Goal: Task Accomplishment & Management: Manage account settings

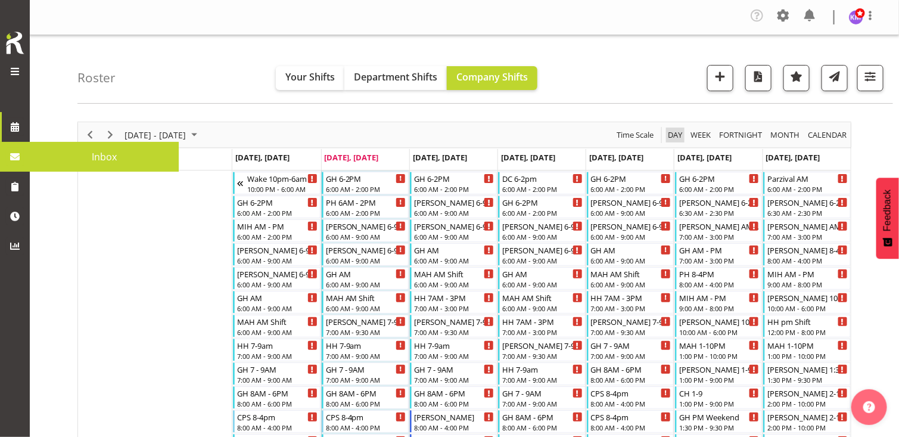
click at [677, 131] on span "Day" at bounding box center [675, 135] width 17 height 15
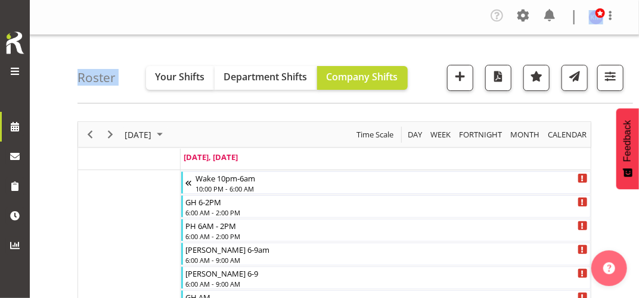
drag, startPoint x: 405, startPoint y: 8, endPoint x: 416, endPoint y: 42, distance: 35.8
click at [232, 34] on div "Company Settings Roles & Skills Tasks Jobs Employees Locations & Departments Ac…" at bounding box center [334, 17] width 609 height 35
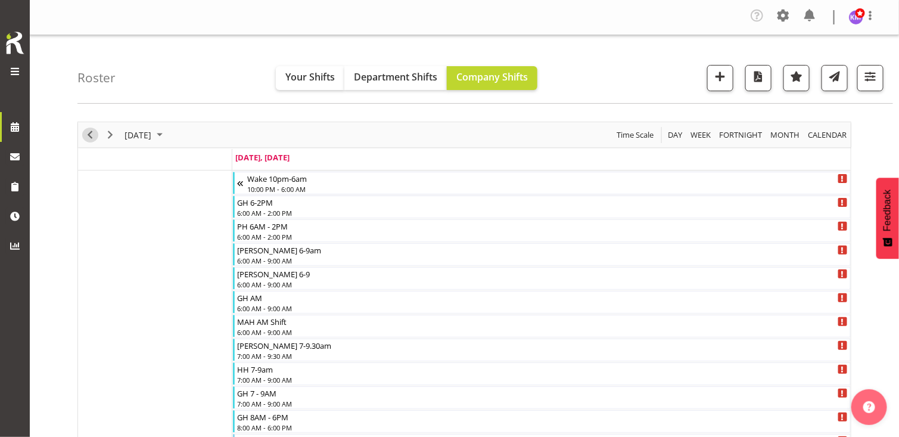
click at [93, 133] on span "Previous" at bounding box center [90, 135] width 14 height 15
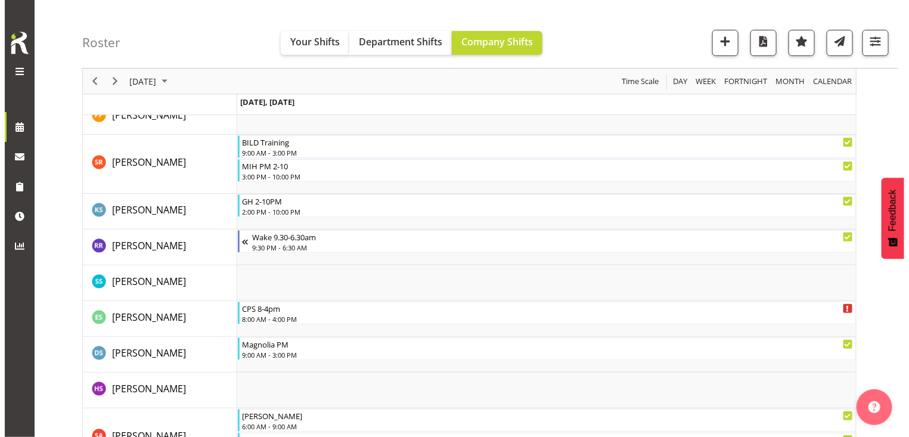
scroll to position [3327, 0]
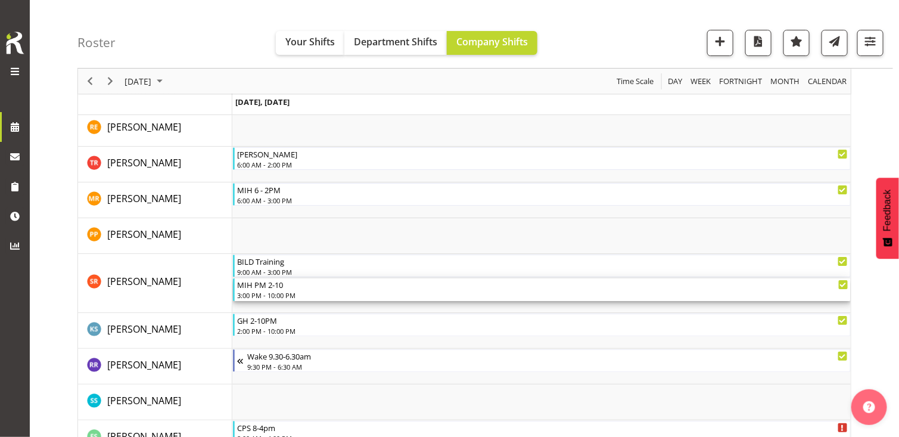
click at [273, 291] on div "3:00 PM - 10:00 PM" at bounding box center [542, 295] width 611 height 10
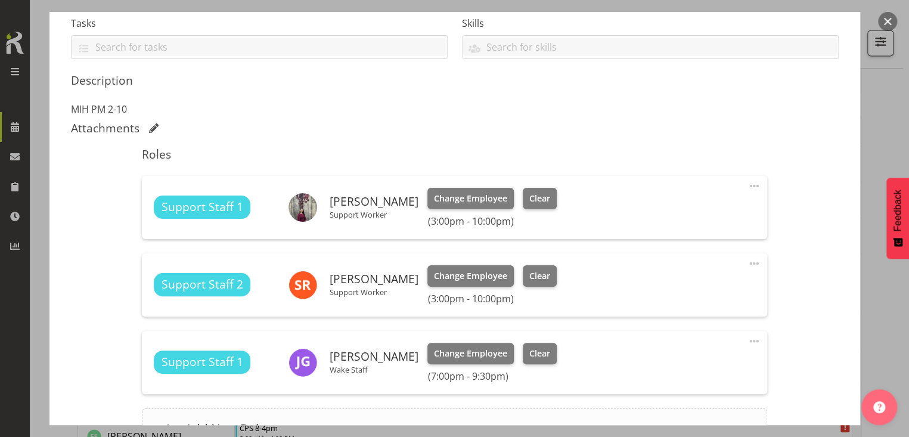
scroll to position [387, 0]
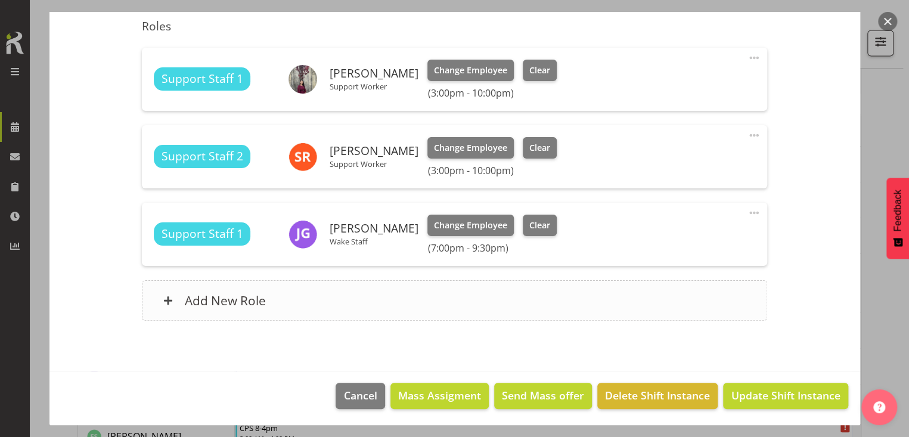
click at [310, 291] on div "Add New Role" at bounding box center [454, 300] width 625 height 41
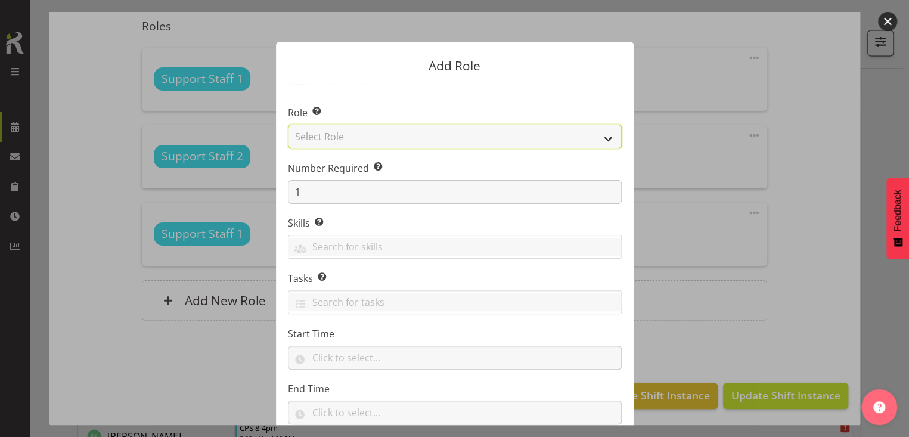
click at [371, 139] on select "Select Role CP House Leader Support Staff Wake" at bounding box center [455, 137] width 334 height 24
select select "1091"
click at [288, 125] on select "Select Role CP House Leader Support Staff Wake" at bounding box center [455, 137] width 334 height 24
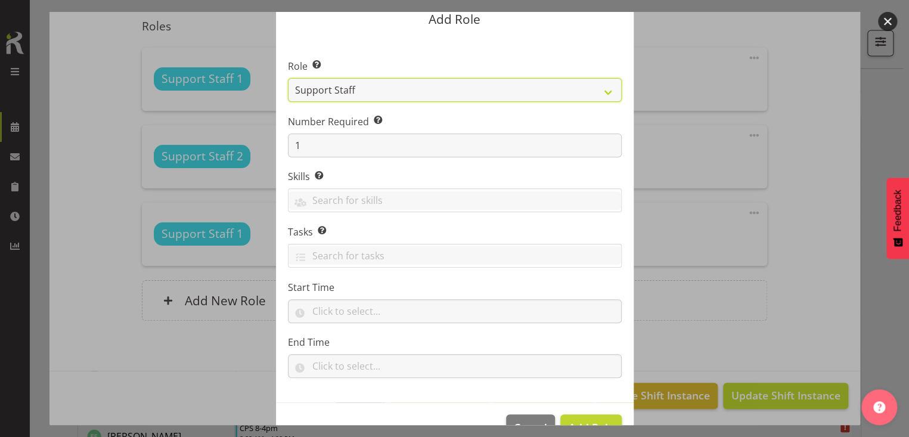
scroll to position [79, 0]
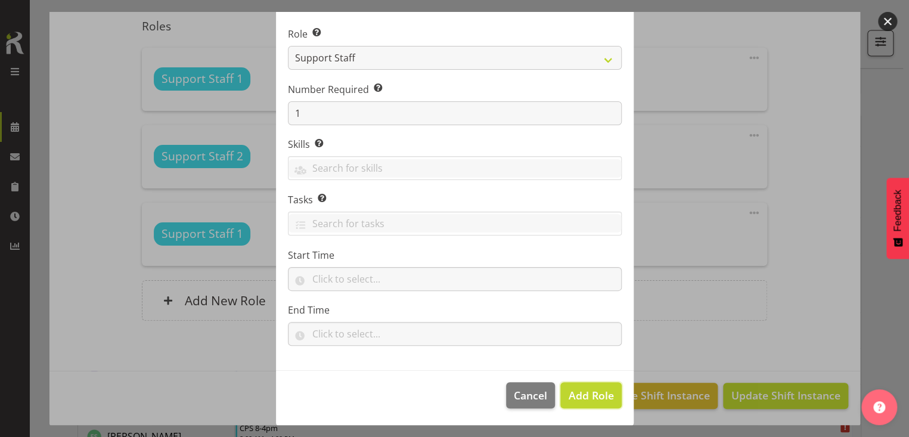
drag, startPoint x: 580, startPoint y: 393, endPoint x: 499, endPoint y: 374, distance: 83.2
click at [579, 390] on span "Add Role" at bounding box center [590, 395] width 45 height 14
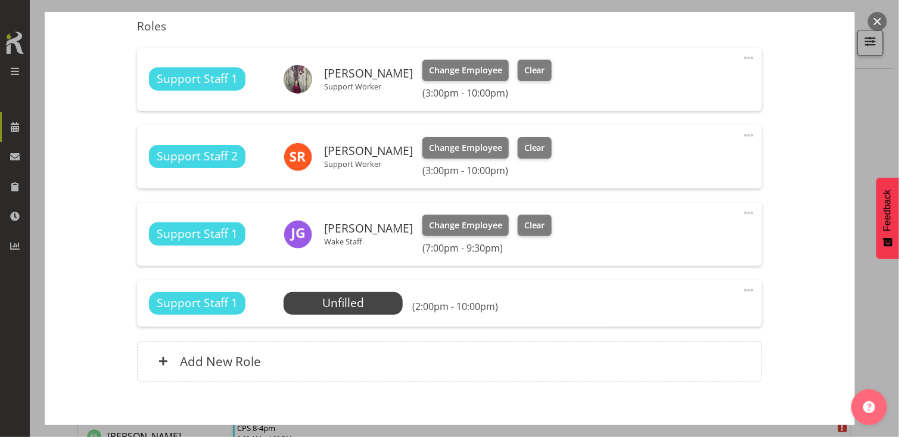
click at [742, 289] on span at bounding box center [749, 290] width 14 height 14
click at [657, 318] on link "Edit" at bounding box center [699, 318] width 114 height 21
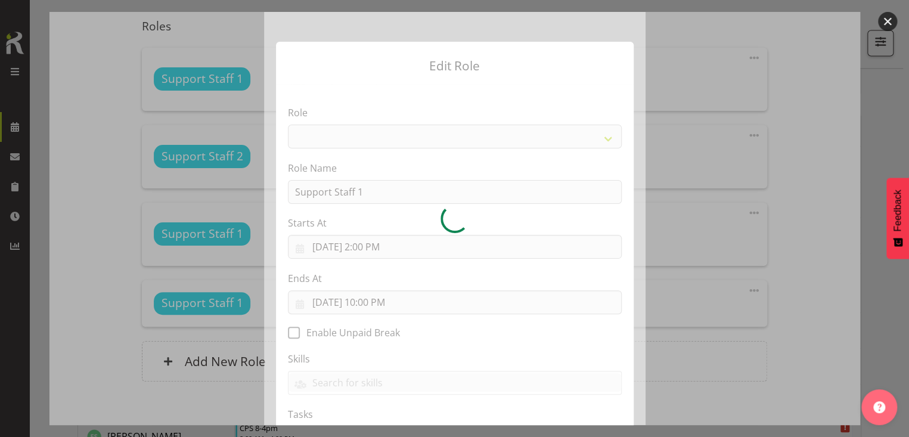
select select "1091"
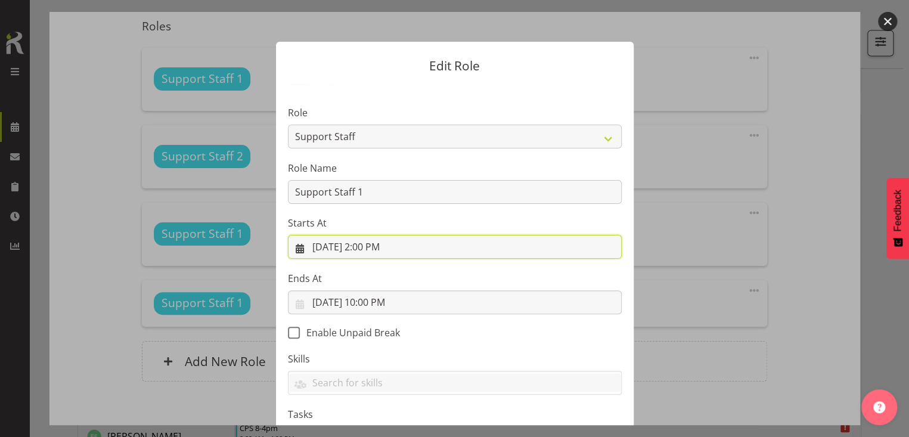
click at [368, 246] on input "[DATE] 2:00 PM" at bounding box center [455, 247] width 334 height 24
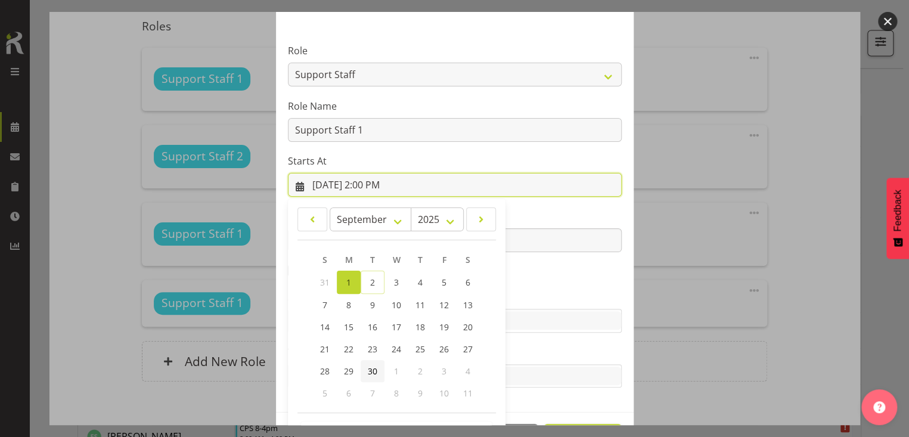
scroll to position [105, 0]
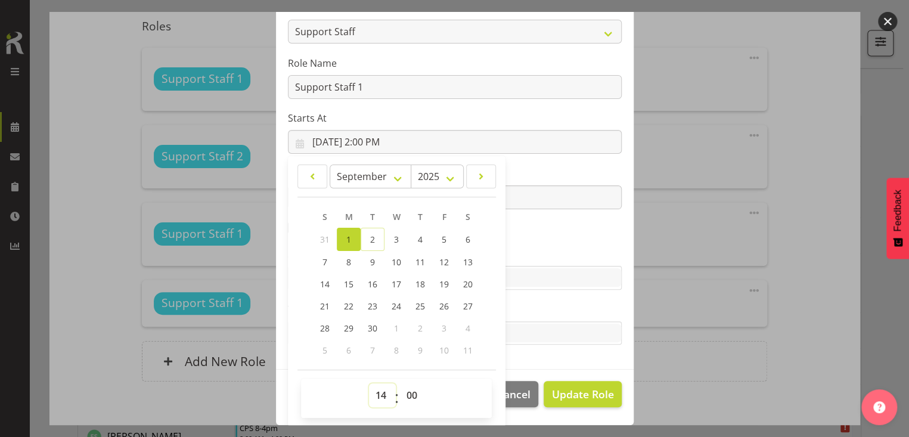
drag, startPoint x: 375, startPoint y: 388, endPoint x: 377, endPoint y: 381, distance: 7.2
click at [377, 381] on div "00 01 02 03 04 05 06 07 08 09 10 11 12 13 14 15 16 17 18 19 20 21 22 23 : 00 01…" at bounding box center [396, 397] width 191 height 39
select select "15"
click at [369, 383] on select "00 01 02 03 04 05 06 07 08 09 10 11 12 13 14 15 16 17 18 19 20 21 22 23" at bounding box center [382, 395] width 27 height 24
type input "[DATE] 3:00 PM"
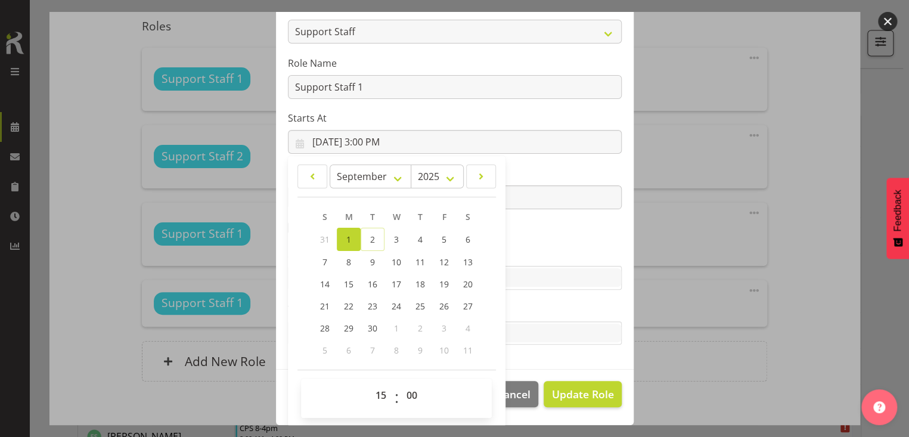
drag, startPoint x: 529, startPoint y: 177, endPoint x: 522, endPoint y: 172, distance: 8.6
click at [529, 175] on label "Ends At" at bounding box center [455, 173] width 334 height 14
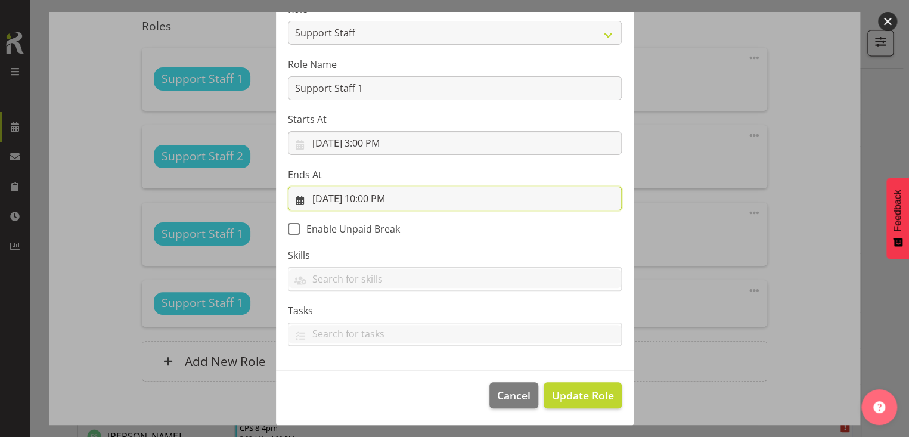
click at [375, 196] on input "[DATE] 10:00 PM" at bounding box center [455, 198] width 334 height 24
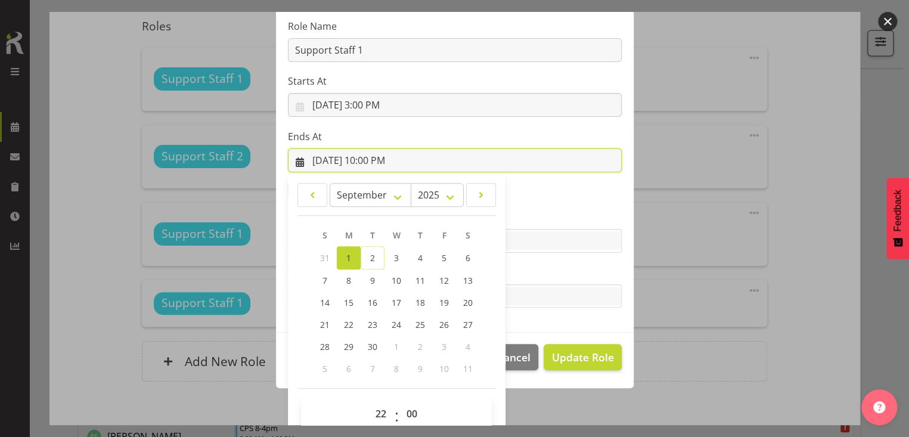
scroll to position [160, 0]
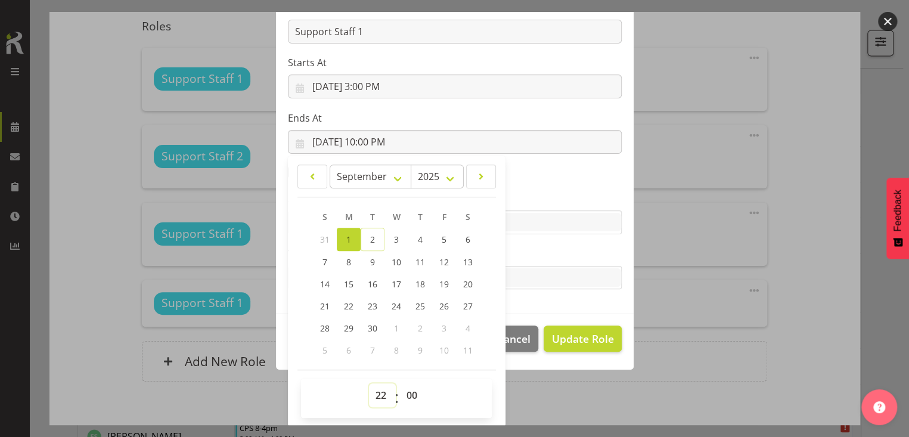
click at [373, 390] on select "00 01 02 03 04 05 06 07 08 09 10 11 12 13 14 15 16 17 18 19 20 21 22 23" at bounding box center [382, 395] width 27 height 24
select select "18"
click at [369, 383] on select "00 01 02 03 04 05 06 07 08 09 10 11 12 13 14 15 16 17 18 19 20 21 22 23" at bounding box center [382, 395] width 27 height 24
type input "[DATE] 6:00 PM"
drag, startPoint x: 529, startPoint y: 253, endPoint x: 538, endPoint y: 264, distance: 14.4
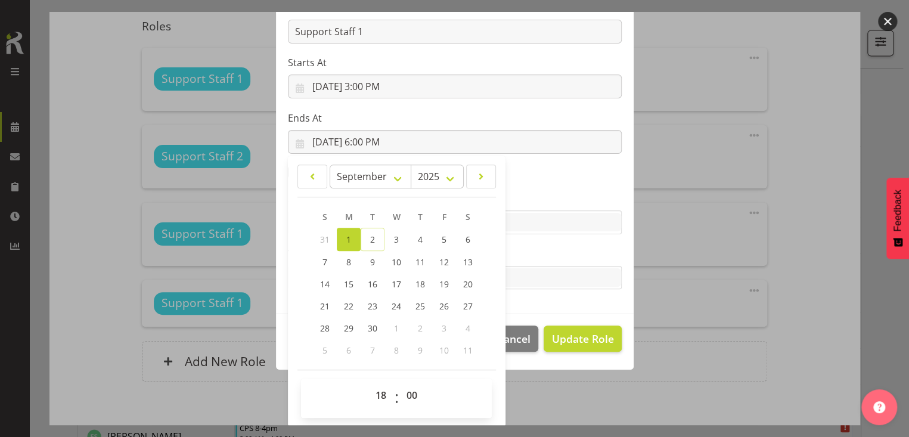
click at [531, 255] on label "Tasks" at bounding box center [455, 254] width 334 height 14
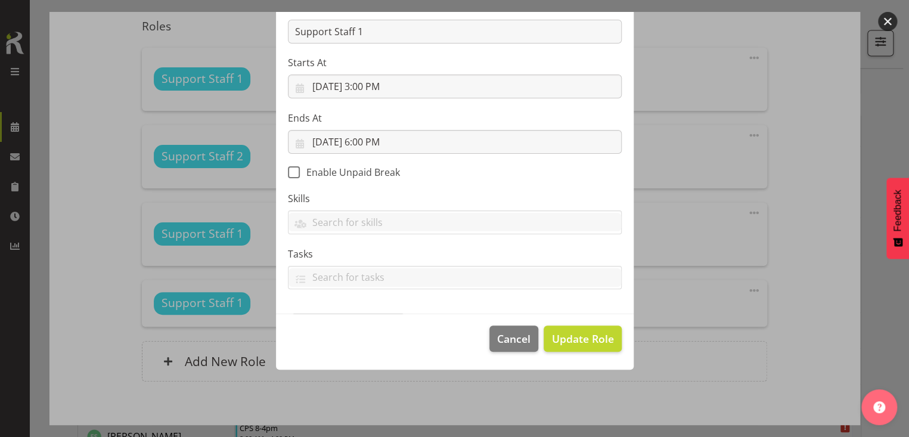
scroll to position [104, 0]
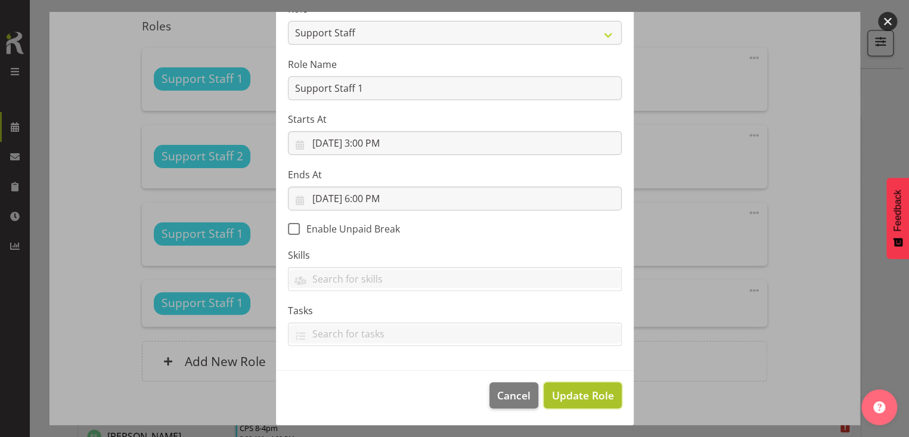
drag, startPoint x: 568, startPoint y: 391, endPoint x: 537, endPoint y: 385, distance: 31.5
click at [567, 391] on span "Update Role" at bounding box center [582, 394] width 62 height 15
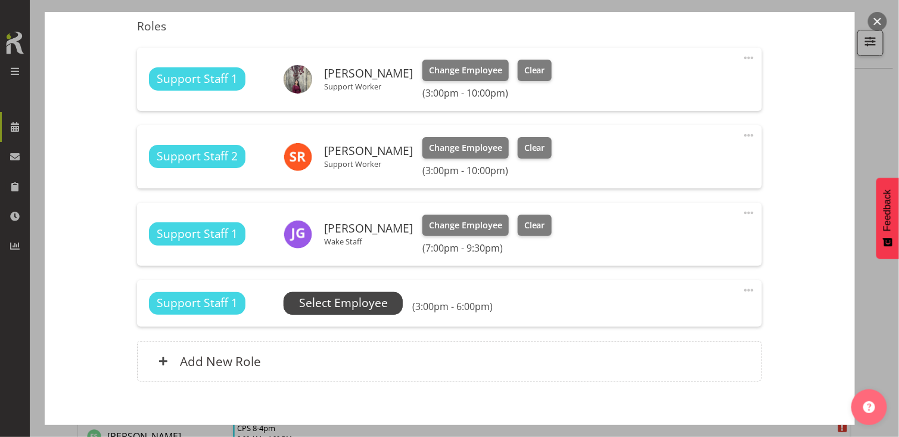
click at [355, 305] on span "Select Employee" at bounding box center [343, 302] width 89 height 17
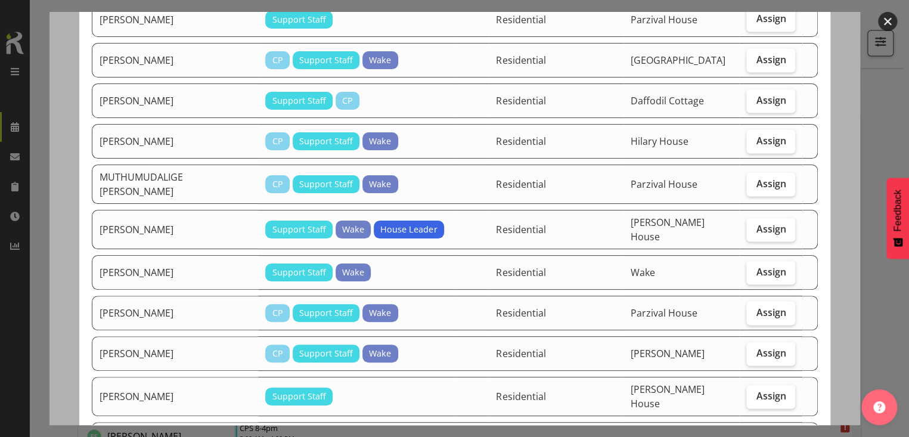
scroll to position [1490, 0]
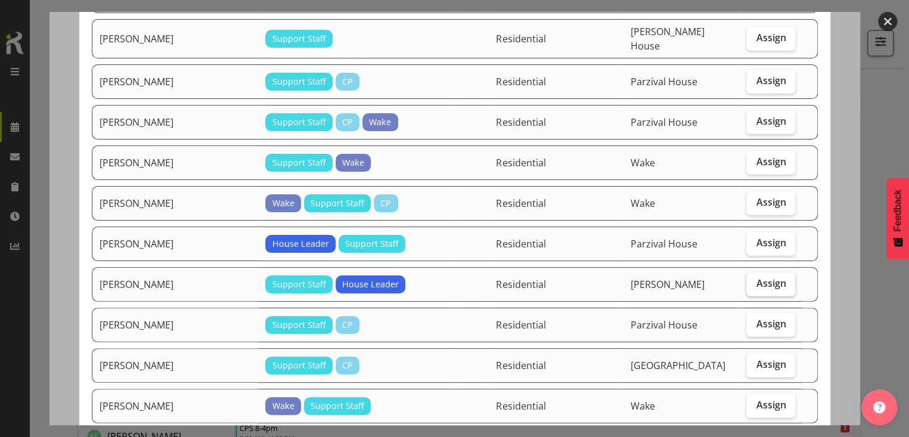
click at [760, 277] on span "Assign" at bounding box center [770, 283] width 30 height 12
click at [754, 279] on input "Assign" at bounding box center [750, 283] width 8 height 8
checkbox input "true"
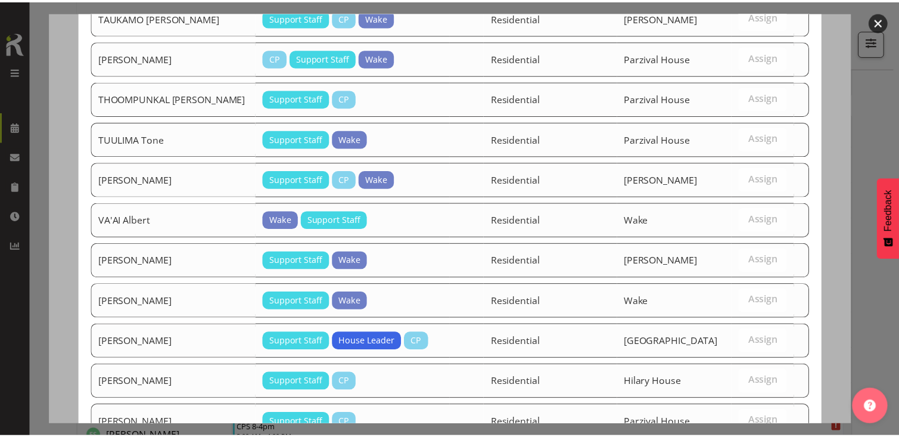
scroll to position [2071, 0]
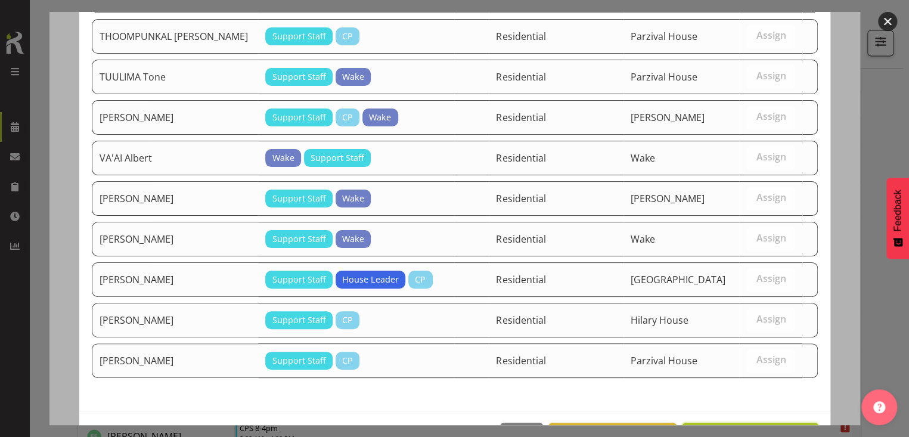
click at [734, 428] on span "Assign [PERSON_NAME]" at bounding box center [749, 435] width 120 height 14
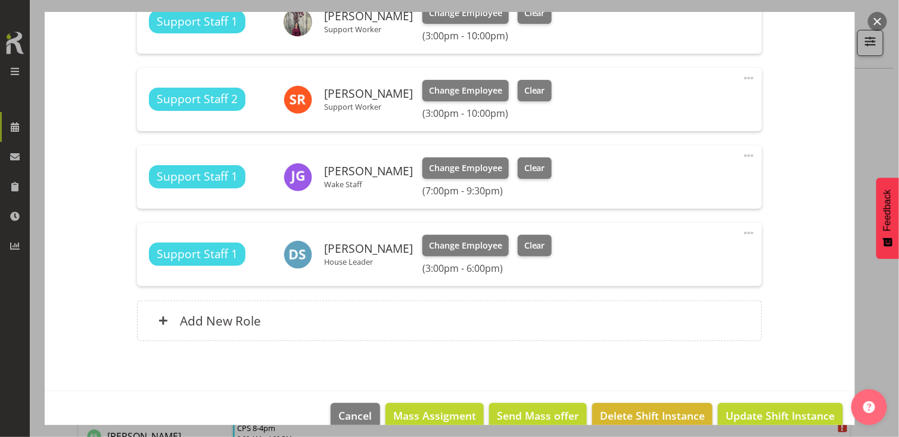
scroll to position [465, 0]
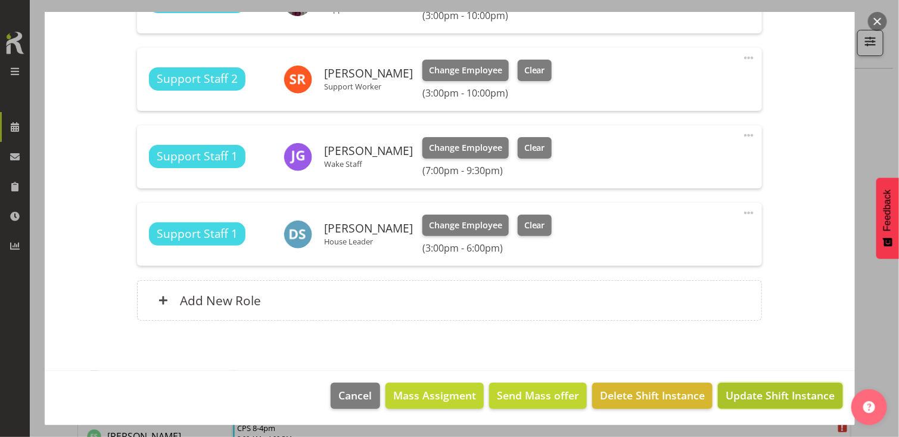
click at [753, 393] on span "Update Shift Instance" at bounding box center [780, 394] width 109 height 15
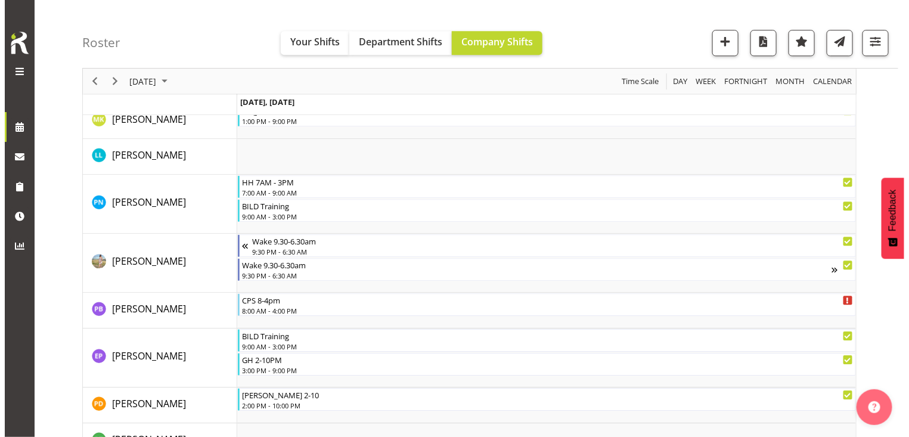
scroll to position [2850, 0]
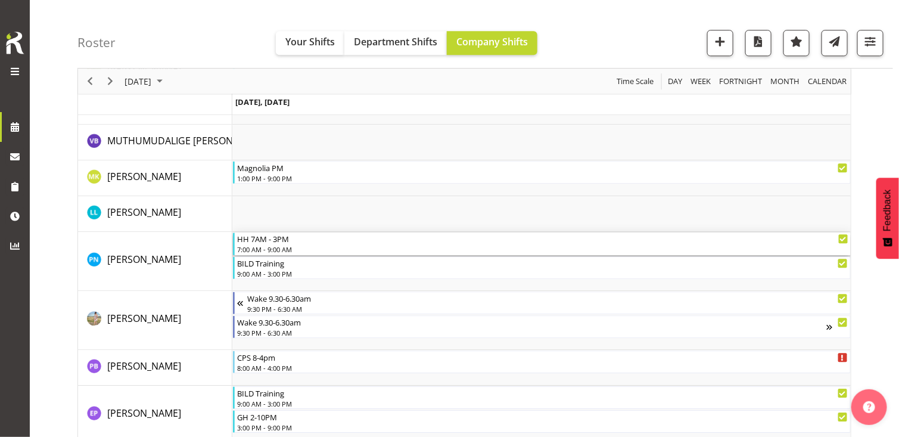
click at [285, 245] on div "7:00 AM - 9:00 AM" at bounding box center [542, 249] width 611 height 10
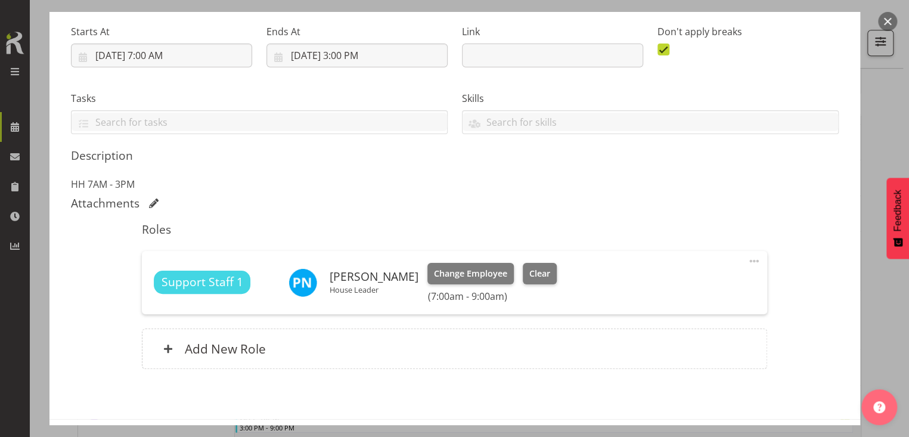
scroll to position [232, 0]
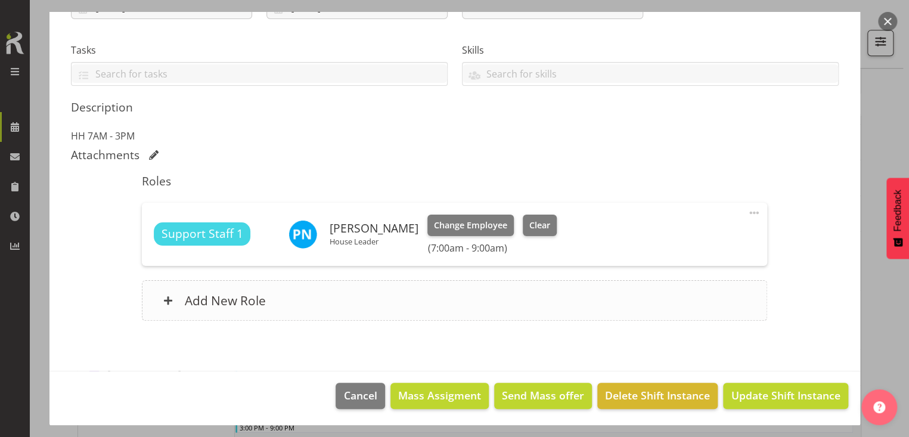
click at [301, 297] on div "Add New Role" at bounding box center [454, 300] width 625 height 41
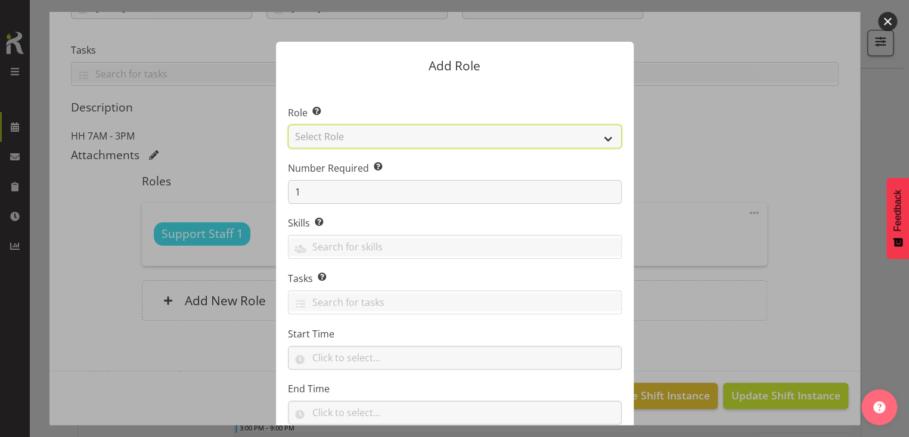
click at [360, 140] on select "Select Role CP House Leader Support Staff Wake" at bounding box center [455, 137] width 334 height 24
select select "1091"
click at [288, 125] on select "Select Role CP House Leader Support Staff Wake" at bounding box center [455, 137] width 334 height 24
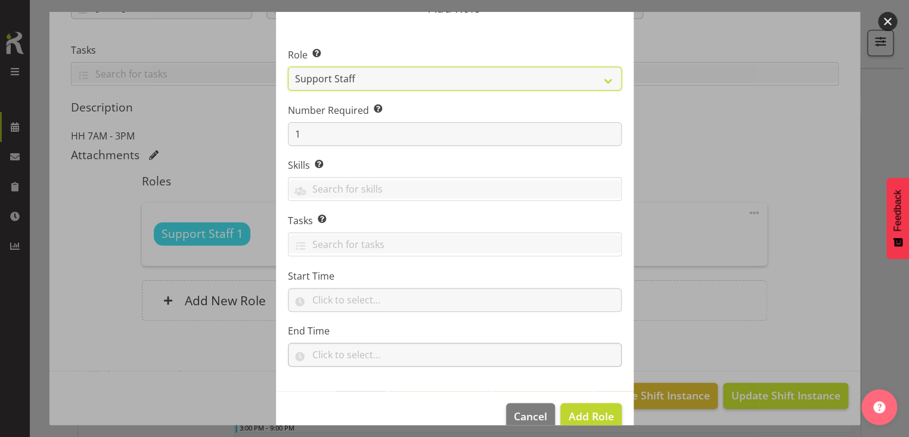
scroll to position [79, 0]
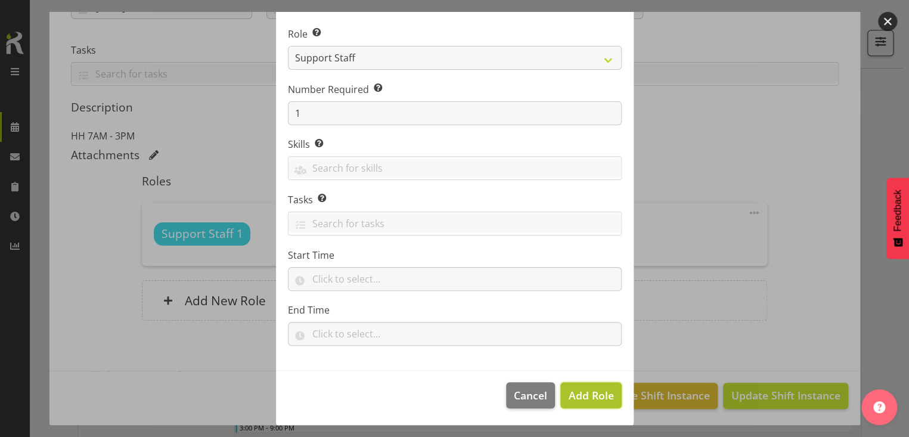
drag, startPoint x: 589, startPoint y: 393, endPoint x: 592, endPoint y: 385, distance: 7.7
click at [588, 392] on span "Add Role" at bounding box center [590, 395] width 45 height 14
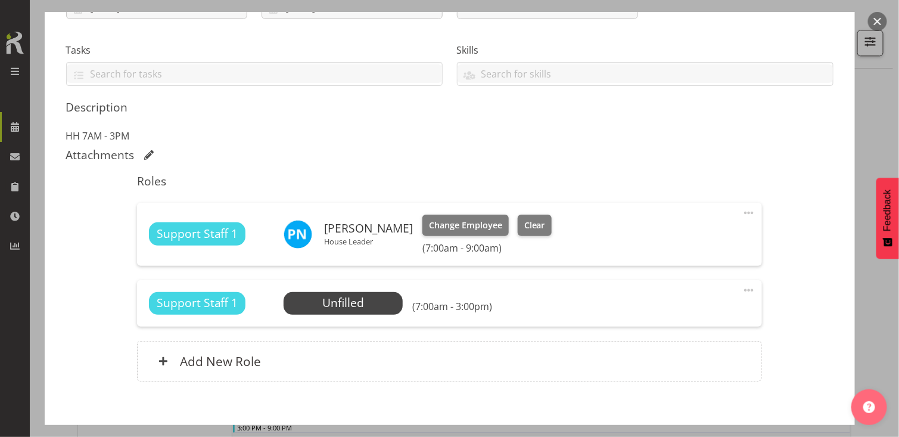
drag, startPoint x: 740, startPoint y: 287, endPoint x: 717, endPoint y: 294, distance: 24.3
click at [742, 287] on span at bounding box center [749, 290] width 14 height 14
click at [663, 315] on link "Edit" at bounding box center [699, 318] width 114 height 21
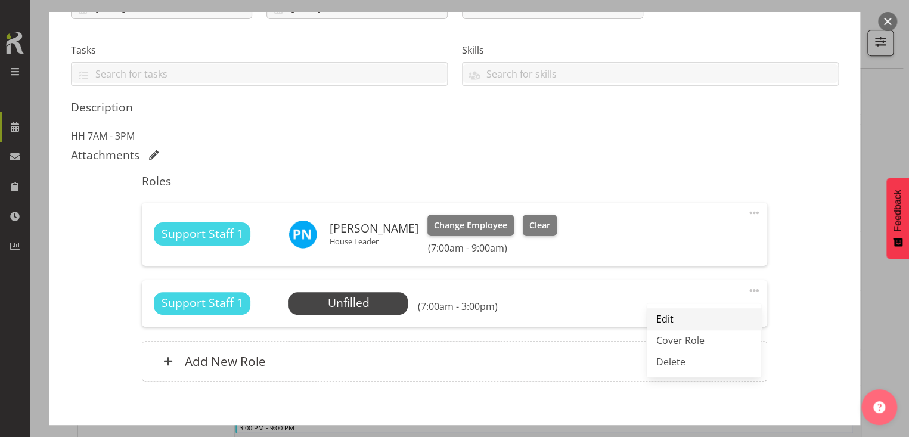
select select "8"
select select "2025"
select select "7"
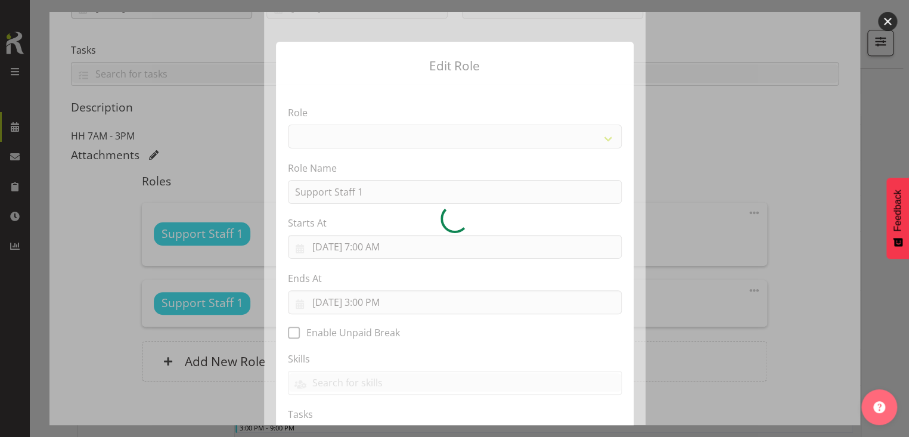
select select "1091"
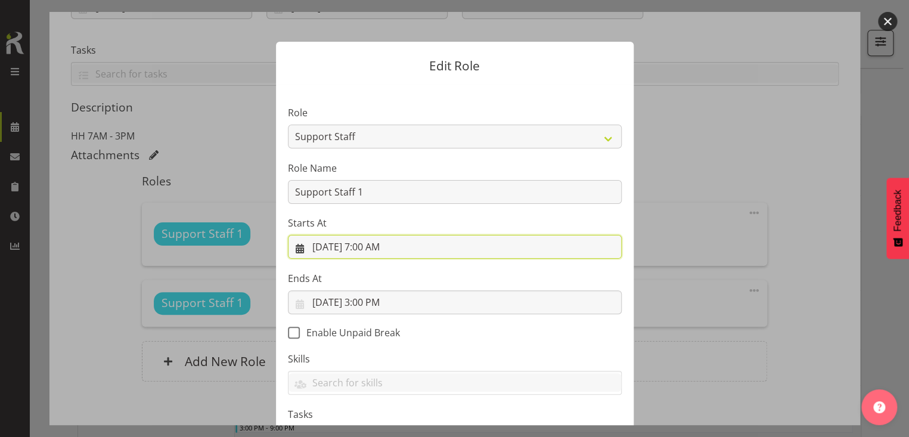
click at [368, 245] on input "[DATE] 7:00 AM" at bounding box center [455, 247] width 334 height 24
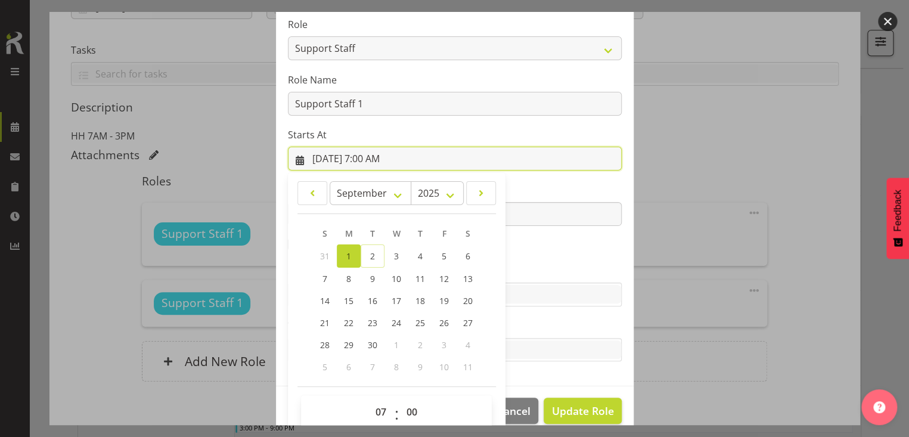
scroll to position [105, 0]
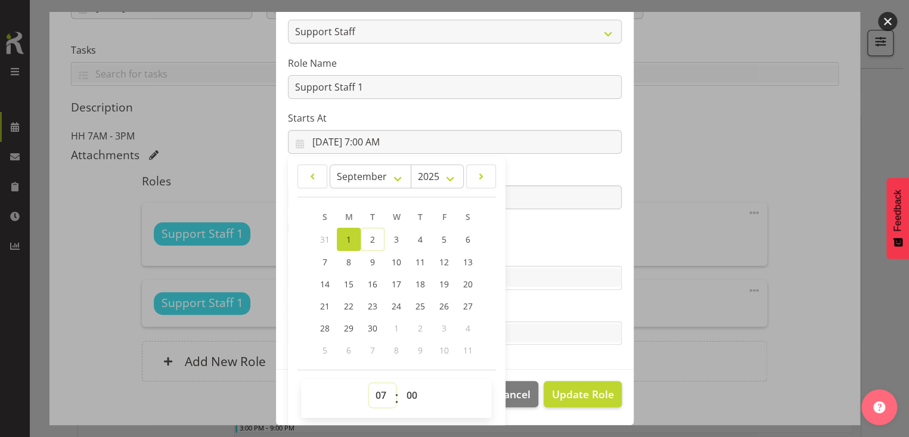
drag, startPoint x: 377, startPoint y: 389, endPoint x: 374, endPoint y: 383, distance: 7.2
click at [374, 384] on select "00 01 02 03 04 05 06 07 08 09 10 11 12 13 14 15 16 17 18 19 20 21 22 23" at bounding box center [382, 395] width 27 height 24
select select "15"
click at [369, 383] on select "00 01 02 03 04 05 06 07 08 09 10 11 12 13 14 15 16 17 18 19 20 21 22 23" at bounding box center [382, 395] width 27 height 24
type input "[DATE] 3:00 PM"
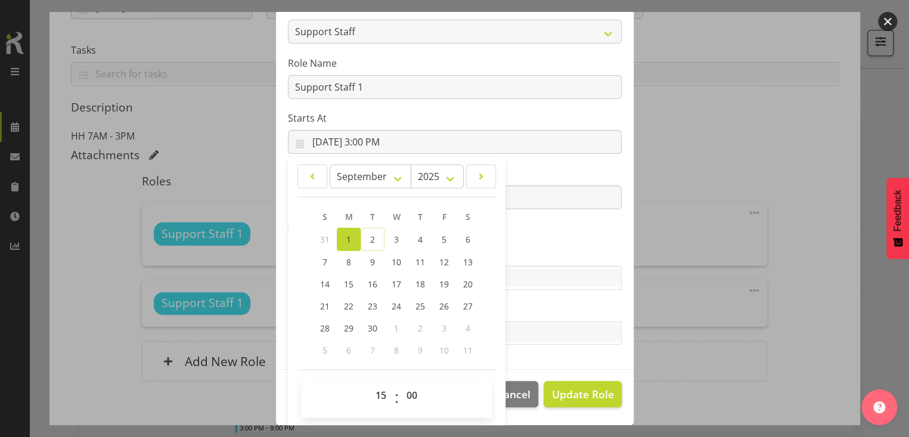
drag, startPoint x: 539, startPoint y: 246, endPoint x: 406, endPoint y: 195, distance: 142.7
click at [534, 242] on section "Role CP House Leader Support Staff Wake Role Name Support Staff 1 Starts At [DA…" at bounding box center [454, 174] width 357 height 390
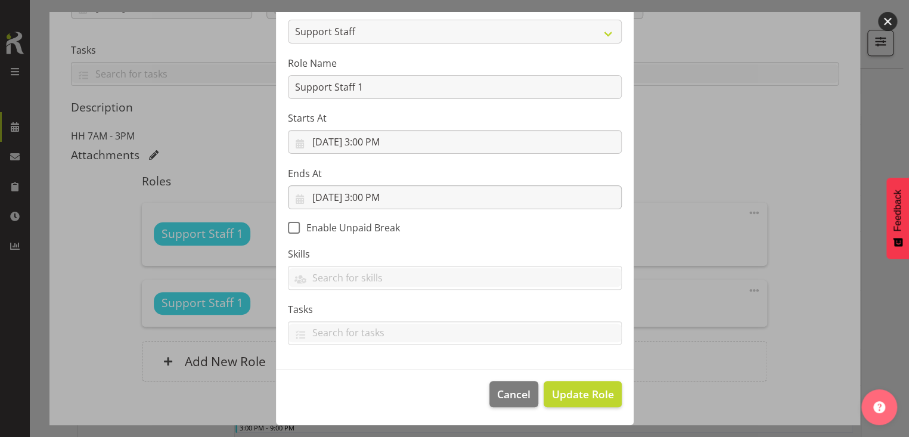
scroll to position [104, 0]
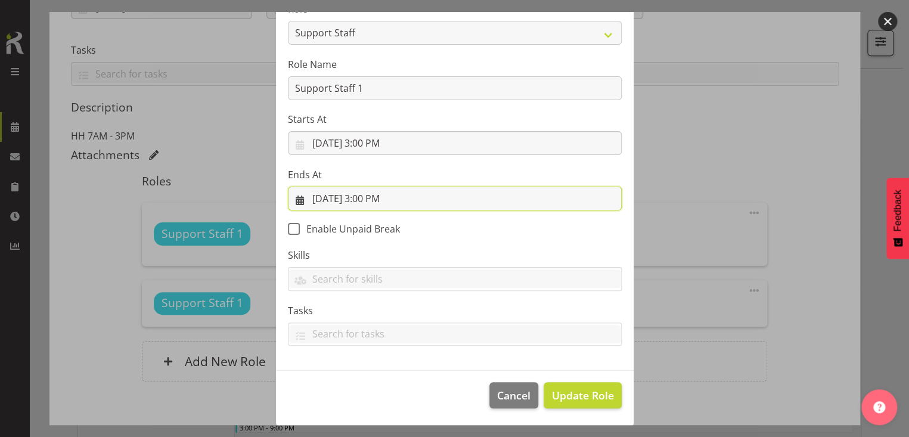
click at [372, 194] on input "[DATE] 3:00 PM" at bounding box center [455, 198] width 334 height 24
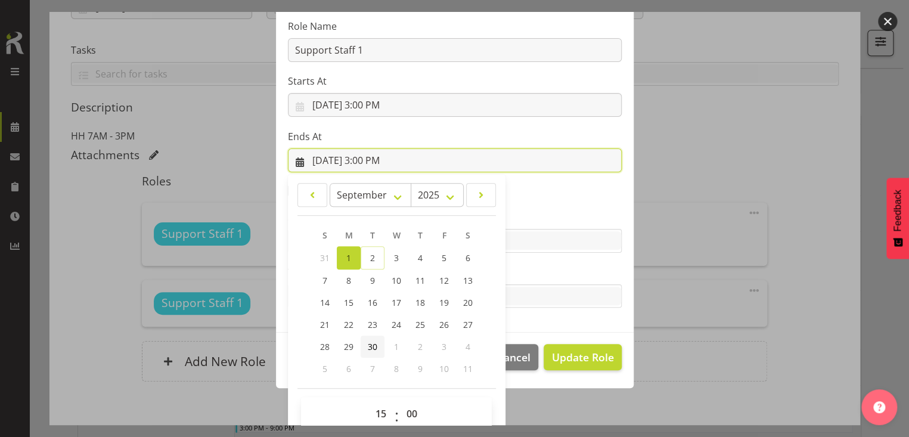
scroll to position [160, 0]
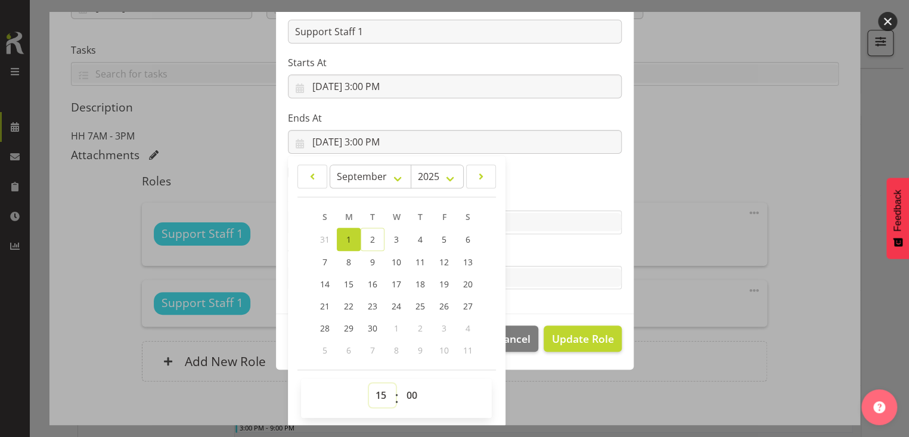
click at [379, 390] on select "00 01 02 03 04 05 06 07 08 09 10 11 12 13 14 15 16 17 18 19 20 21 22 23" at bounding box center [382, 395] width 27 height 24
select select "18"
click at [369, 383] on select "00 01 02 03 04 05 06 07 08 09 10 11 12 13 14 15 16 17 18 19 20 21 22 23" at bounding box center [382, 395] width 27 height 24
type input "[DATE] 6:00 PM"
drag, startPoint x: 522, startPoint y: 254, endPoint x: 531, endPoint y: 257, distance: 9.4
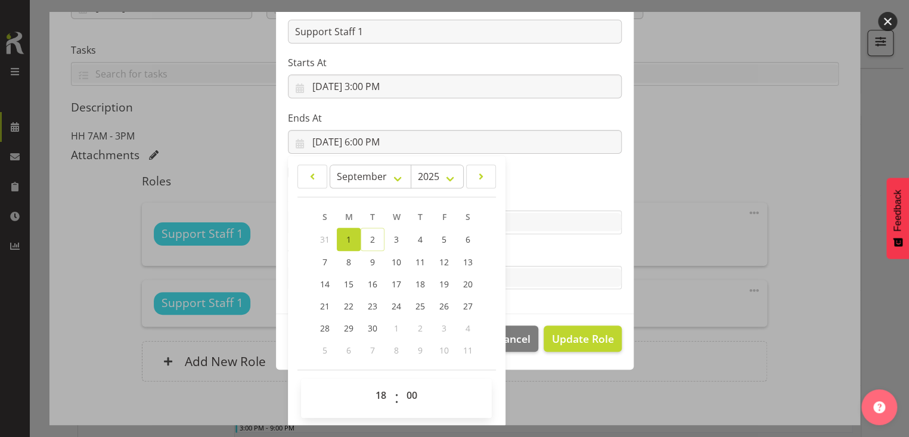
click at [525, 254] on label "Tasks" at bounding box center [455, 254] width 334 height 14
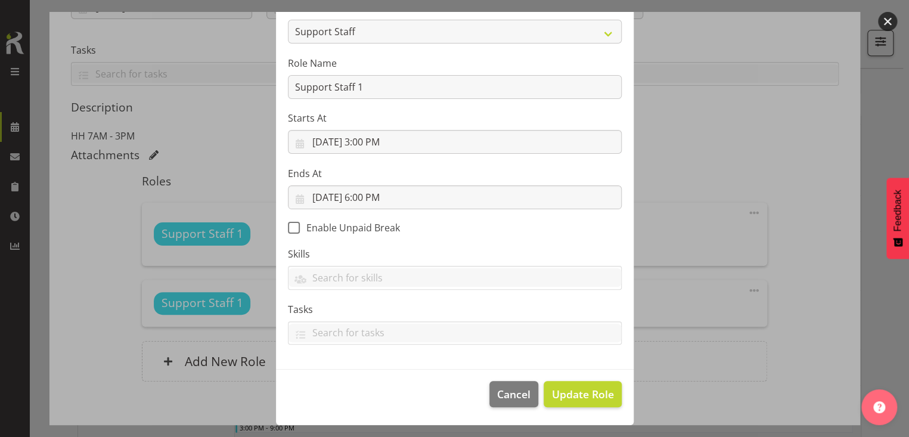
scroll to position [104, 0]
click at [567, 390] on span "Update Role" at bounding box center [582, 394] width 62 height 15
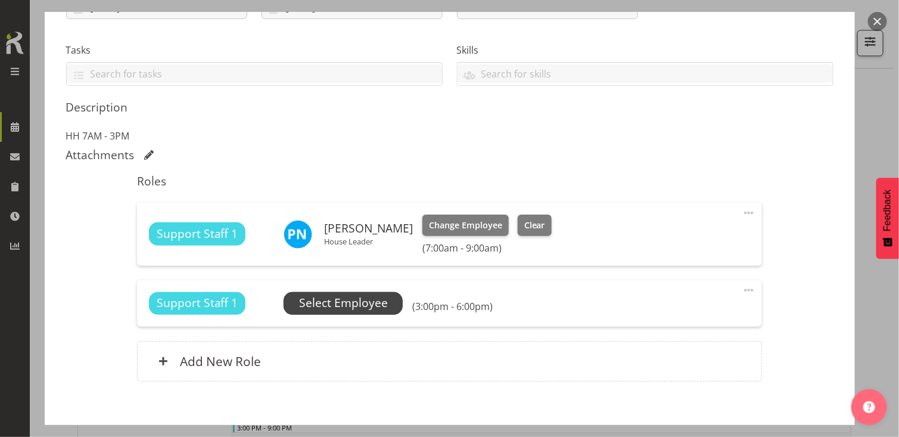
click at [362, 301] on span "Select Employee" at bounding box center [343, 302] width 89 height 17
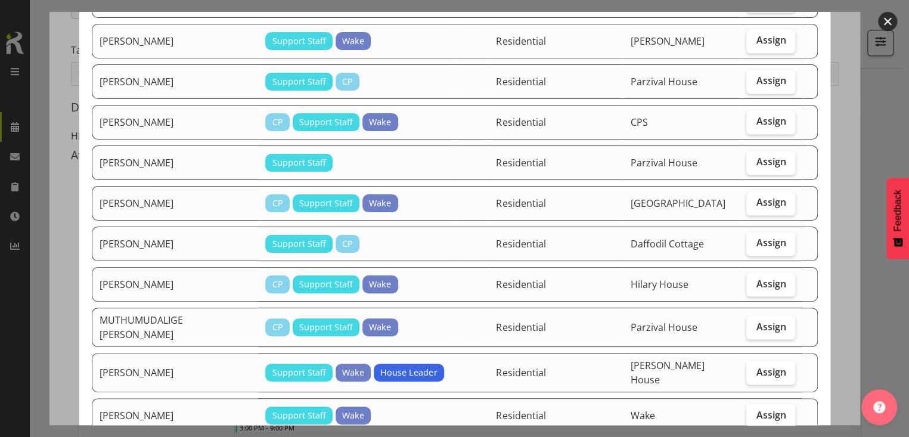
scroll to position [1013, 0]
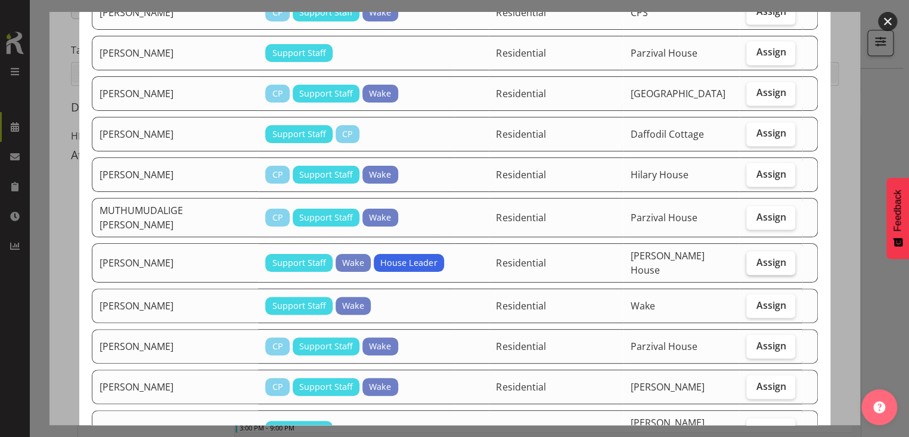
click at [761, 256] on span "Assign" at bounding box center [770, 262] width 30 height 12
click at [754, 258] on input "Assign" at bounding box center [750, 262] width 8 height 8
checkbox input "true"
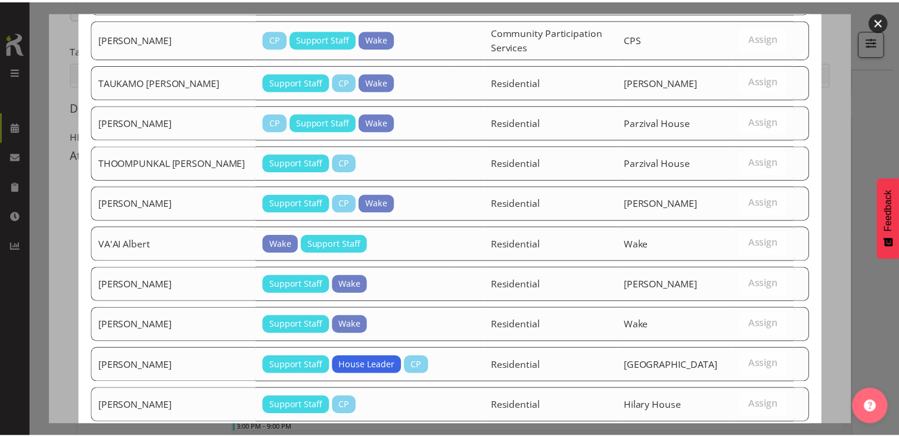
scroll to position [1867, 0]
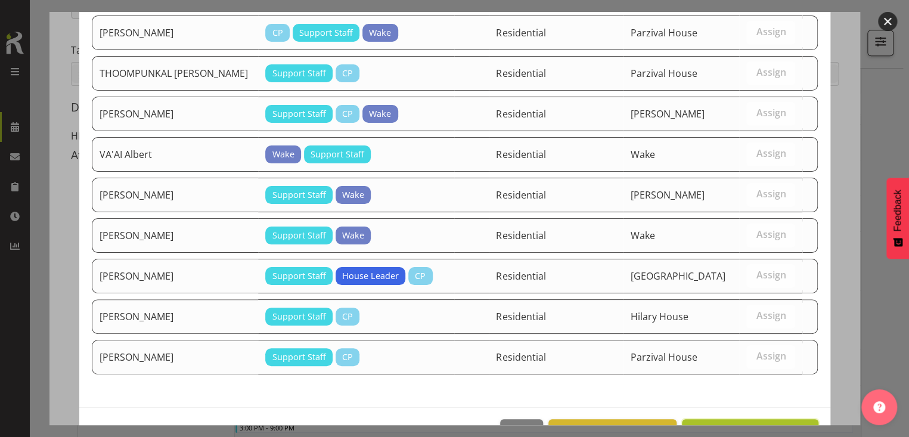
click at [754, 425] on span "Assign [PERSON_NAME]" at bounding box center [749, 432] width 120 height 14
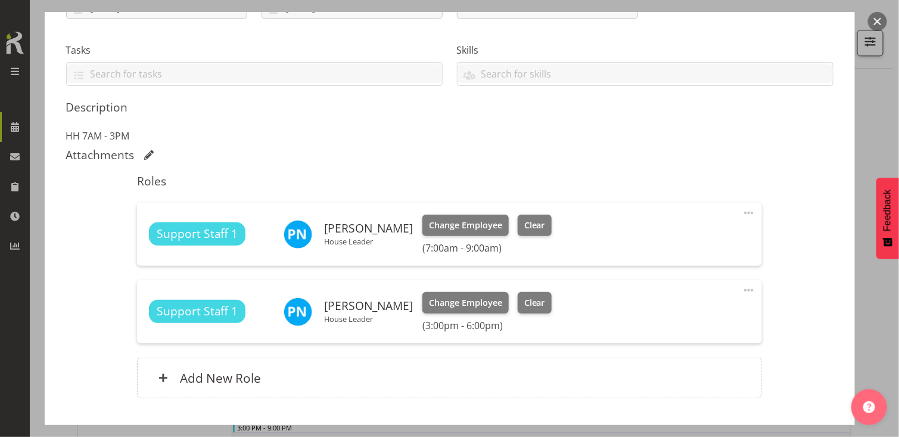
scroll to position [310, 0]
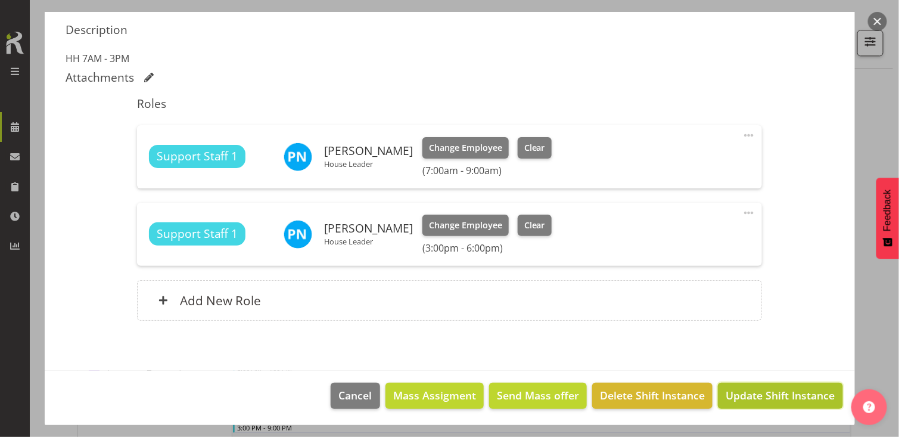
click at [757, 393] on span "Update Shift Instance" at bounding box center [780, 394] width 109 height 15
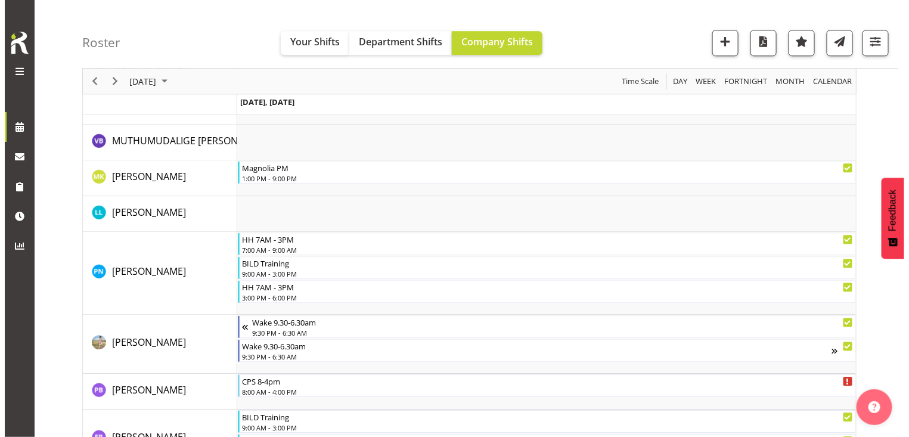
scroll to position [2969, 0]
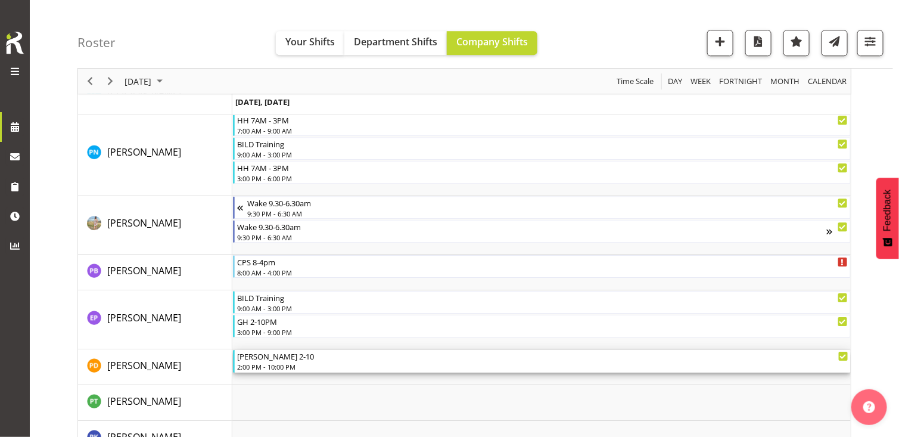
click at [294, 365] on div "2:00 PM - 10:00 PM" at bounding box center [542, 367] width 611 height 10
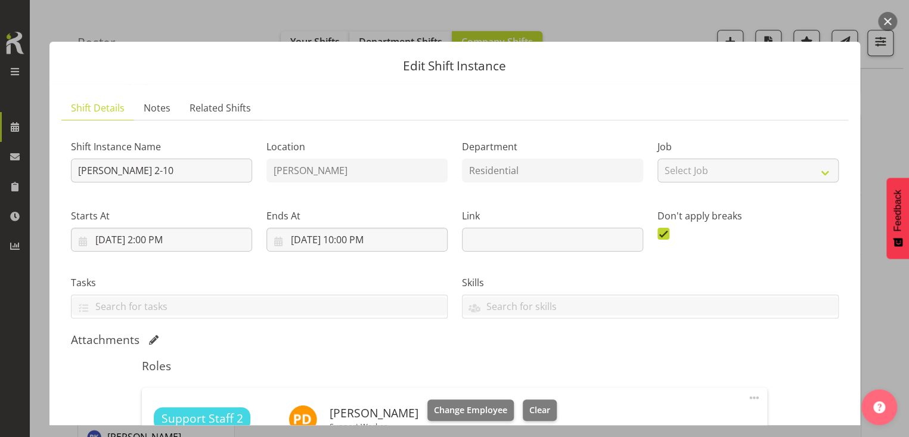
scroll to position [340, 0]
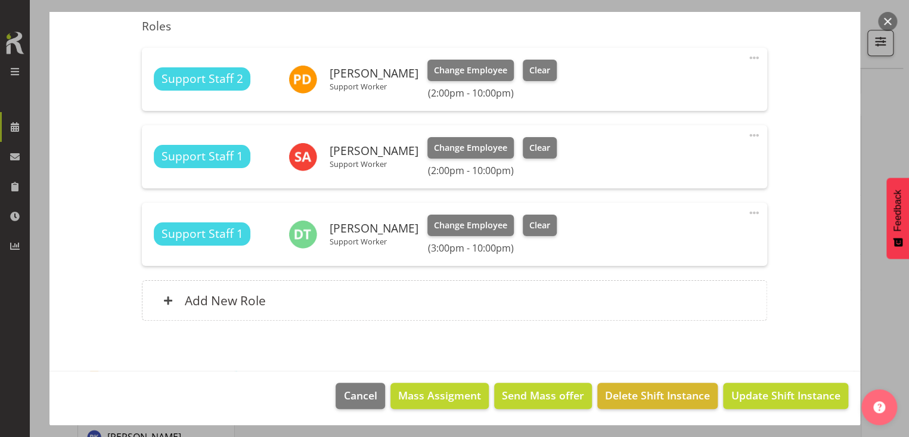
click at [747, 55] on span at bounding box center [754, 58] width 14 height 14
click at [659, 82] on link "Edit" at bounding box center [703, 86] width 114 height 21
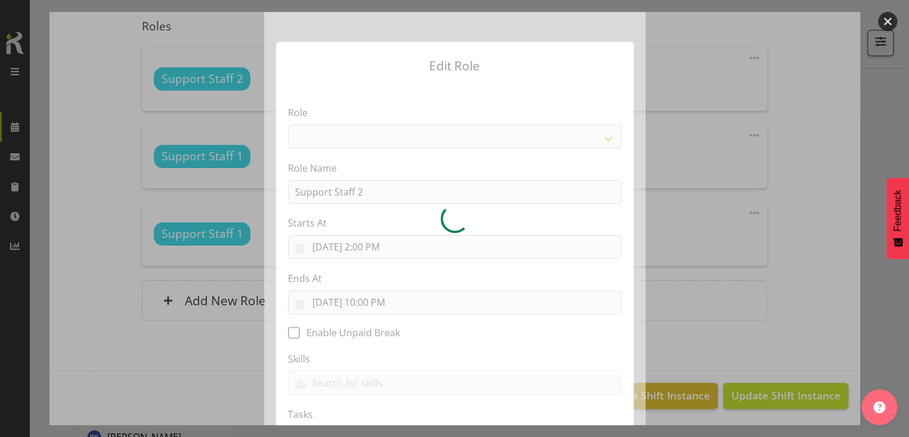
select select "1091"
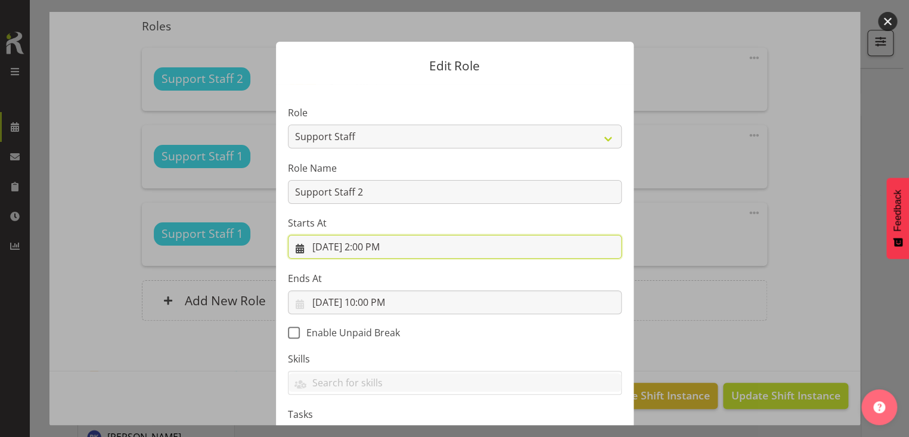
click at [372, 242] on input "[DATE] 2:00 PM" at bounding box center [455, 247] width 334 height 24
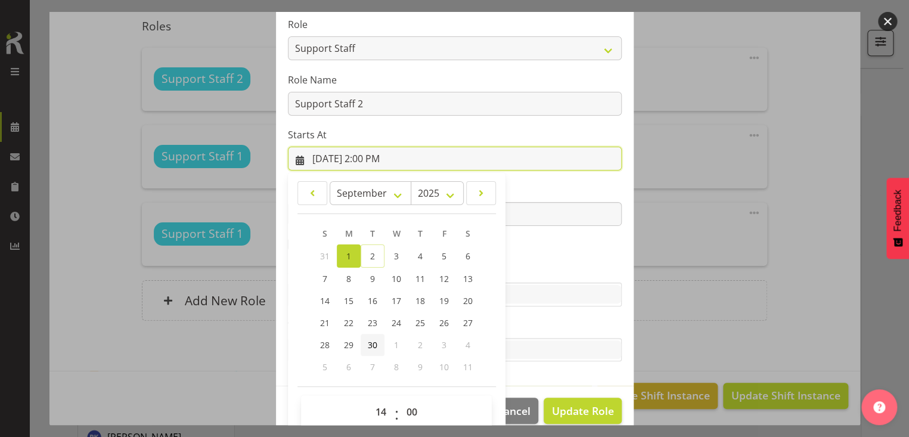
scroll to position [105, 0]
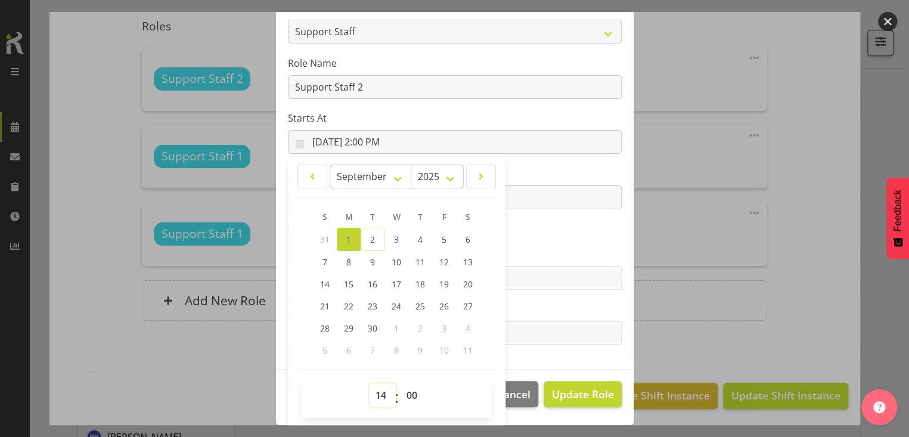
drag, startPoint x: 376, startPoint y: 393, endPoint x: 381, endPoint y: 383, distance: 11.5
click at [378, 390] on select "00 01 02 03 04 05 06 07 08 09 10 11 12 13 14 15 16 17 18 19 20 21 22 23" at bounding box center [382, 395] width 27 height 24
select select "13"
click at [369, 383] on select "00 01 02 03 04 05 06 07 08 09 10 11 12 13 14 15 16 17 18 19 20 21 22 23" at bounding box center [382, 395] width 27 height 24
type input "[DATE] 1:00 PM"
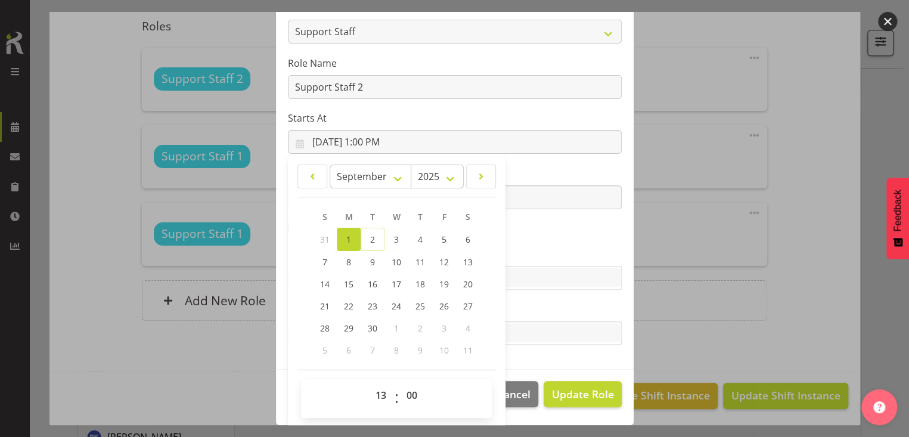
drag, startPoint x: 536, startPoint y: 246, endPoint x: 457, endPoint y: 201, distance: 90.7
click at [534, 244] on section "Role CP House Leader Support Staff Wake Role Name Support Staff 2 Starts At [DA…" at bounding box center [454, 174] width 357 height 390
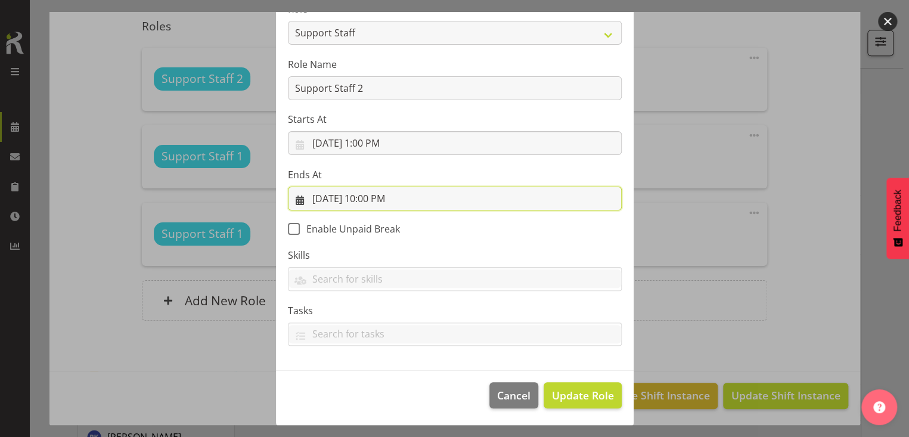
click at [380, 194] on input "[DATE] 10:00 PM" at bounding box center [455, 198] width 334 height 24
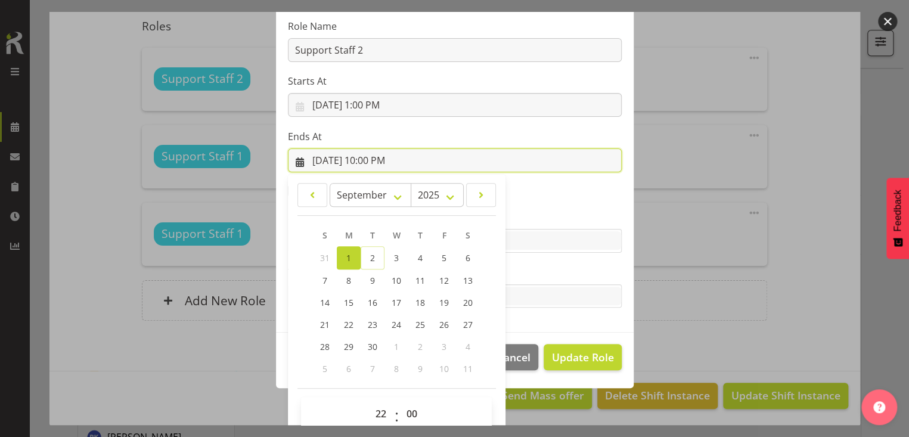
scroll to position [160, 0]
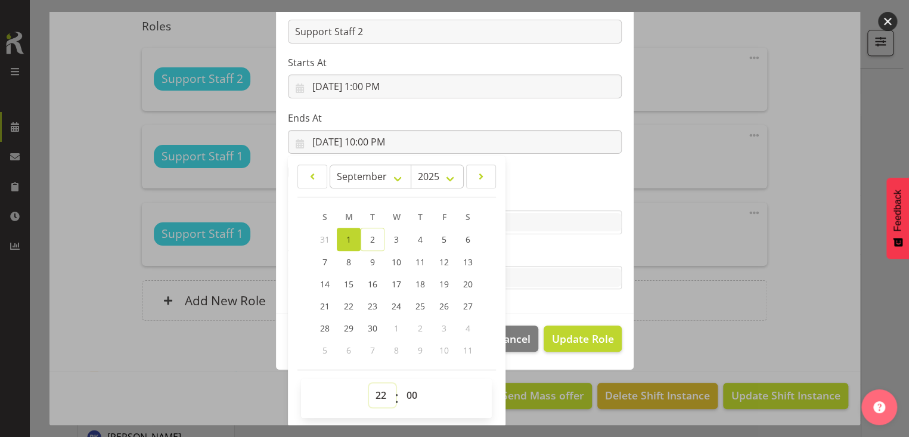
drag, startPoint x: 377, startPoint y: 392, endPoint x: 381, endPoint y: 383, distance: 9.6
click at [379, 389] on select "00 01 02 03 04 05 06 07 08 09 10 11 12 13 14 15 16 17 18 19 20 21 22 23" at bounding box center [382, 395] width 27 height 24
select select "21"
click at [369, 383] on select "00 01 02 03 04 05 06 07 08 09 10 11 12 13 14 15 16 17 18 19 20 21 22 23" at bounding box center [382, 395] width 27 height 24
type input "[DATE] 9:00 PM"
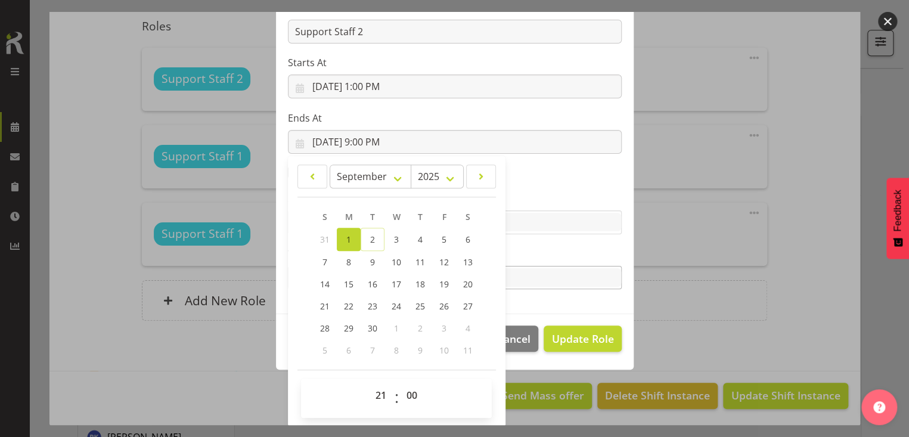
drag, startPoint x: 530, startPoint y: 246, endPoint x: 543, endPoint y: 266, distance: 23.8
click at [534, 247] on label "Tasks" at bounding box center [455, 254] width 334 height 14
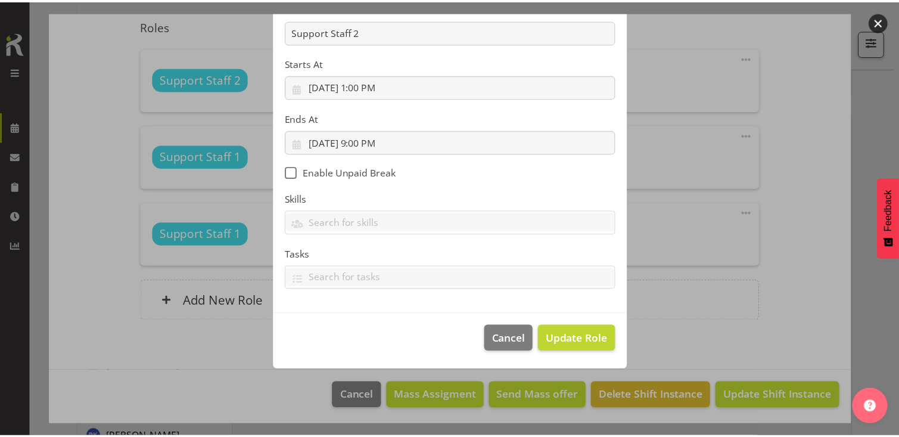
scroll to position [104, 0]
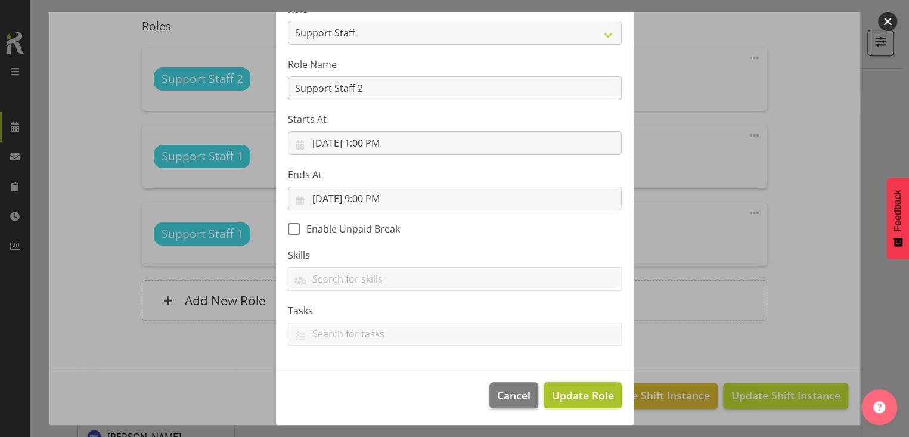
click at [579, 388] on span "Update Role" at bounding box center [582, 394] width 62 height 15
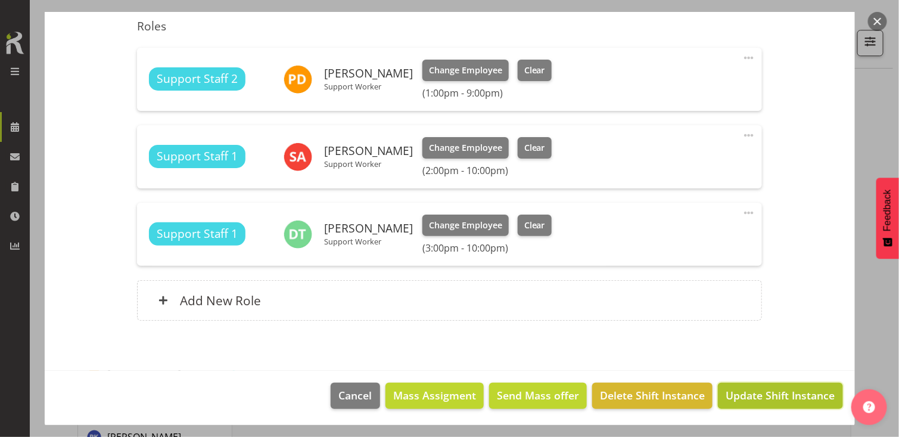
click at [742, 391] on span "Update Shift Instance" at bounding box center [780, 394] width 109 height 15
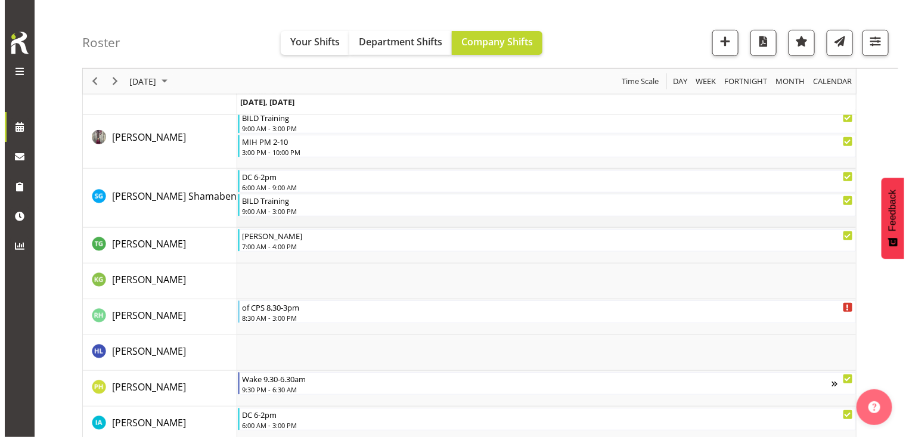
scroll to position [1837, 0]
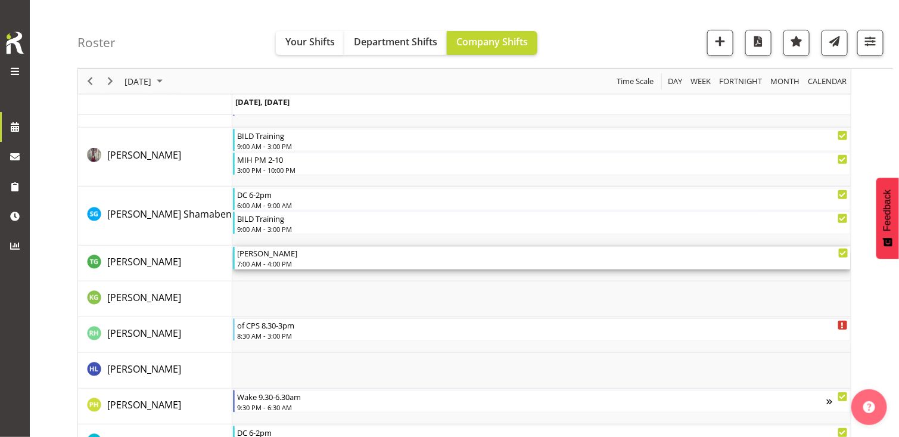
click at [283, 260] on div "7:00 AM - 4:00 PM" at bounding box center [542, 264] width 611 height 10
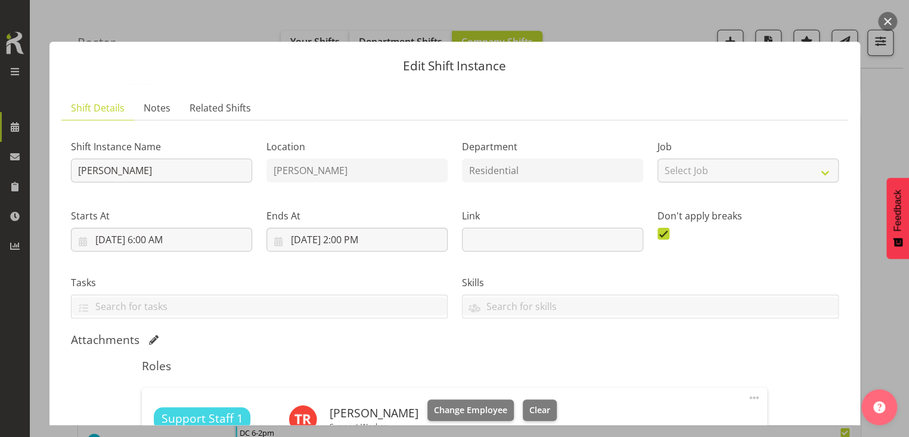
scroll to position [262, 0]
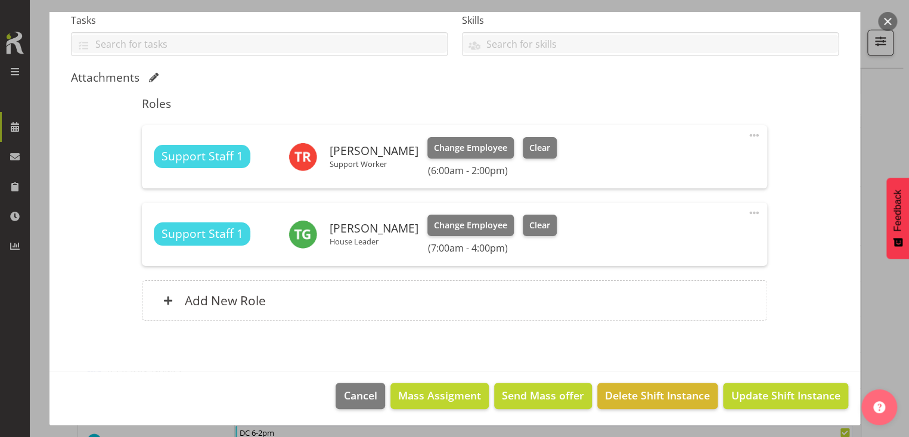
click at [747, 210] on span at bounding box center [754, 213] width 14 height 14
click at [651, 237] on link "Edit" at bounding box center [703, 241] width 114 height 21
select select "8"
select select "2025"
select select "16"
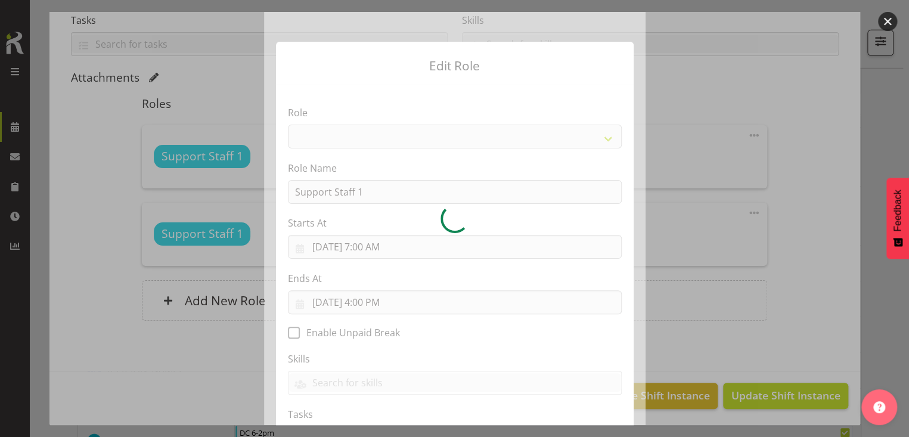
select select "1091"
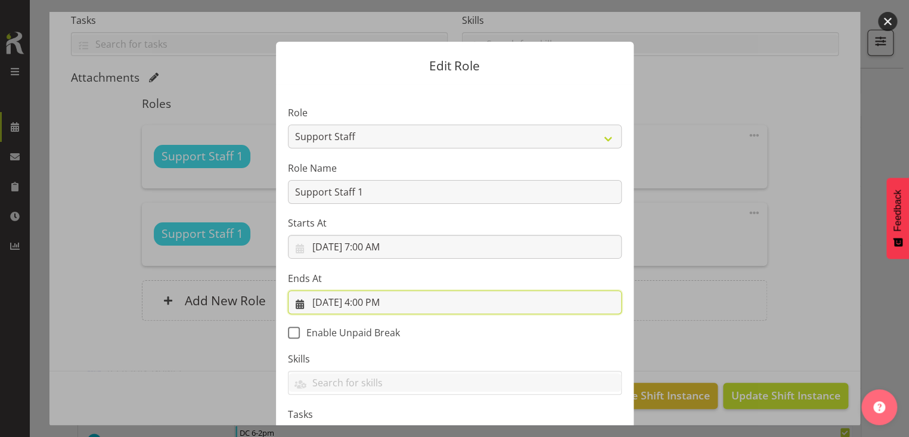
click at [365, 303] on input "[DATE] 4:00 PM" at bounding box center [455, 302] width 334 height 24
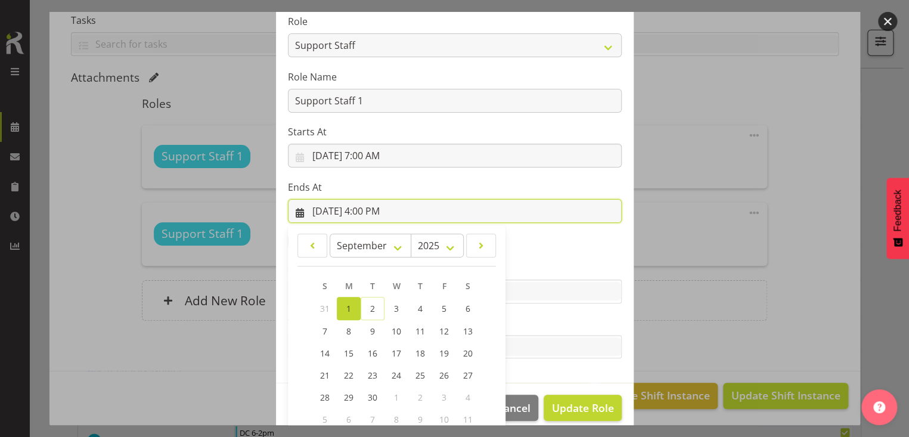
scroll to position [160, 0]
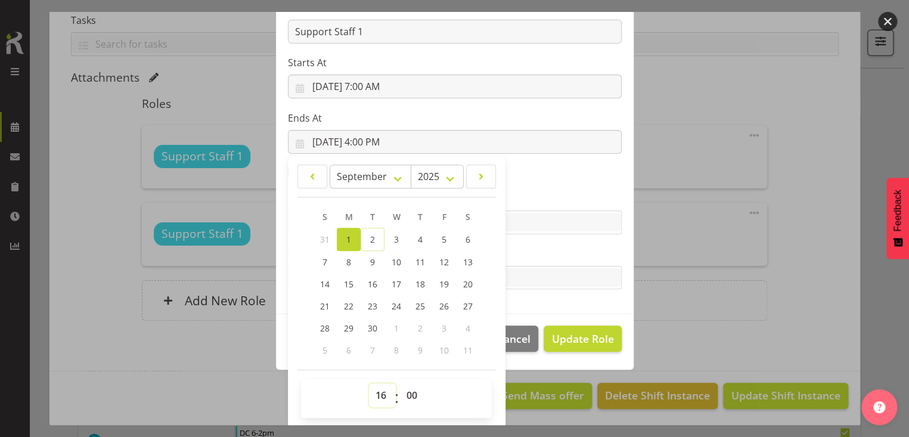
drag, startPoint x: 375, startPoint y: 391, endPoint x: 375, endPoint y: 384, distance: 7.2
click at [375, 391] on select "00 01 02 03 04 05 06 07 08 09 10 11 12 13 14 15 16 17 18 19 20 21 22 23" at bounding box center [382, 395] width 27 height 24
select select "15"
click at [369, 383] on select "00 01 02 03 04 05 06 07 08 09 10 11 12 13 14 15 16 17 18 19 20 21 22 23" at bounding box center [382, 395] width 27 height 24
type input "[DATE] 3:00 PM"
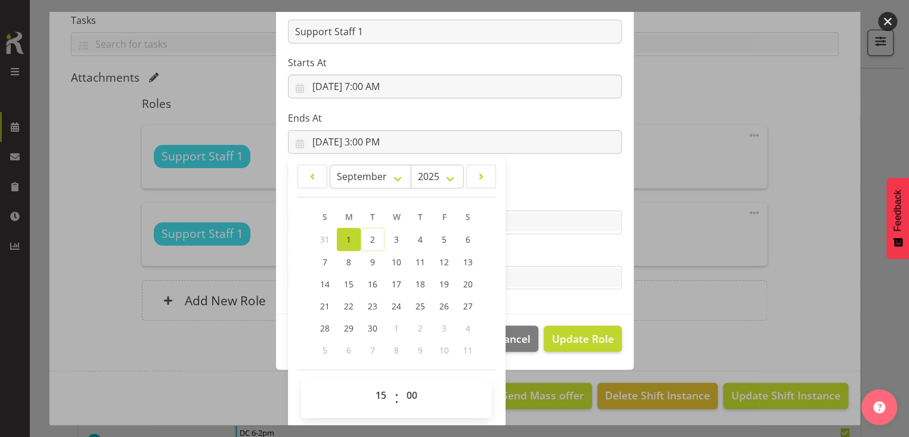
click at [552, 203] on label "Skills" at bounding box center [455, 198] width 334 height 14
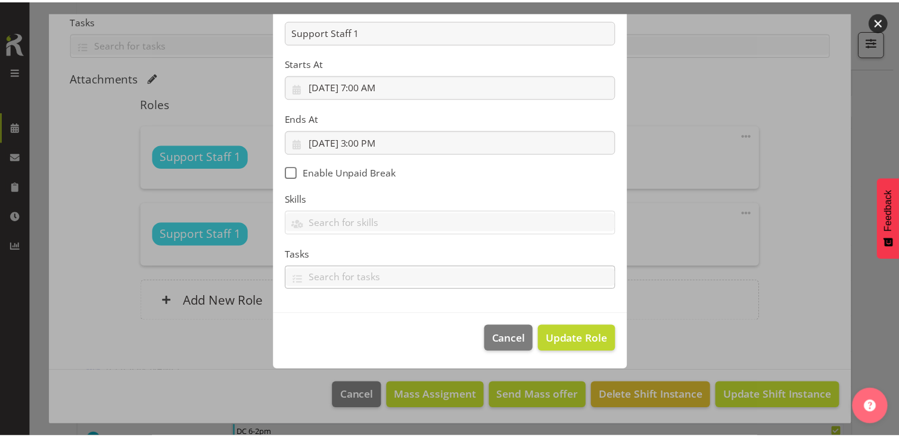
scroll to position [104, 0]
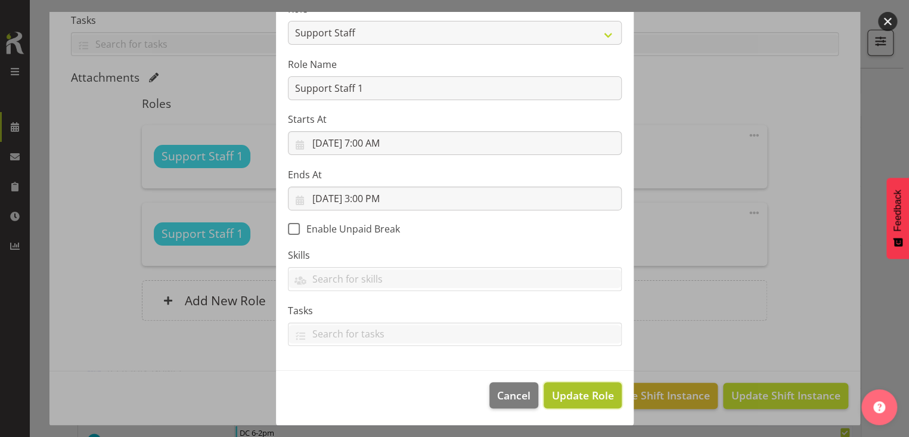
drag, startPoint x: 576, startPoint y: 394, endPoint x: 587, endPoint y: 389, distance: 11.7
click at [577, 393] on span "Update Role" at bounding box center [582, 394] width 62 height 15
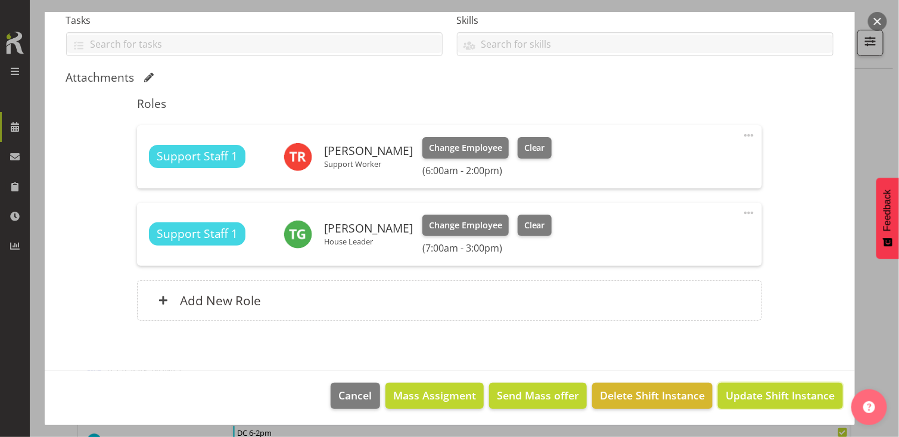
click at [741, 396] on span "Update Shift Instance" at bounding box center [780, 394] width 109 height 15
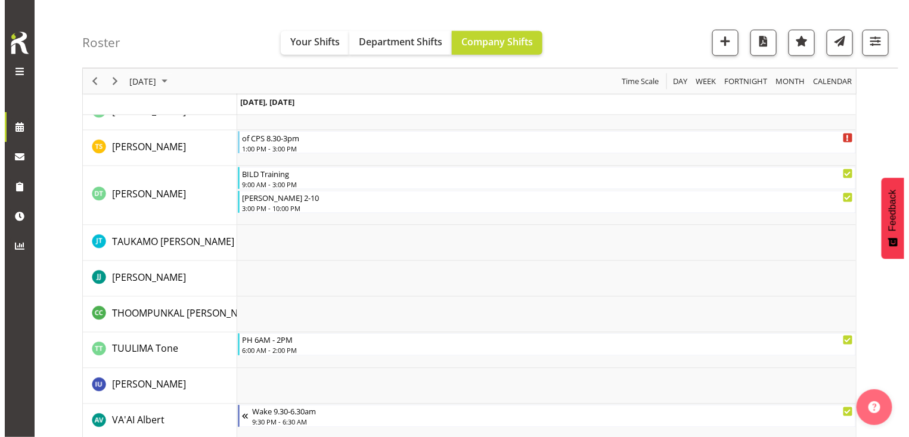
scroll to position [4101, 0]
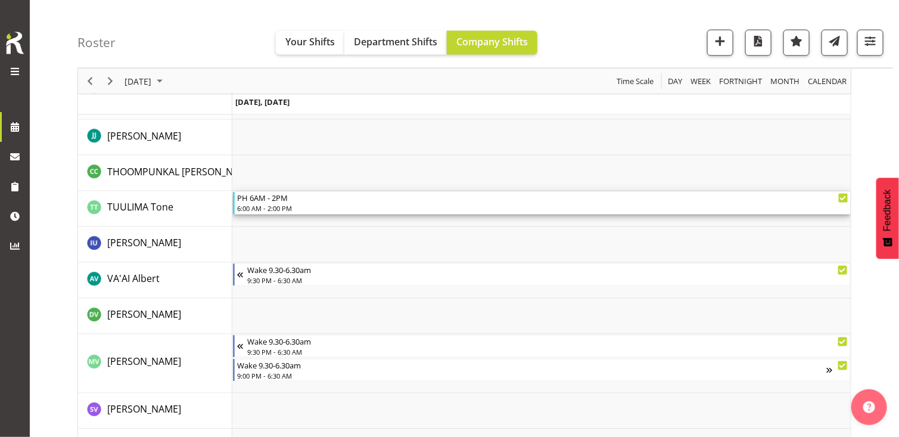
click at [287, 200] on div "PH 6AM - 2PM" at bounding box center [542, 198] width 611 height 12
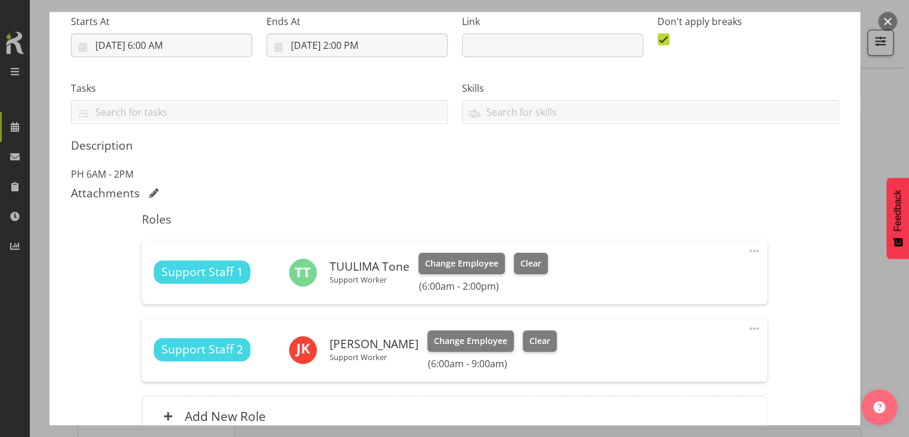
scroll to position [310, 0]
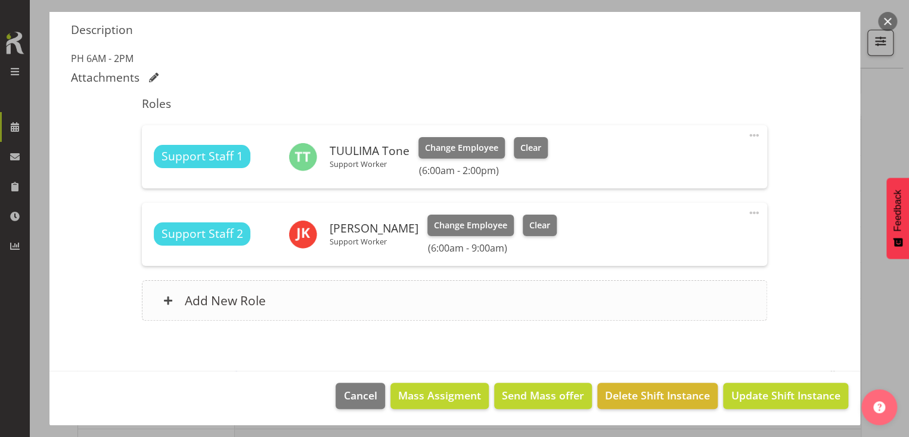
click at [390, 300] on div "Add New Role" at bounding box center [454, 300] width 625 height 41
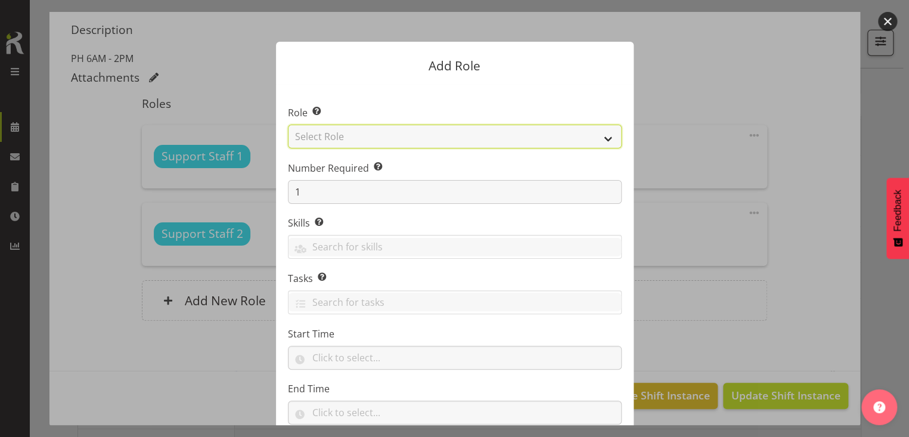
click at [358, 136] on select "Select Role CP House Leader Support Staff Wake" at bounding box center [455, 137] width 334 height 24
select select "1091"
click at [288, 125] on select "Select Role CP House Leader Support Staff Wake" at bounding box center [455, 137] width 334 height 24
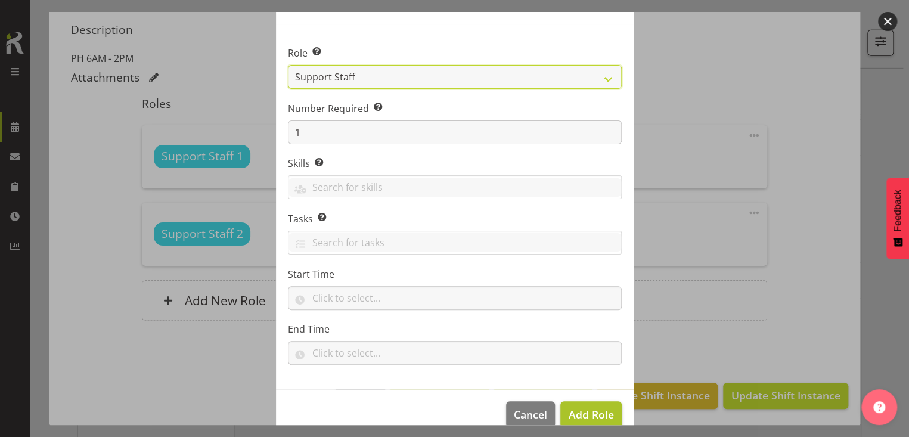
scroll to position [79, 0]
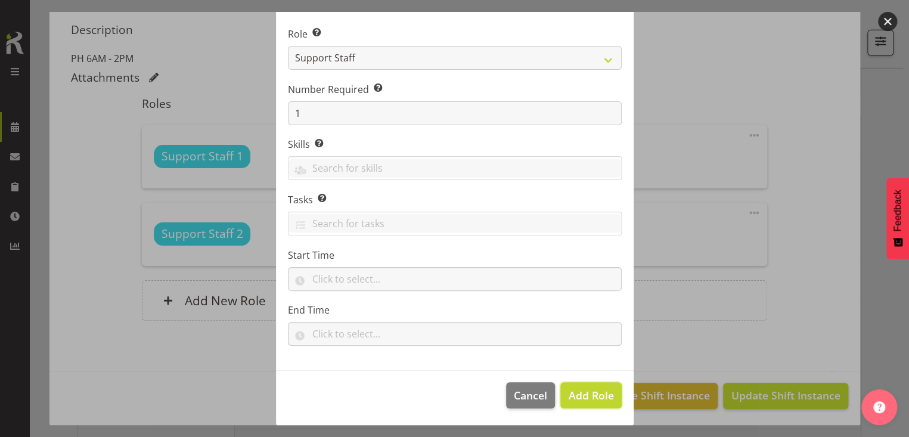
drag, startPoint x: 596, startPoint y: 390, endPoint x: 629, endPoint y: 357, distance: 46.8
click at [596, 388] on span "Add Role" at bounding box center [590, 395] width 45 height 14
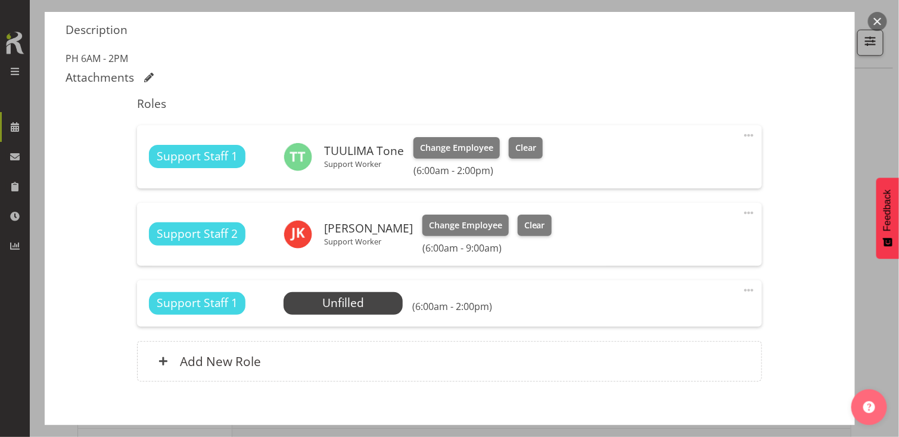
drag, startPoint x: 740, startPoint y: 288, endPoint x: 713, endPoint y: 296, distance: 27.7
click at [729, 291] on div "Support Staff 1 Unfilled Select Employee (6:00am - 2:00pm) Edit Cover Role Dele…" at bounding box center [449, 303] width 625 height 46
drag, startPoint x: 739, startPoint y: 288, endPoint x: 727, endPoint y: 291, distance: 12.3
click at [742, 288] on span at bounding box center [749, 290] width 14 height 14
click at [655, 313] on link "Edit" at bounding box center [699, 318] width 114 height 21
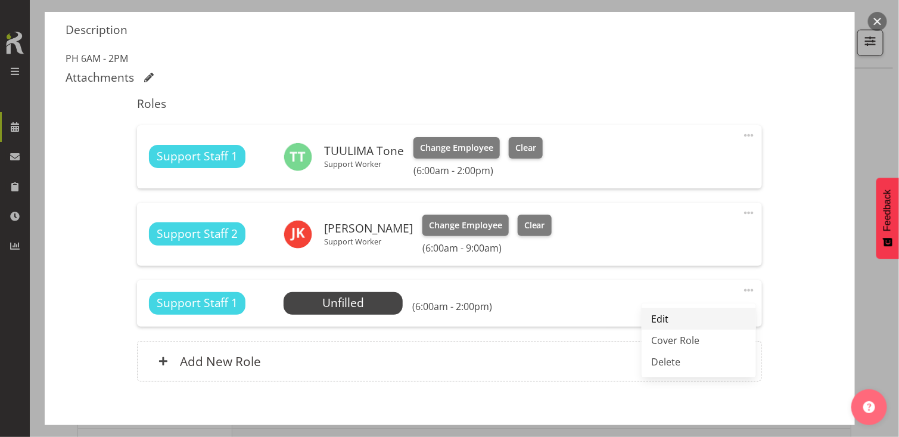
select select "8"
select select "2025"
select select "14"
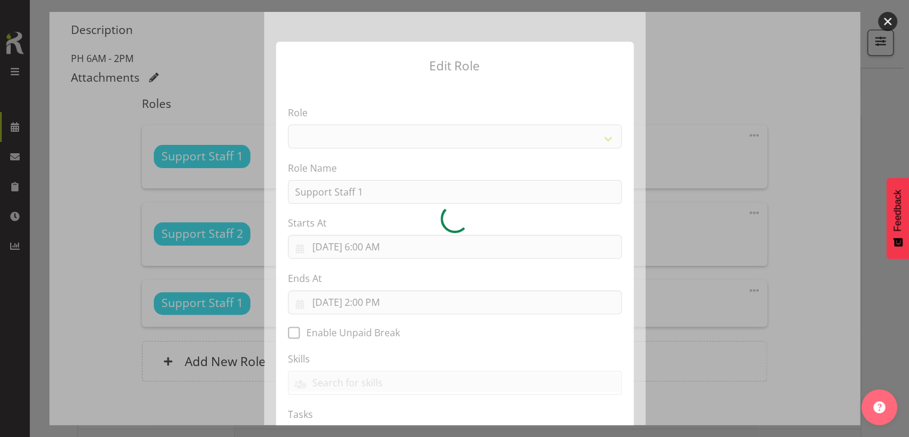
select select "1091"
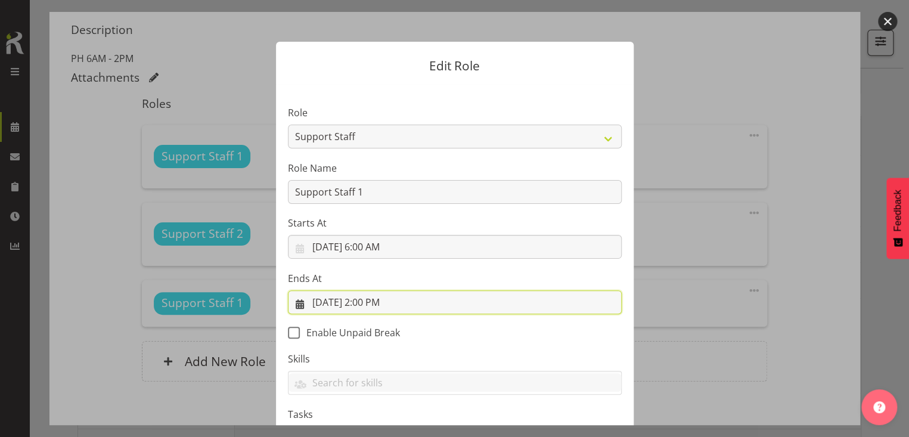
click at [363, 300] on input "[DATE] 2:00 PM" at bounding box center [455, 302] width 334 height 24
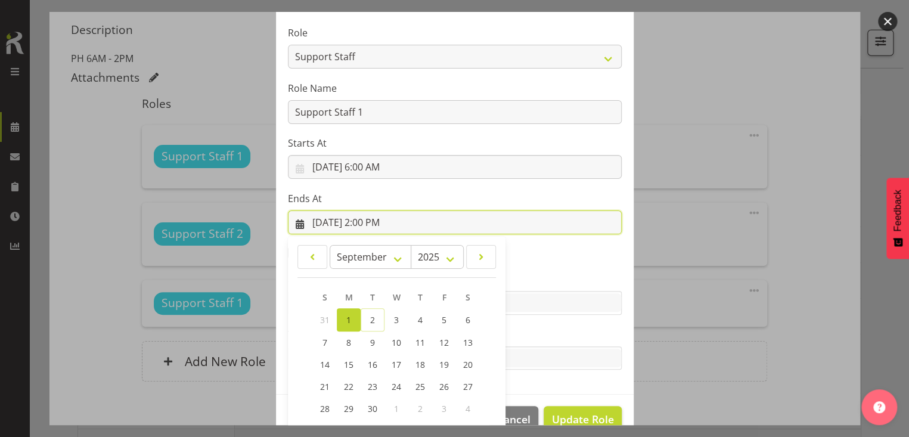
scroll to position [160, 0]
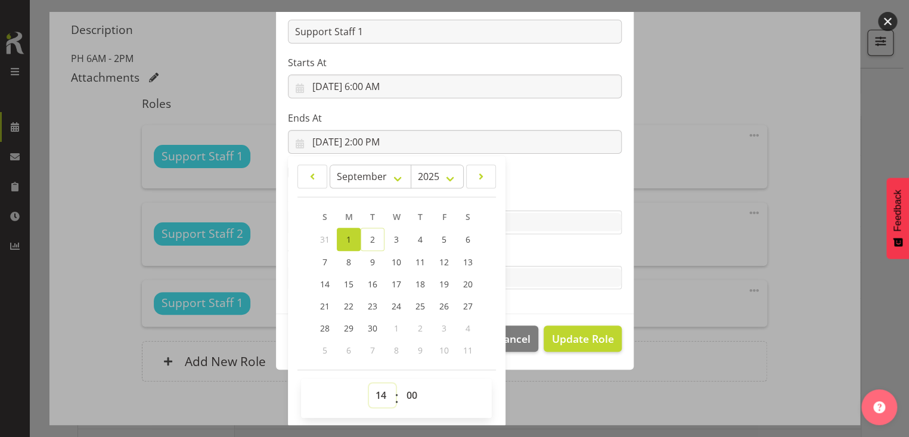
drag, startPoint x: 374, startPoint y: 391, endPoint x: 375, endPoint y: 384, distance: 7.2
click at [375, 388] on select "00 01 02 03 04 05 06 07 08 09 10 11 12 13 14 15 16 17 18 19 20 21 22 23" at bounding box center [382, 395] width 27 height 24
select select "15"
click at [369, 383] on select "00 01 02 03 04 05 06 07 08 09 10 11 12 13 14 15 16 17 18 19 20 21 22 23" at bounding box center [382, 395] width 27 height 24
type input "[DATE] 3:00 PM"
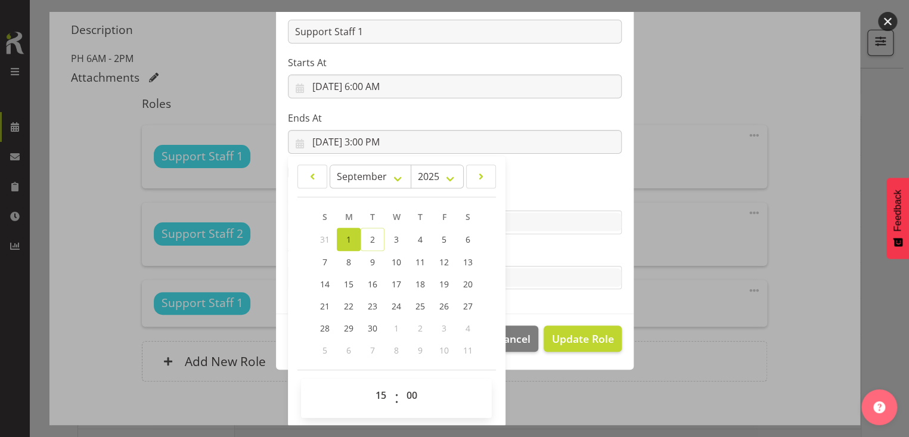
drag, startPoint x: 536, startPoint y: 250, endPoint x: 545, endPoint y: 309, distance: 59.7
click at [536, 251] on label "Tasks" at bounding box center [455, 254] width 334 height 14
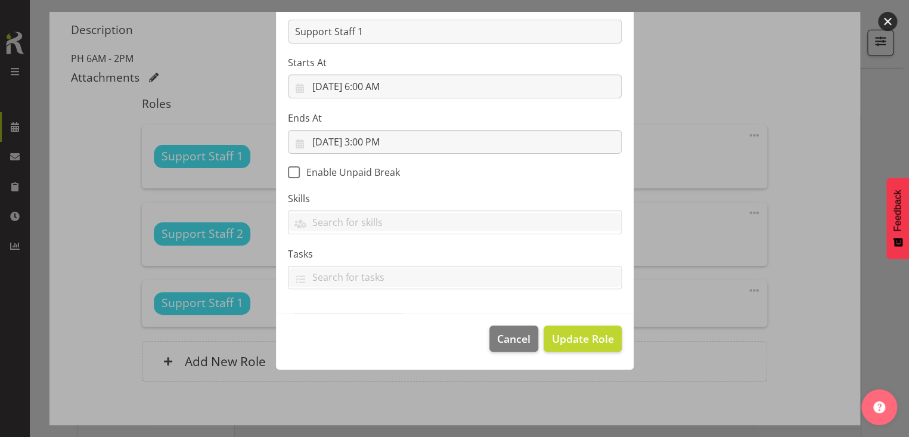
scroll to position [104, 0]
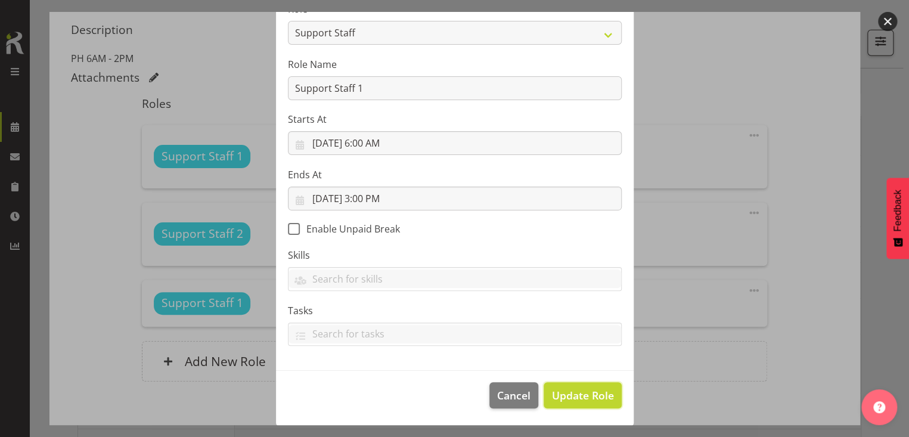
drag, startPoint x: 578, startPoint y: 394, endPoint x: 508, endPoint y: 365, distance: 75.6
click at [572, 391] on span "Update Role" at bounding box center [582, 394] width 62 height 15
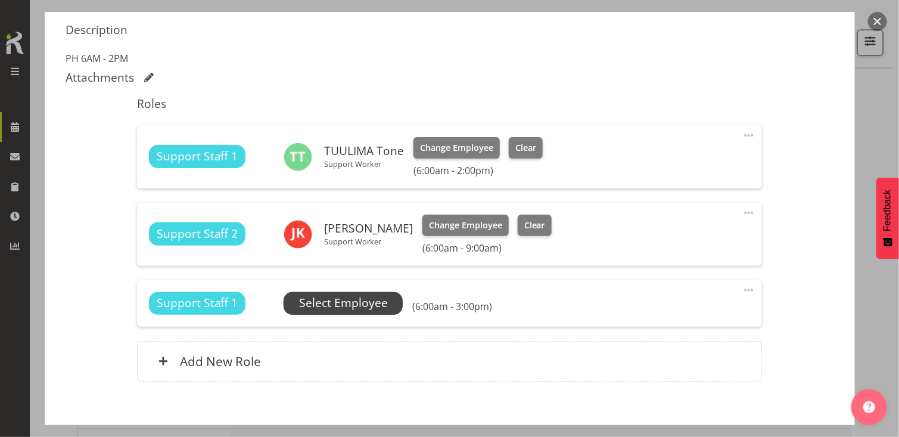
click at [334, 305] on span "Select Employee" at bounding box center [343, 302] width 89 height 17
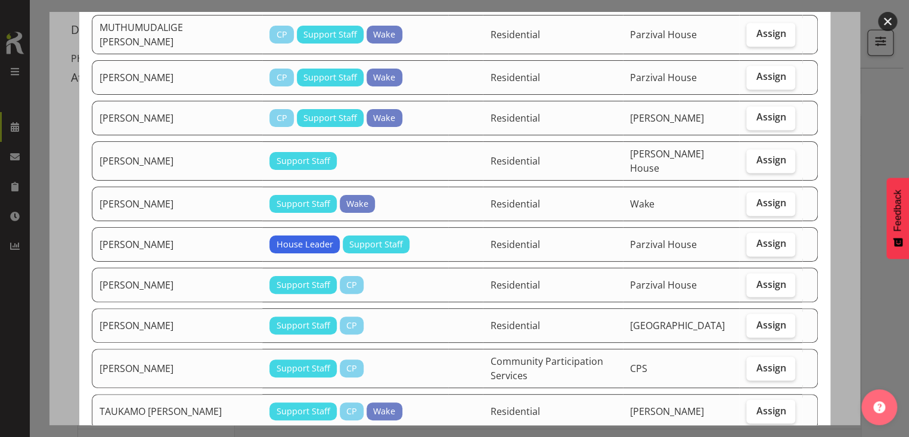
scroll to position [953, 0]
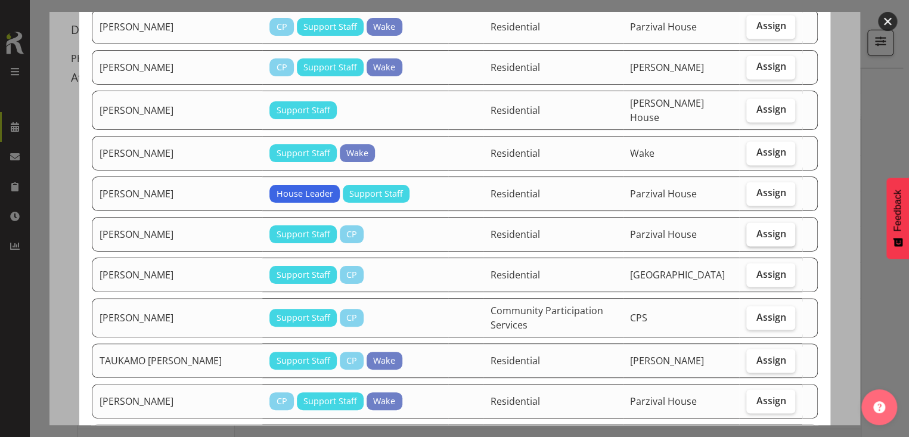
drag, startPoint x: 755, startPoint y: 170, endPoint x: 748, endPoint y: 213, distance: 43.0
click at [755, 186] on span "Assign" at bounding box center [770, 192] width 30 height 12
click at [754, 189] on input "Assign" at bounding box center [750, 193] width 8 height 8
checkbox input "true"
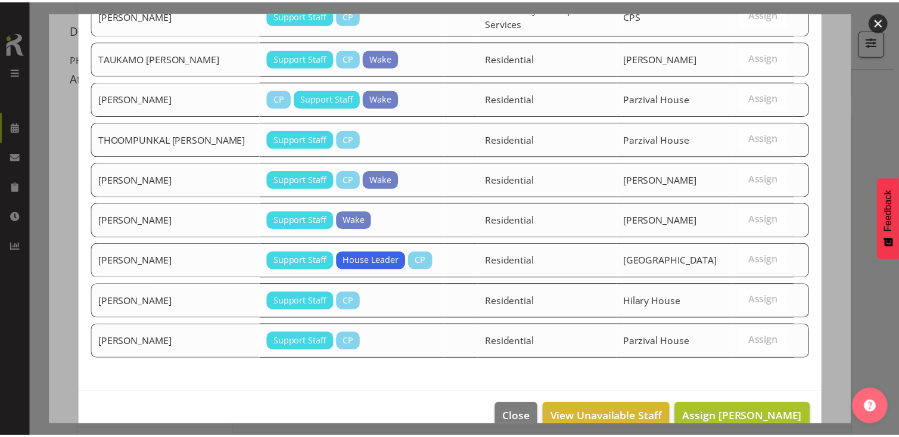
scroll to position [1258, 0]
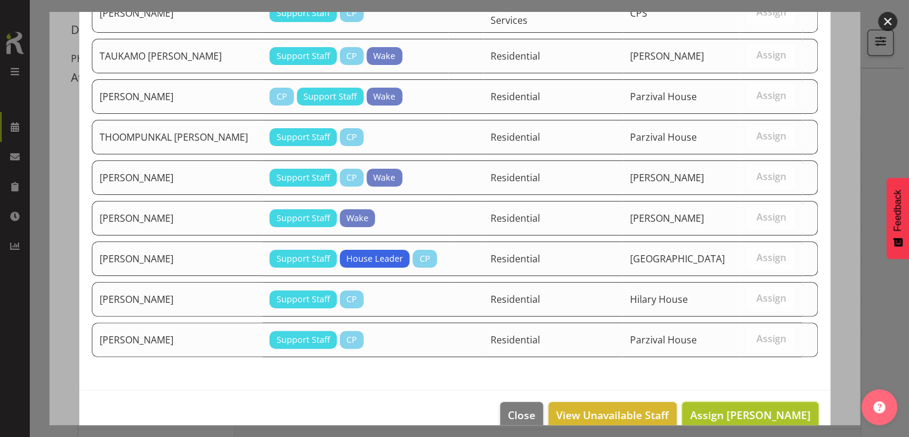
click at [726, 408] on span "Assign [PERSON_NAME]" at bounding box center [749, 415] width 120 height 14
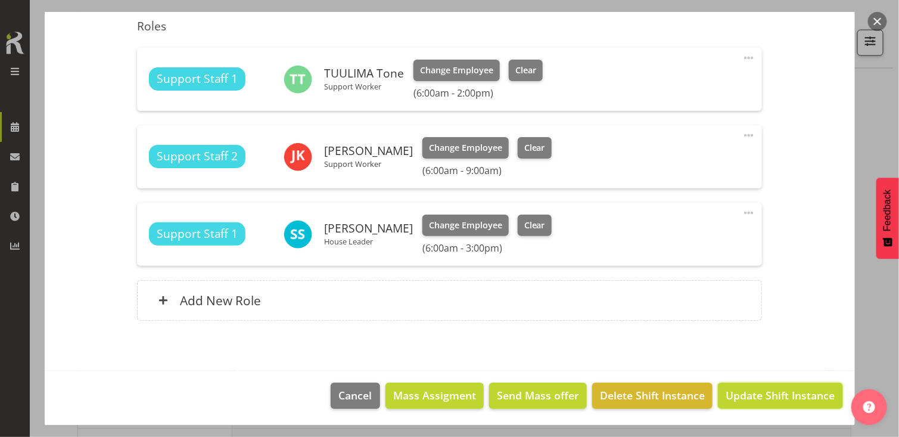
click at [757, 395] on span "Update Shift Instance" at bounding box center [780, 394] width 109 height 15
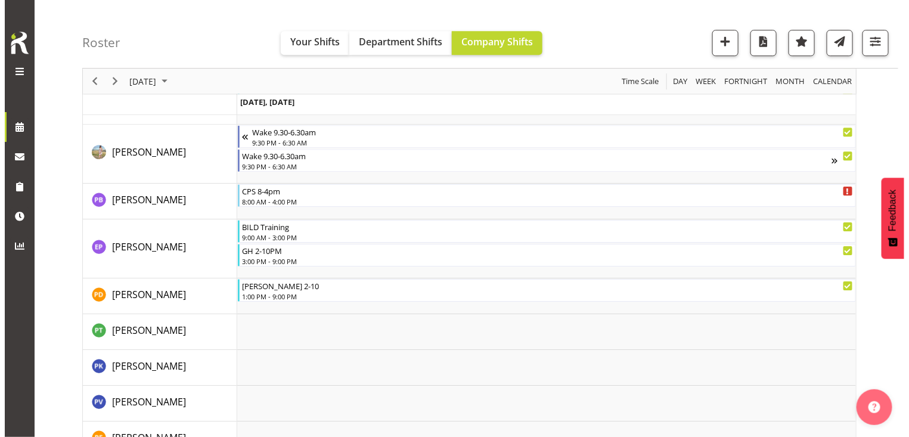
scroll to position [2838, 0]
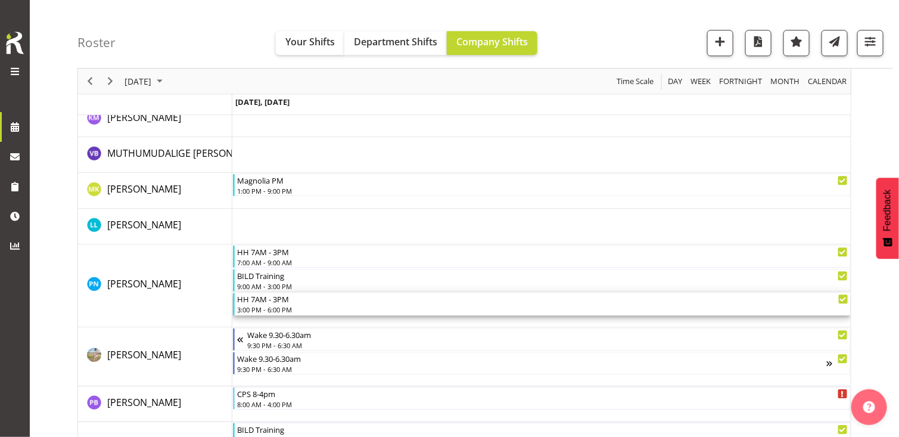
click at [282, 304] on div "3:00 PM - 6:00 PM" at bounding box center [542, 309] width 611 height 10
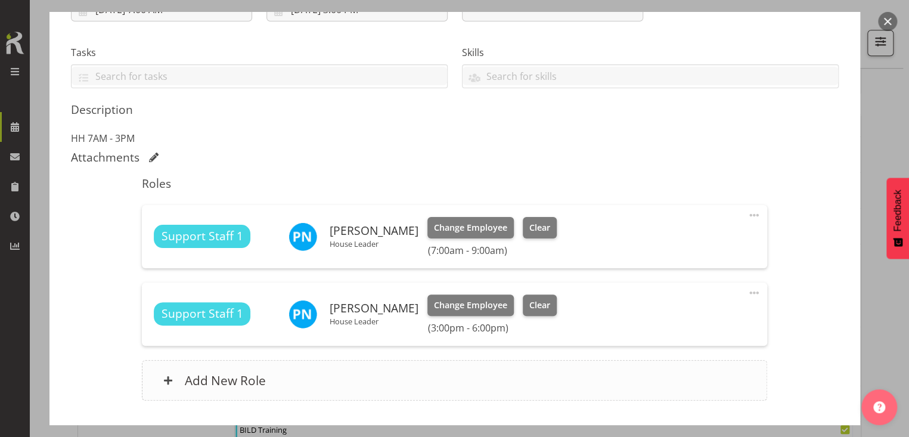
scroll to position [310, 0]
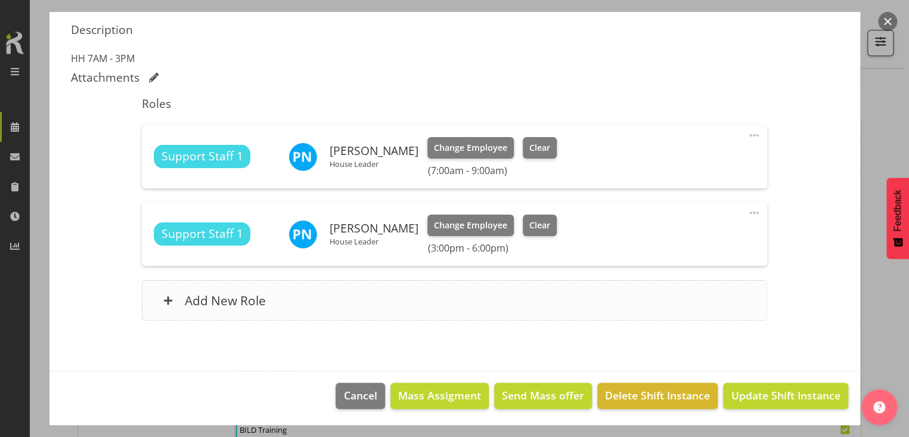
click at [329, 297] on div "Add New Role" at bounding box center [454, 300] width 625 height 41
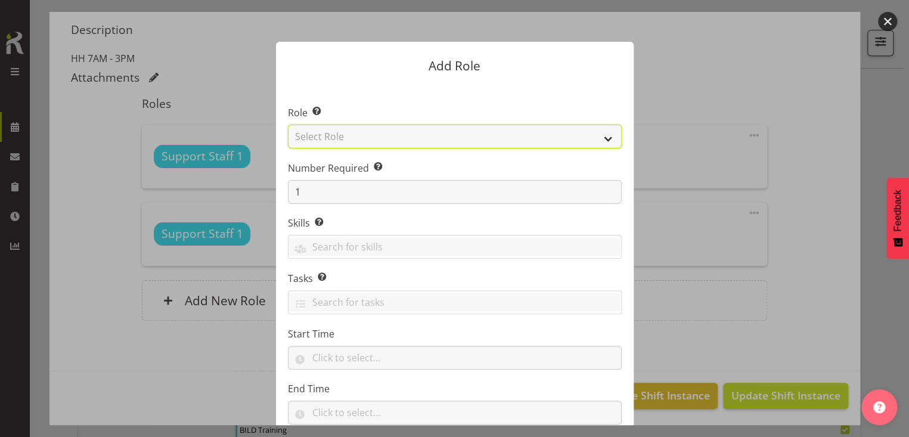
drag, startPoint x: 391, startPoint y: 138, endPoint x: 393, endPoint y: 147, distance: 9.1
click at [391, 137] on select "Select Role CP House Leader Support Staff Wake" at bounding box center [455, 137] width 334 height 24
select select "1091"
click at [288, 125] on select "Select Role CP House Leader Support Staff Wake" at bounding box center [455, 137] width 334 height 24
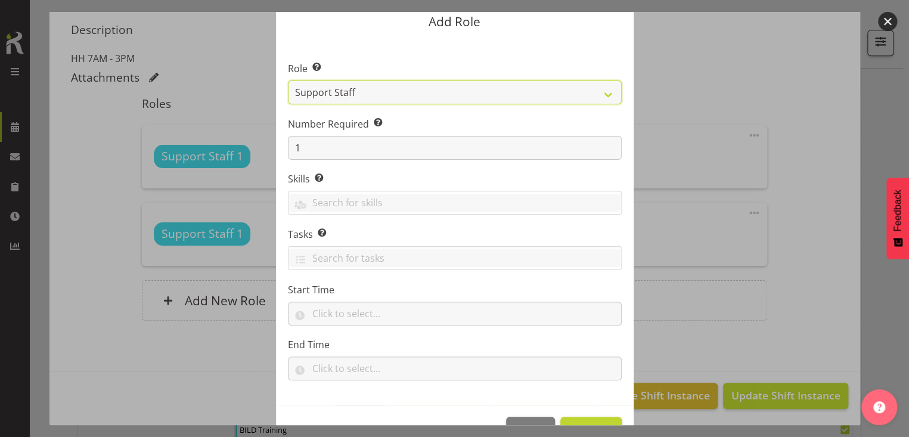
scroll to position [79, 0]
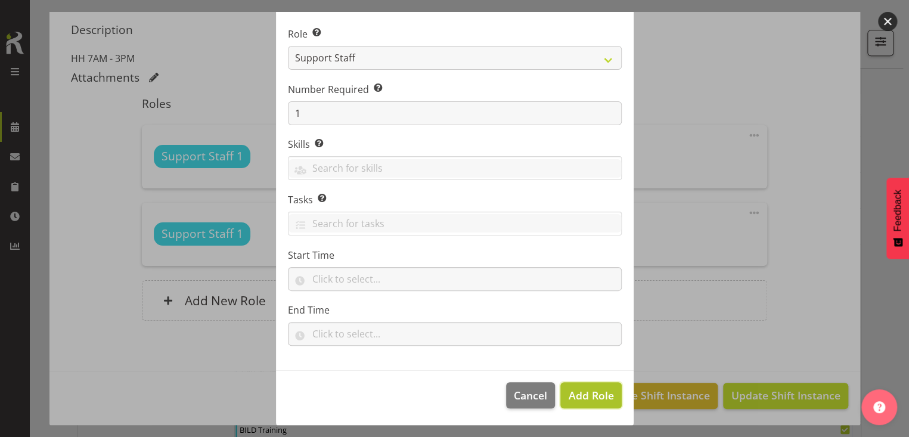
click at [591, 393] on span "Add Role" at bounding box center [590, 395] width 45 height 14
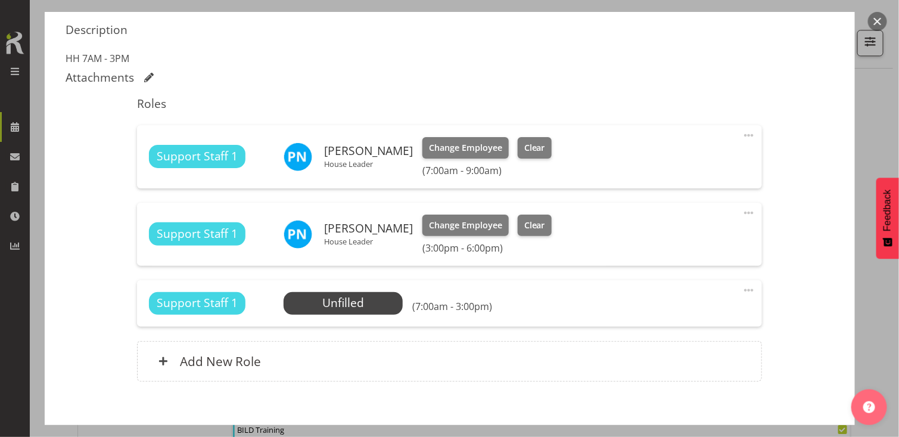
drag, startPoint x: 739, startPoint y: 288, endPoint x: 701, endPoint y: 310, distance: 44.6
click at [742, 288] on span at bounding box center [749, 290] width 14 height 14
click at [658, 319] on link "Edit" at bounding box center [699, 318] width 114 height 21
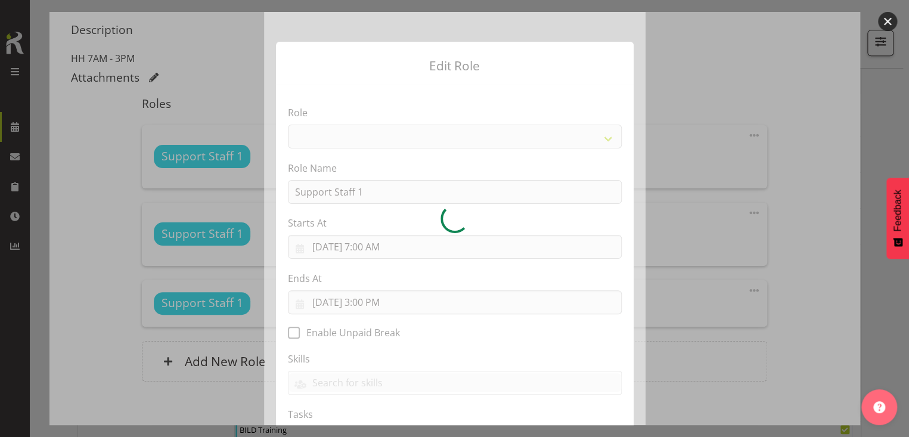
select select "1091"
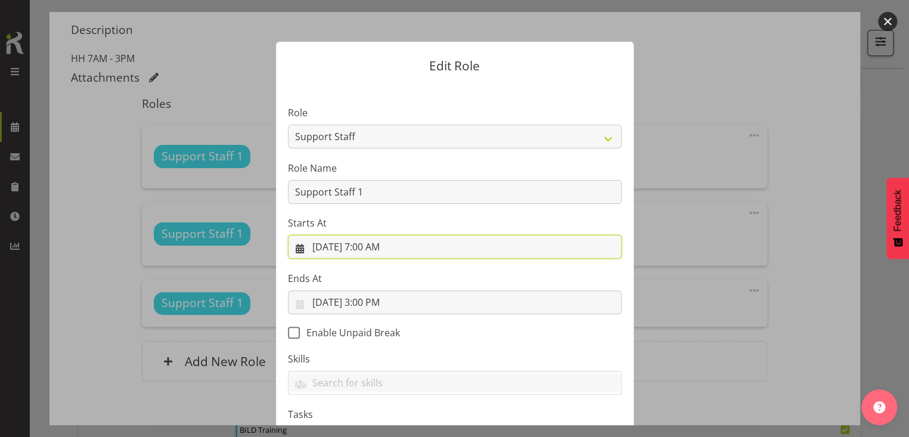
click at [366, 247] on input "[DATE] 7:00 AM" at bounding box center [455, 247] width 334 height 24
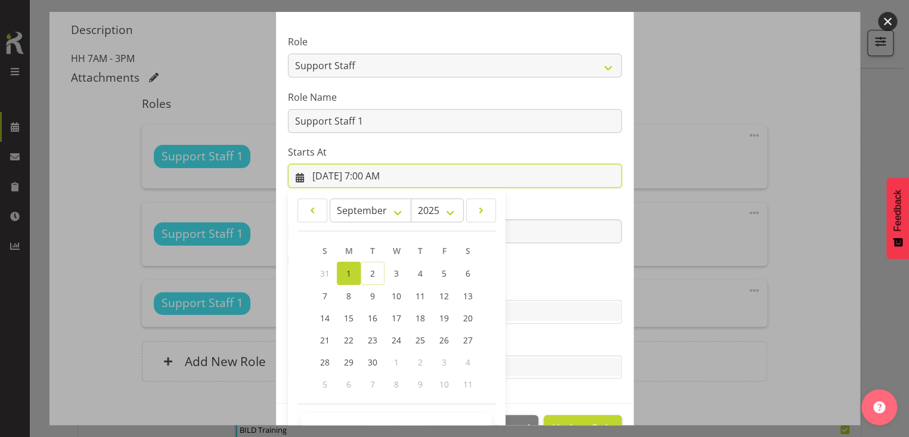
scroll to position [105, 0]
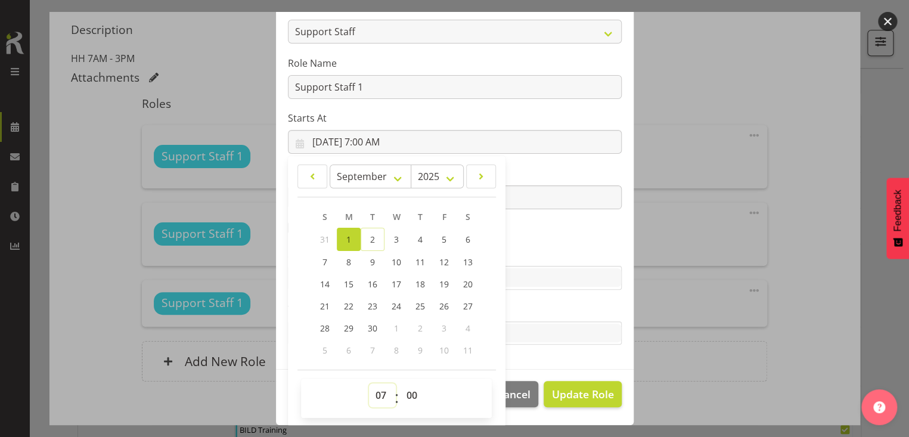
drag, startPoint x: 369, startPoint y: 388, endPoint x: 376, endPoint y: 383, distance: 8.5
click at [373, 387] on select "00 01 02 03 04 05 06 07 08 09 10 11 12 13 14 15 16 17 18 19 20 21 22 23" at bounding box center [382, 395] width 27 height 24
select select "17"
click at [369, 383] on select "00 01 02 03 04 05 06 07 08 09 10 11 12 13 14 15 16 17 18 19 20 21 22 23" at bounding box center [382, 395] width 27 height 24
type input "[DATE] 5:00 PM"
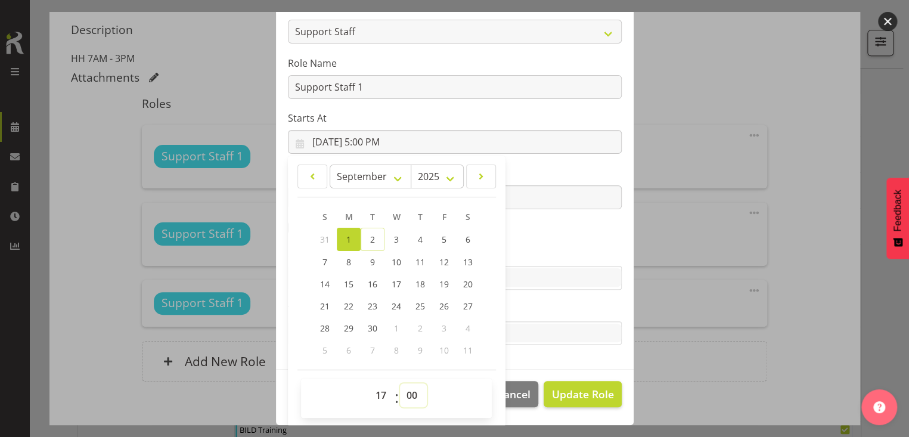
drag, startPoint x: 409, startPoint y: 391, endPoint x: 408, endPoint y: 381, distance: 10.3
click at [408, 381] on div "00 01 02 03 04 05 06 07 08 09 10 11 12 13 14 15 16 17 18 19 20 21 22 23 : 00 01…" at bounding box center [396, 397] width 191 height 39
select select "30"
click at [400, 383] on select "00 01 02 03 04 05 06 07 08 09 10 11 12 13 14 15 16 17 18 19 20 21 22 23 24 25 2…" at bounding box center [413, 395] width 27 height 24
type input "[DATE] 5:30 PM"
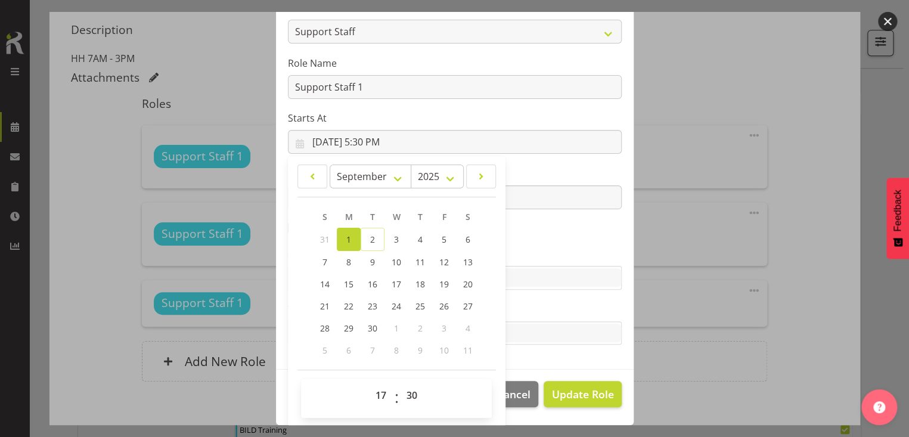
click at [540, 241] on section "Role CP House Leader Support Staff Wake Role Name Support Staff 1 Starts At [DA…" at bounding box center [454, 174] width 357 height 390
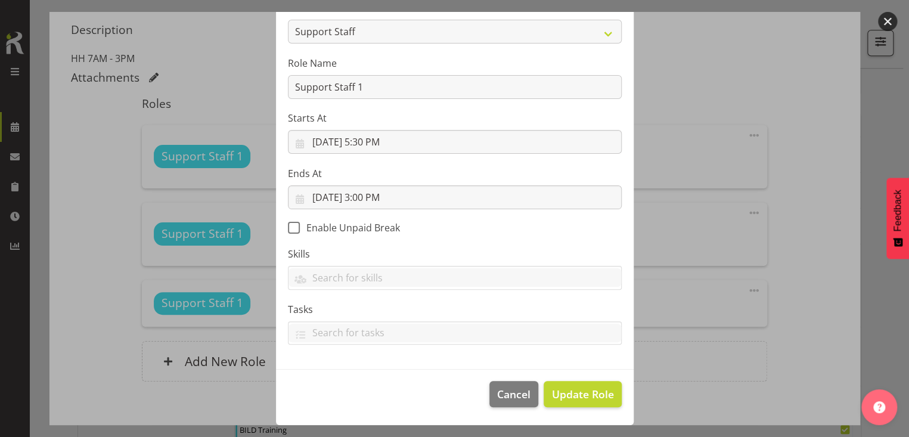
scroll to position [104, 0]
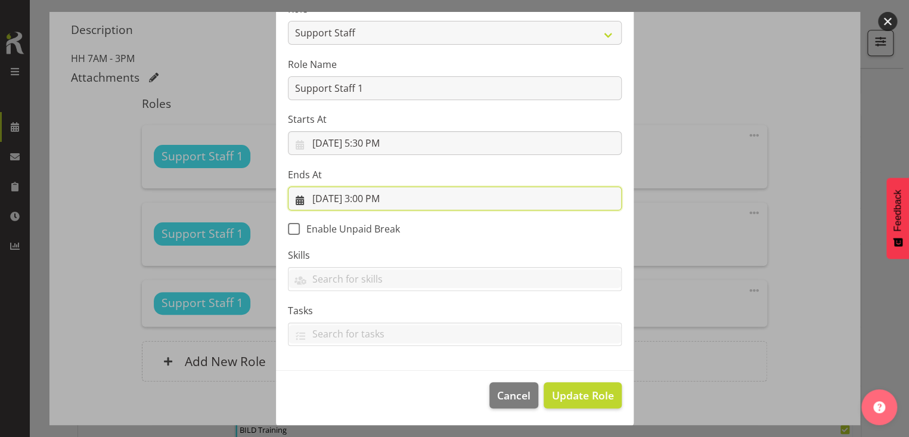
click at [370, 197] on input "[DATE] 3:00 PM" at bounding box center [455, 198] width 334 height 24
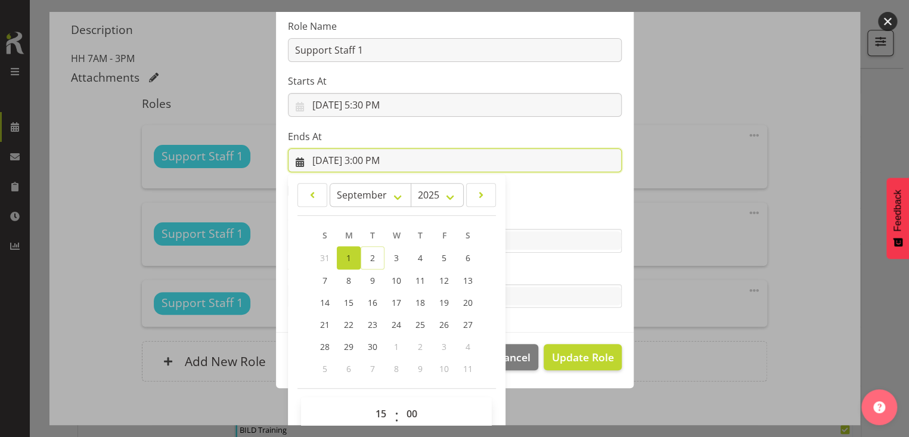
scroll to position [160, 0]
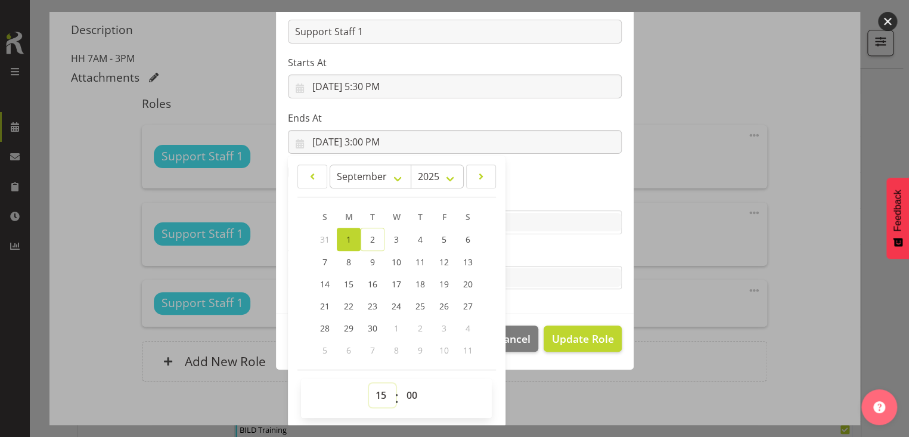
click at [377, 390] on select "00 01 02 03 04 05 06 07 08 09 10 11 12 13 14 15 16 17 18 19 20 21 22 23" at bounding box center [382, 395] width 27 height 24
select select "22"
click at [369, 383] on select "00 01 02 03 04 05 06 07 08 09 10 11 12 13 14 15 16 17 18 19 20 21 22 23" at bounding box center [382, 395] width 27 height 24
type input "[DATE] 10:00 PM"
drag, startPoint x: 532, startPoint y: 245, endPoint x: 538, endPoint y: 253, distance: 9.3
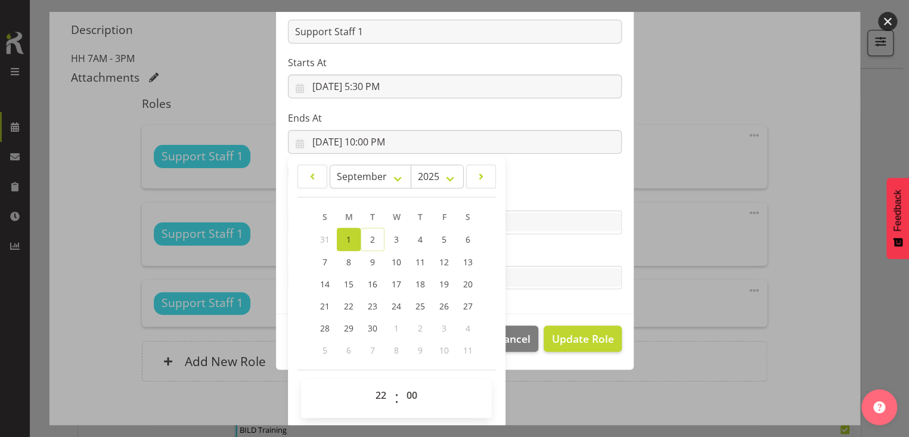
click at [534, 247] on label "Tasks" at bounding box center [455, 254] width 334 height 14
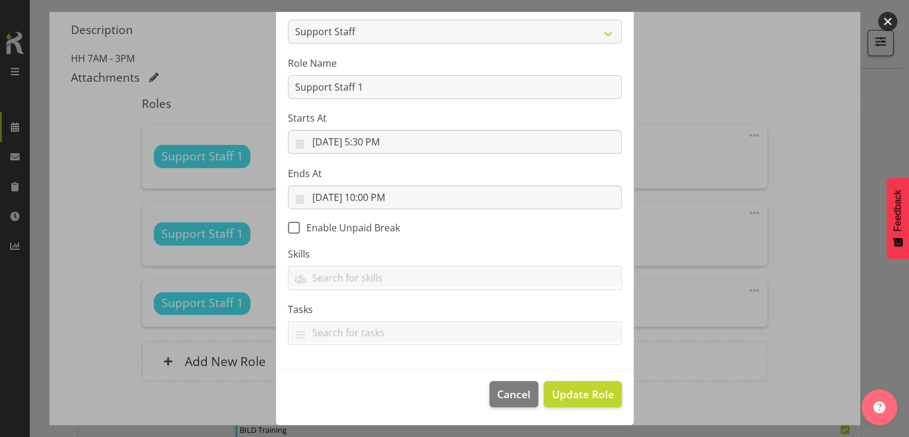
scroll to position [104, 0]
click at [575, 396] on span "Update Role" at bounding box center [582, 394] width 62 height 15
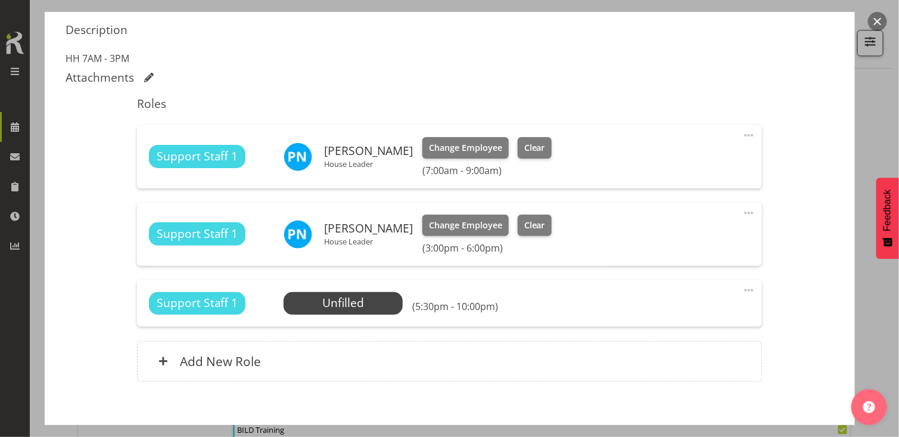
drag, startPoint x: 740, startPoint y: 287, endPoint x: 677, endPoint y: 313, distance: 68.2
click at [742, 288] on span at bounding box center [749, 290] width 14 height 14
click at [652, 315] on link "Edit" at bounding box center [699, 318] width 114 height 21
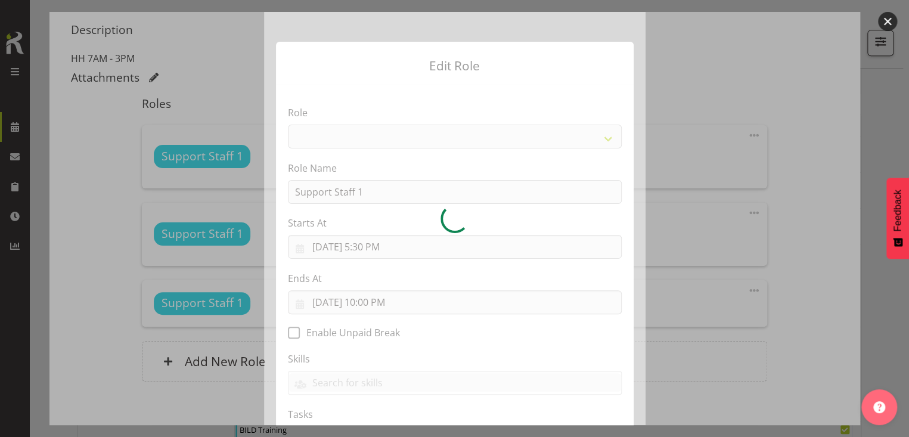
select select "1091"
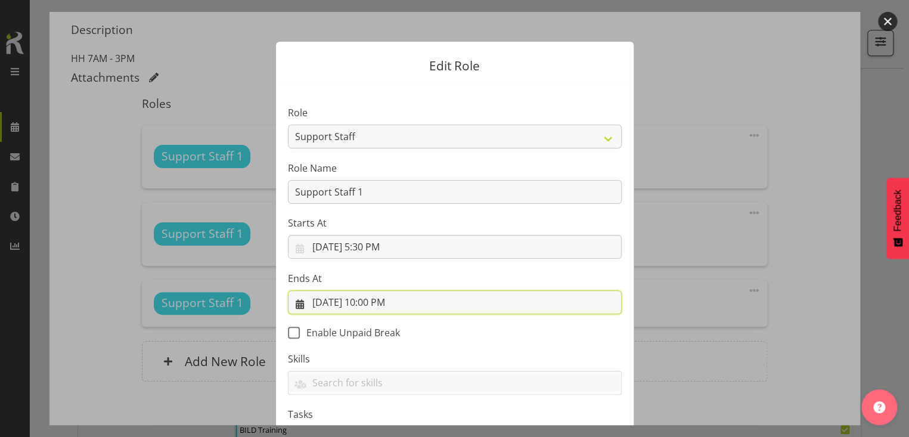
click at [372, 301] on input "[DATE] 10:00 PM" at bounding box center [455, 302] width 334 height 24
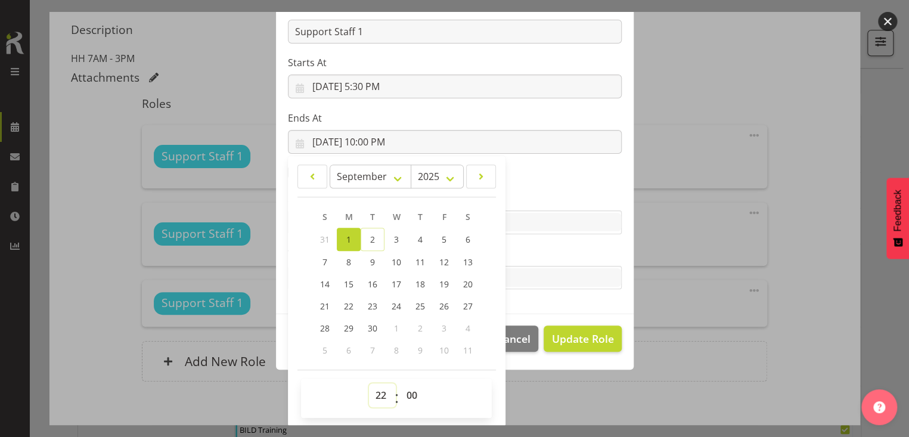
drag, startPoint x: 375, startPoint y: 391, endPoint x: 379, endPoint y: 383, distance: 8.5
click at [377, 388] on select "00 01 02 03 04 05 06 07 08 09 10 11 12 13 14 15 16 17 18 19 20 21 22 23" at bounding box center [382, 395] width 27 height 24
select select "20"
click at [369, 383] on select "00 01 02 03 04 05 06 07 08 09 10 11 12 13 14 15 16 17 18 19 20 21 22 23" at bounding box center [382, 395] width 27 height 24
type input "[DATE] 8:00 PM"
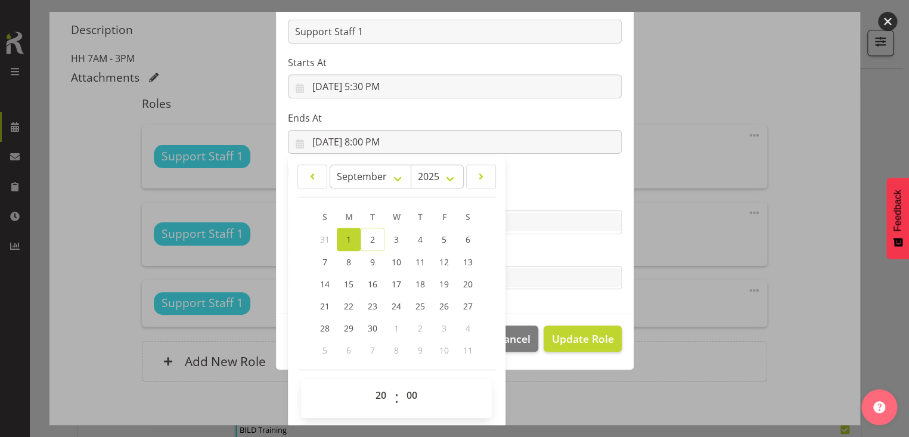
drag, startPoint x: 531, startPoint y: 256, endPoint x: 549, endPoint y: 289, distance: 37.3
click at [533, 256] on label "Tasks" at bounding box center [455, 254] width 334 height 14
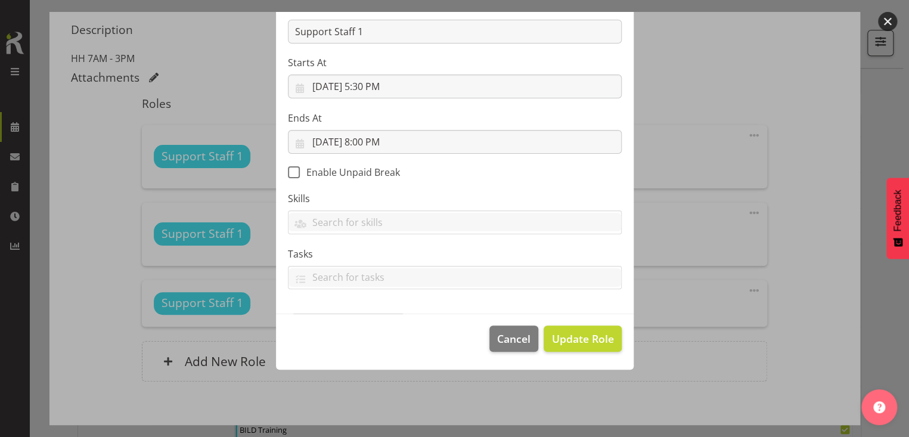
scroll to position [104, 0]
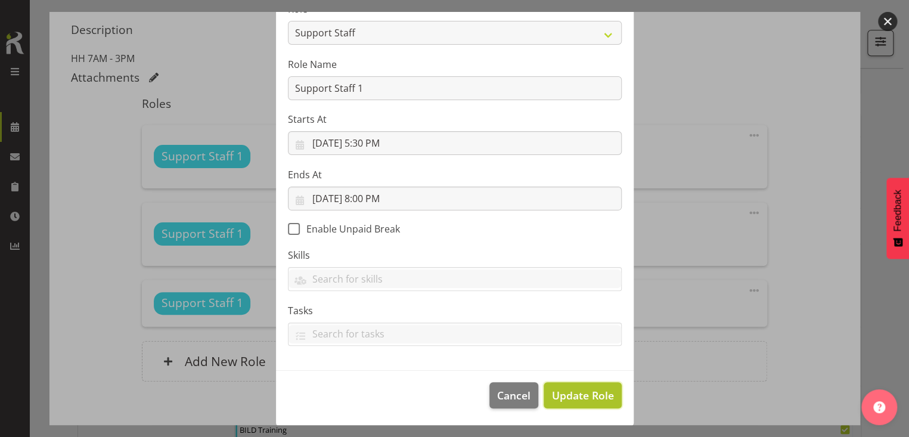
click at [573, 392] on span "Update Role" at bounding box center [582, 394] width 62 height 15
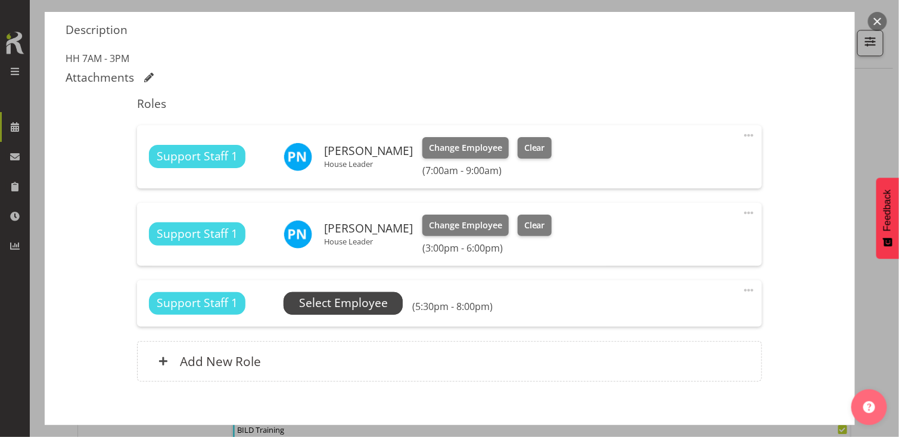
click at [340, 303] on span "Select Employee" at bounding box center [343, 302] width 89 height 17
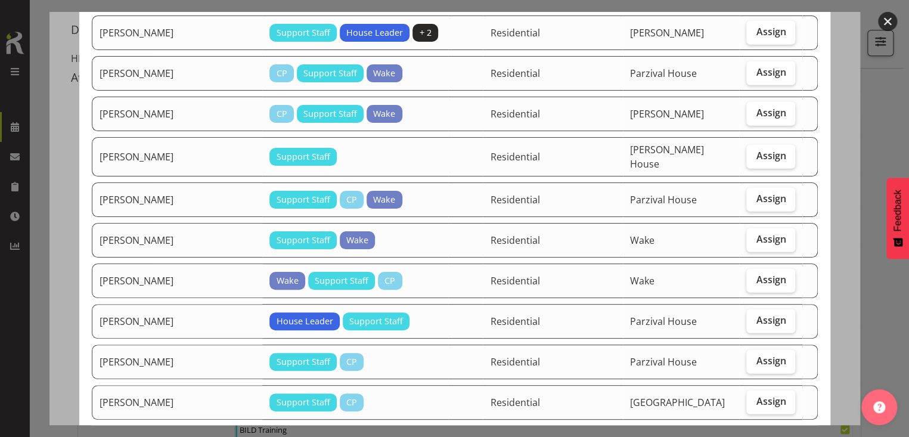
scroll to position [1549, 0]
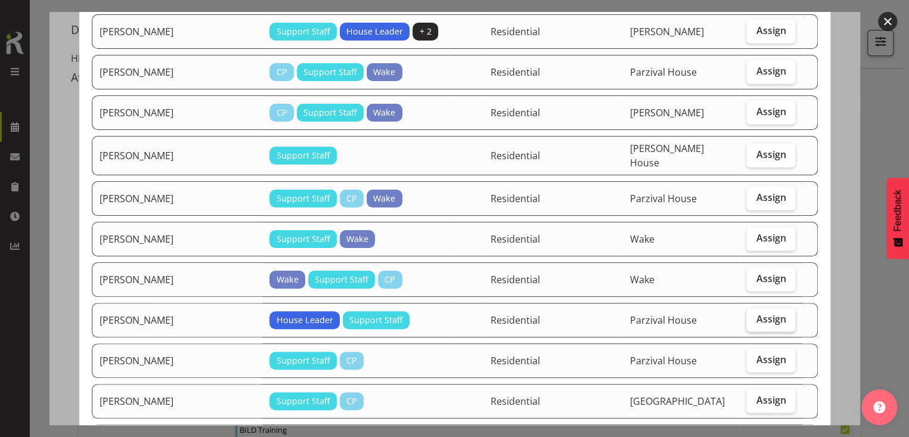
click at [770, 313] on span "Assign" at bounding box center [770, 319] width 30 height 12
click at [754, 315] on input "Assign" at bounding box center [750, 319] width 8 height 8
checkbox input "true"
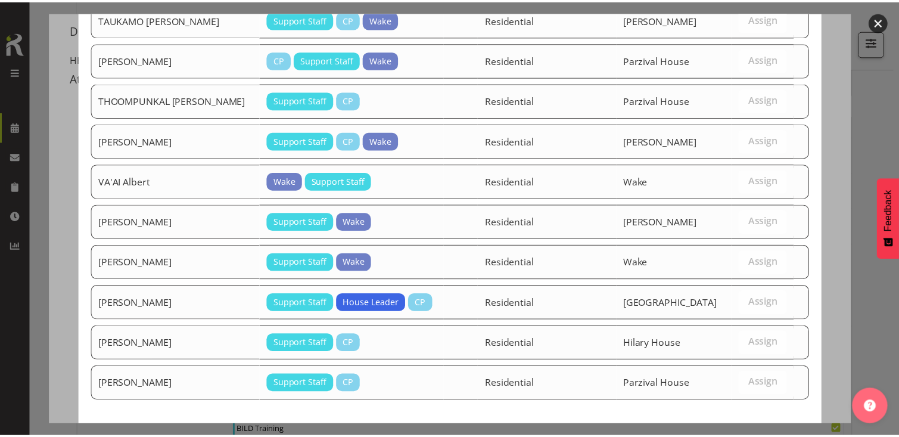
scroll to position [2135, 0]
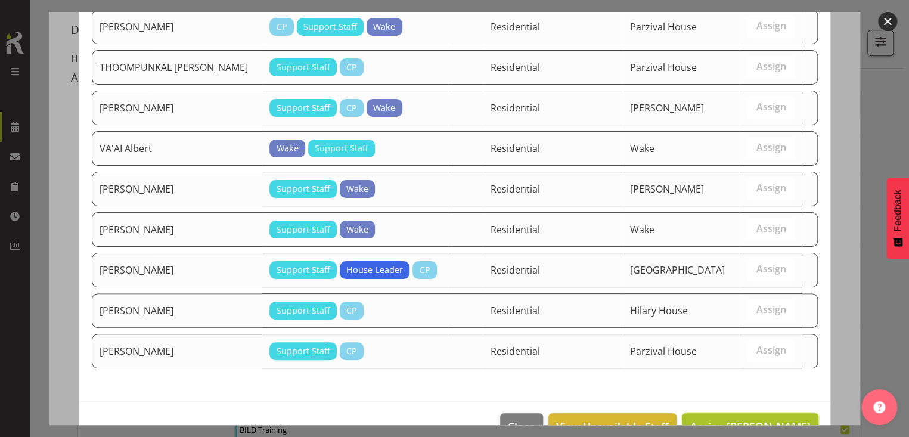
click at [739, 419] on span "Assign [PERSON_NAME]" at bounding box center [749, 426] width 120 height 14
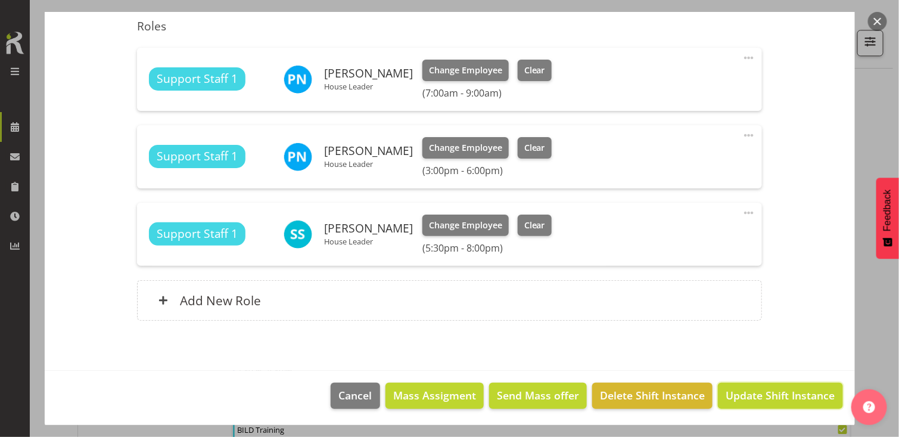
drag, startPoint x: 744, startPoint y: 393, endPoint x: 776, endPoint y: 369, distance: 40.5
click at [745, 391] on span "Update Shift Instance" at bounding box center [780, 394] width 109 height 15
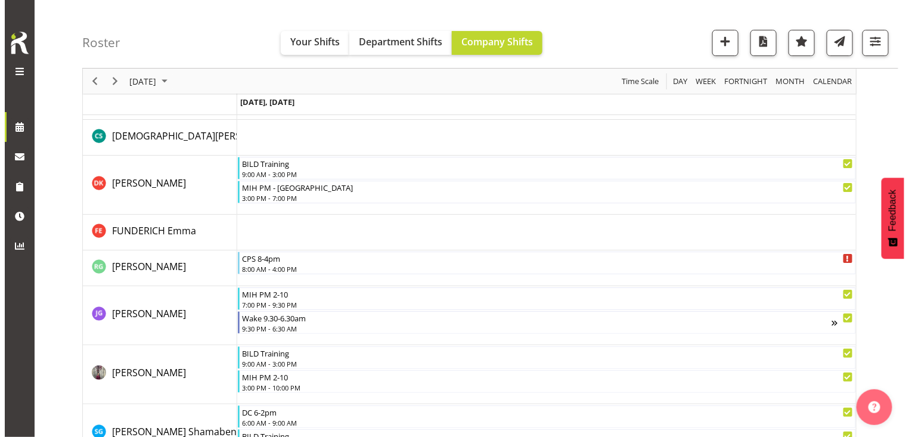
scroll to position [1587, 0]
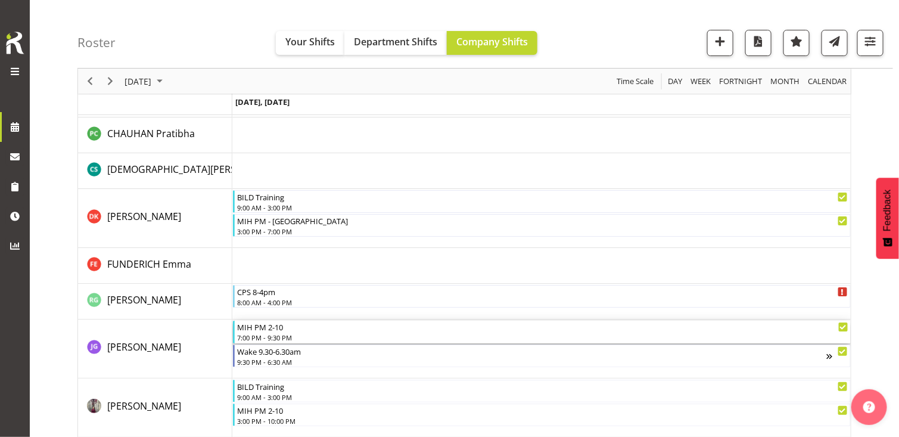
click at [298, 332] on div "7:00 PM - 9:30 PM" at bounding box center [542, 337] width 611 height 10
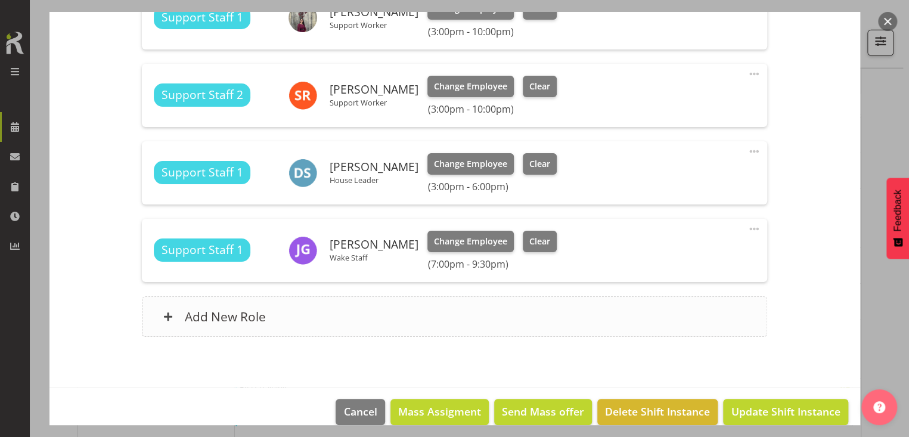
scroll to position [465, 0]
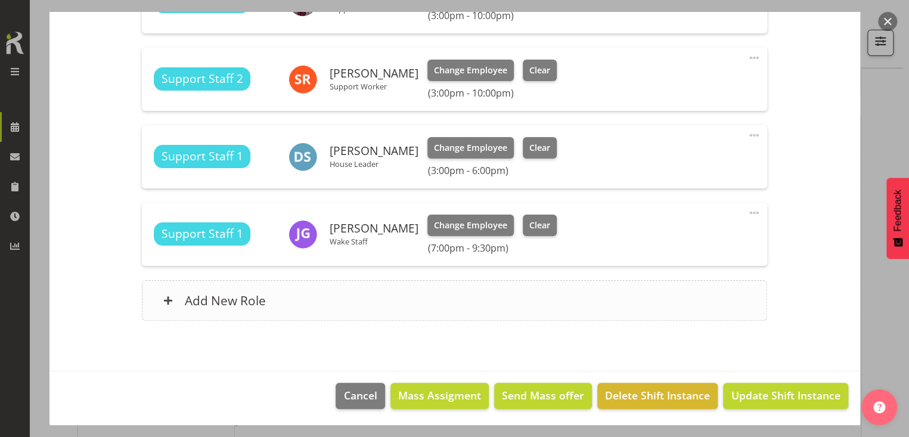
click at [310, 302] on div "Add New Role" at bounding box center [454, 300] width 625 height 41
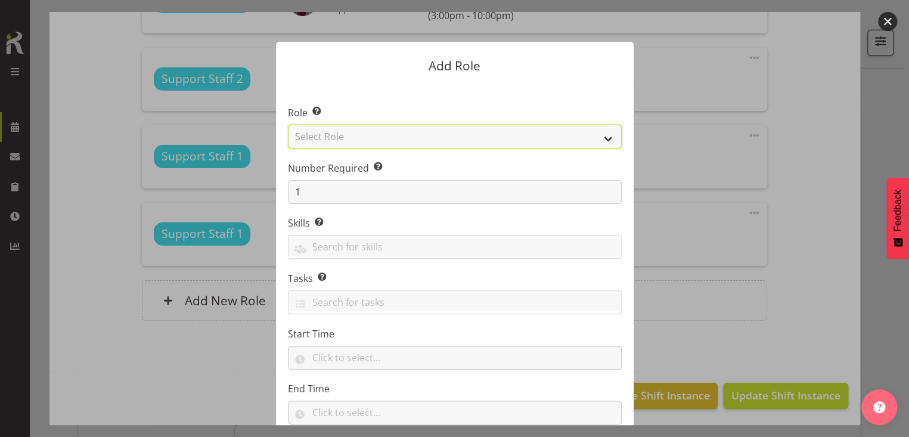
click at [362, 138] on select "Select Role CP House Leader Support Staff Wake" at bounding box center [455, 137] width 334 height 24
select select "1091"
click at [288, 125] on select "Select Role CP House Leader Support Staff Wake" at bounding box center [455, 137] width 334 height 24
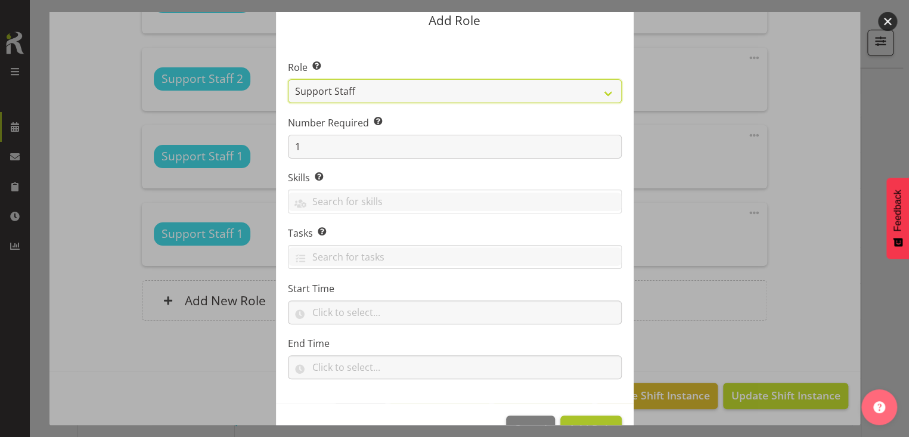
scroll to position [79, 0]
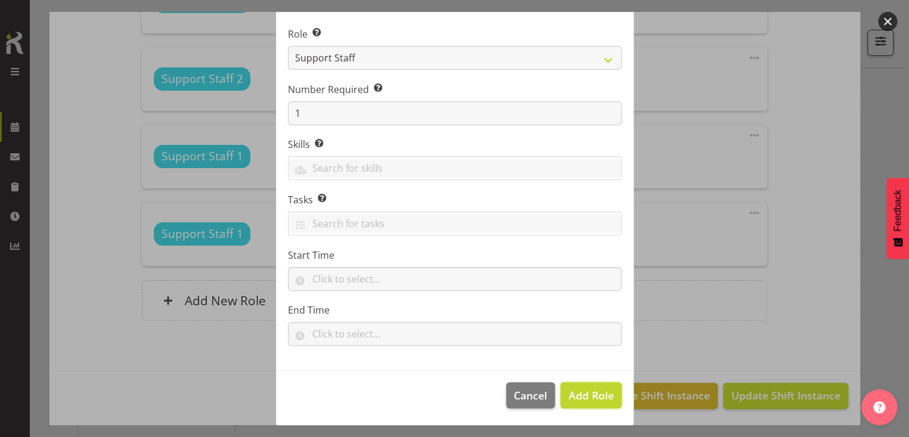
drag, startPoint x: 583, startPoint y: 391, endPoint x: 665, endPoint y: 337, distance: 98.2
click at [584, 390] on span "Add Role" at bounding box center [590, 395] width 45 height 14
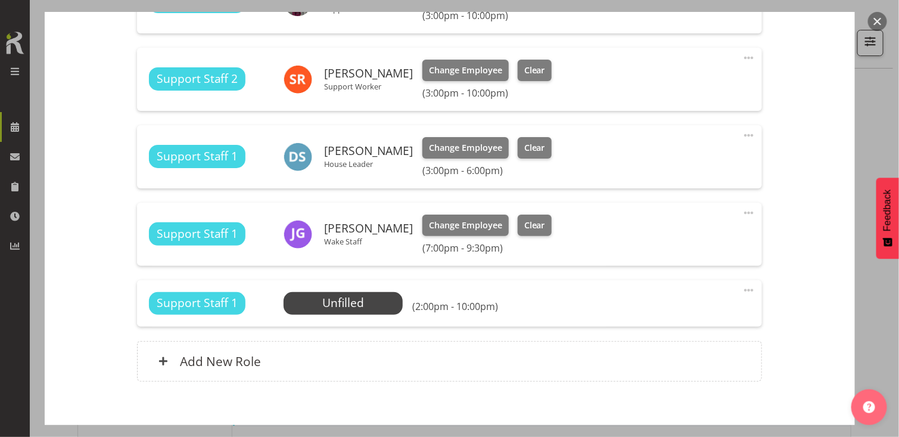
click at [742, 287] on span at bounding box center [749, 290] width 14 height 14
click at [660, 317] on link "Edit" at bounding box center [699, 318] width 114 height 21
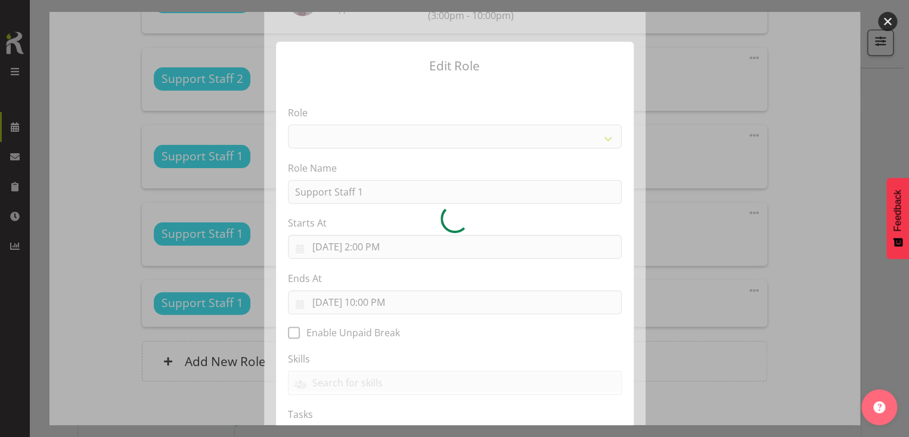
select select "1091"
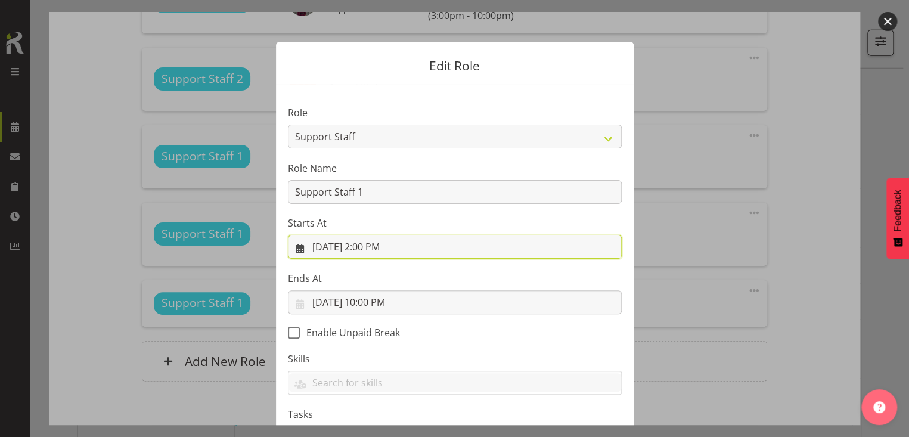
click at [363, 248] on input "[DATE] 2:00 PM" at bounding box center [455, 247] width 334 height 24
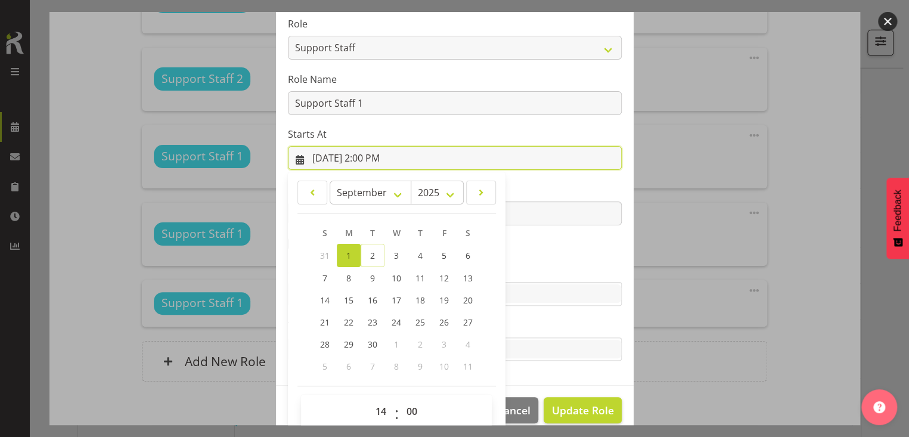
scroll to position [105, 0]
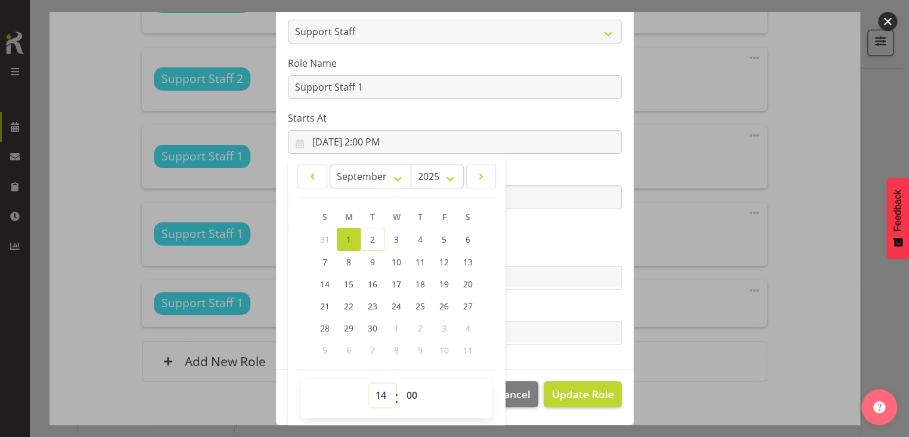
click at [378, 390] on select "00 01 02 03 04 05 06 07 08 09 10 11 12 13 14 15 16 17 18 19 20 21 22 23" at bounding box center [382, 395] width 27 height 24
select select "21"
click at [369, 383] on select "00 01 02 03 04 05 06 07 08 09 10 11 12 13 14 15 16 17 18 19 20 21 22 23" at bounding box center [382, 395] width 27 height 24
type input "[DATE] 9:00 PM"
click at [559, 232] on section "Role CP House Leader Support Staff Wake Role Name Support Staff 1 Starts At [DA…" at bounding box center [454, 174] width 357 height 390
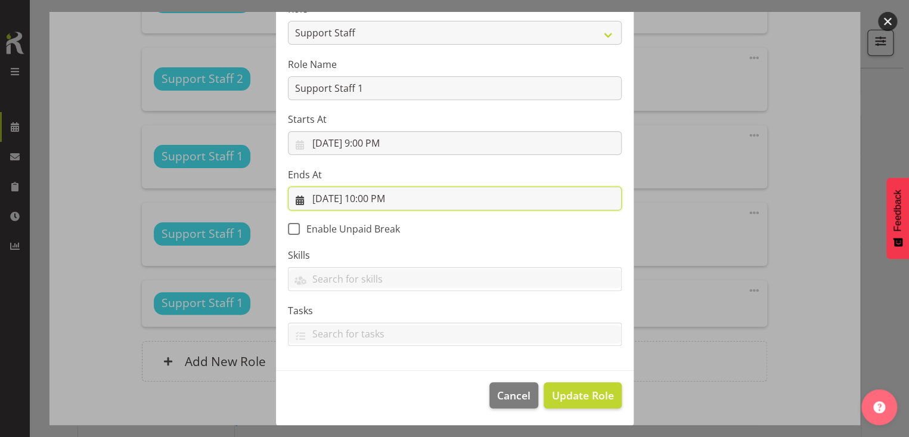
click at [371, 196] on input "[DATE] 10:00 PM" at bounding box center [455, 198] width 334 height 24
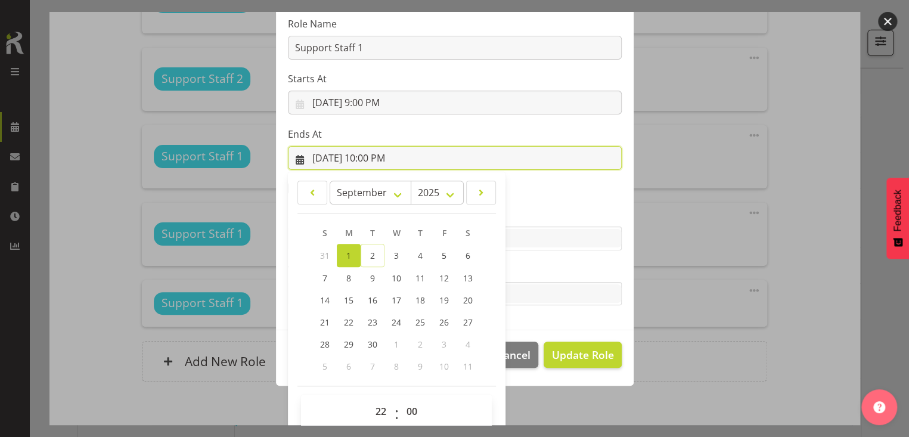
scroll to position [160, 0]
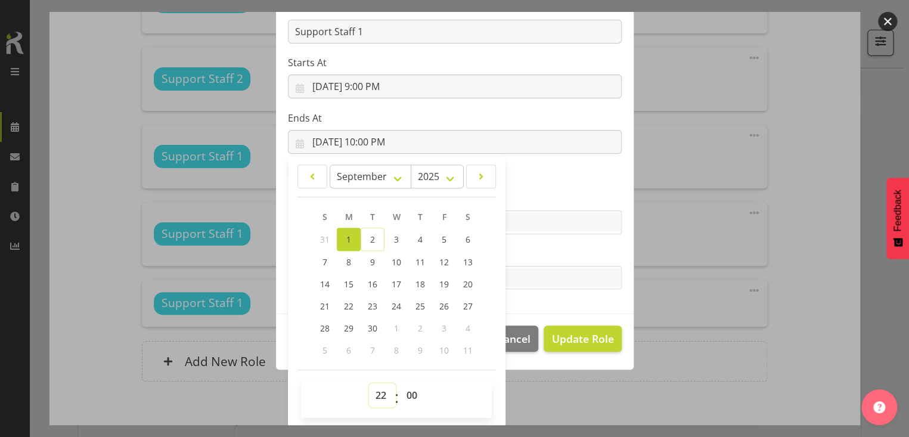
drag, startPoint x: 373, startPoint y: 392, endPoint x: 380, endPoint y: 383, distance: 11.1
click at [375, 388] on select "00 01 02 03 04 05 06 07 08 09 10 11 12 13 14 15 16 17 18 19 20 21 22 23" at bounding box center [382, 395] width 27 height 24
select select "21"
click at [369, 383] on select "00 01 02 03 04 05 06 07 08 09 10 11 12 13 14 15 16 17 18 19 20 21 22 23" at bounding box center [382, 395] width 27 height 24
type input "[DATE] 9:00 PM"
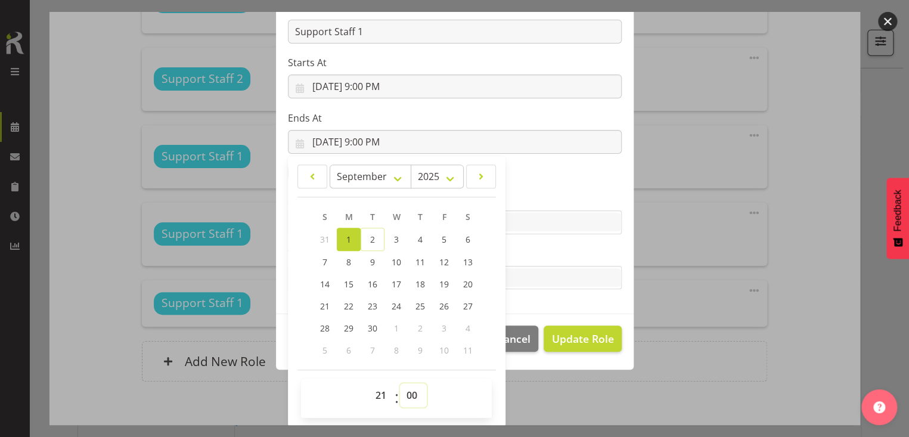
drag, startPoint x: 405, startPoint y: 394, endPoint x: 406, endPoint y: 383, distance: 10.8
click at [406, 389] on select "00 01 02 03 04 05 06 07 08 09 10 11 12 13 14 15 16 17 18 19 20 21 22 23 24 25 2…" at bounding box center [413, 395] width 27 height 24
select select "30"
click at [400, 383] on select "00 01 02 03 04 05 06 07 08 09 10 11 12 13 14 15 16 17 18 19 20 21 22 23 24 25 2…" at bounding box center [413, 395] width 27 height 24
type input "[DATE] 9:30 PM"
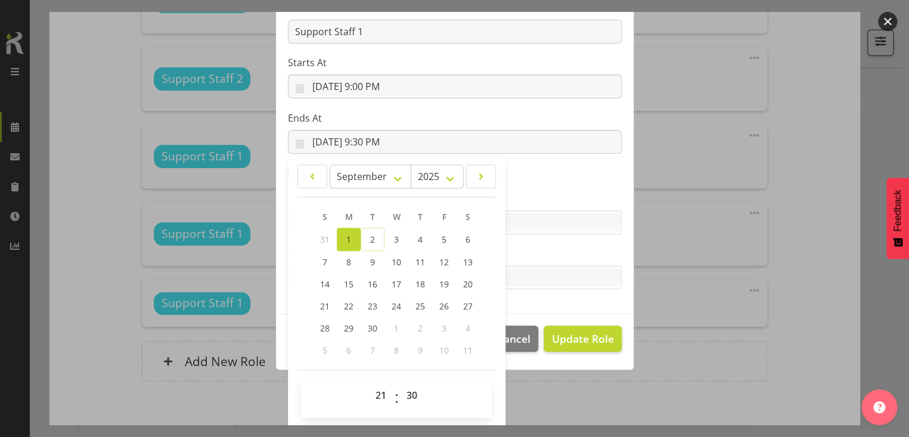
click at [518, 251] on label "Tasks" at bounding box center [455, 254] width 334 height 14
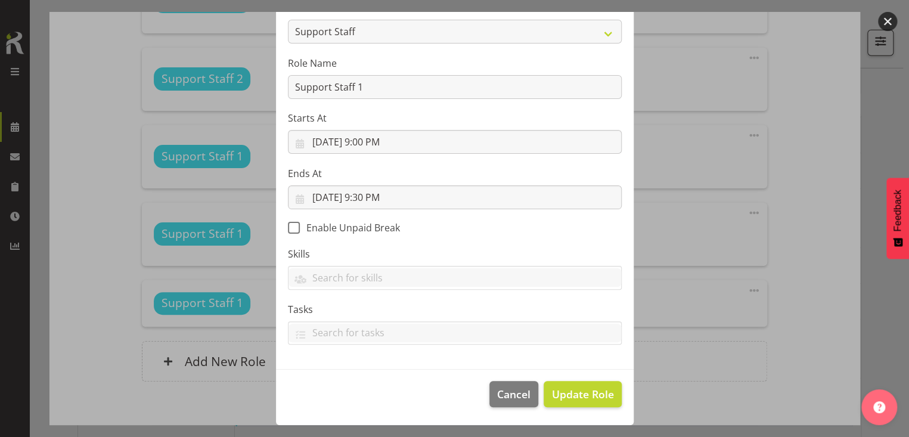
scroll to position [104, 0]
click at [573, 389] on span "Update Role" at bounding box center [582, 394] width 62 height 15
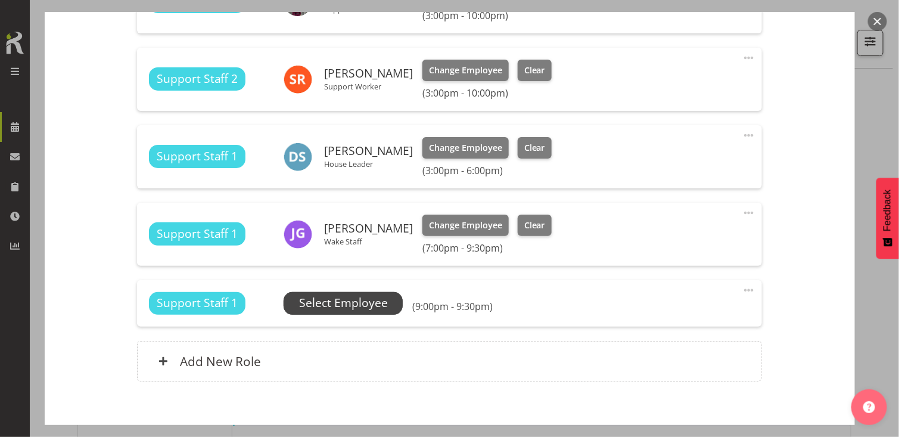
click at [363, 304] on span "Select Employee" at bounding box center [343, 302] width 89 height 17
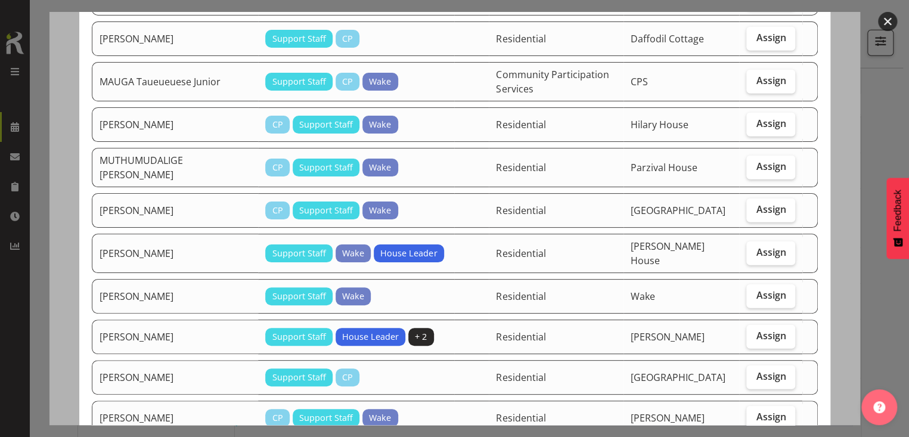
scroll to position [1549, 0]
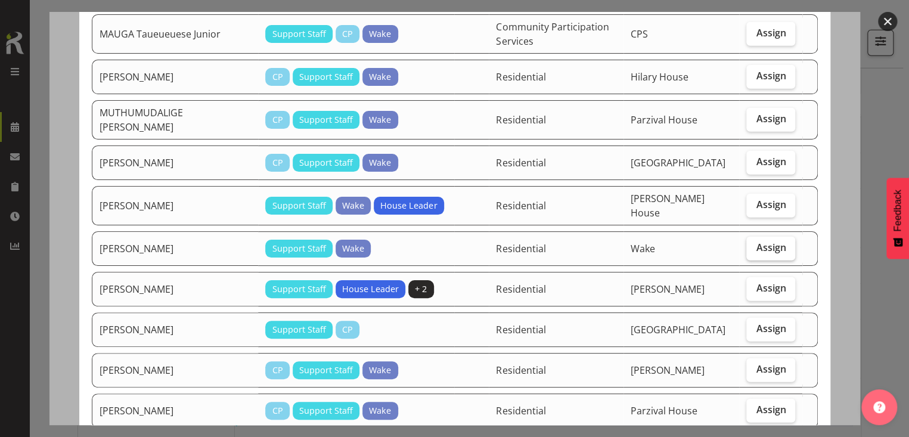
click at [759, 241] on span "Assign" at bounding box center [770, 247] width 30 height 12
click at [754, 244] on input "Assign" at bounding box center [750, 248] width 8 height 8
checkbox input "true"
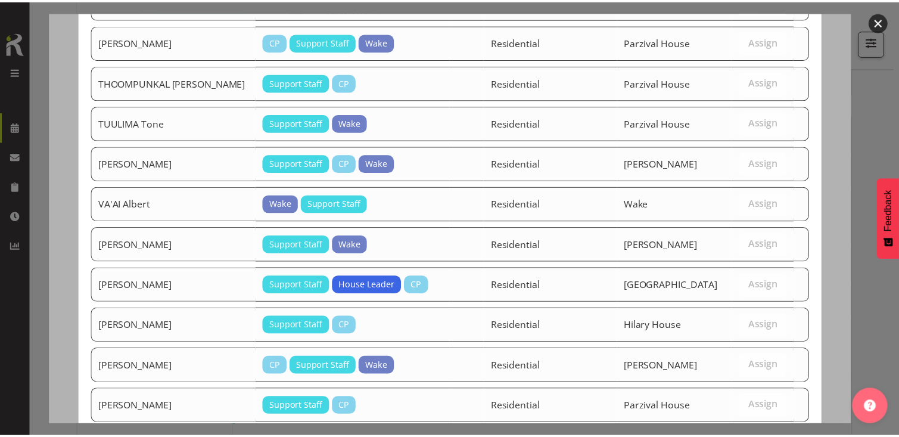
scroll to position [2589, 0]
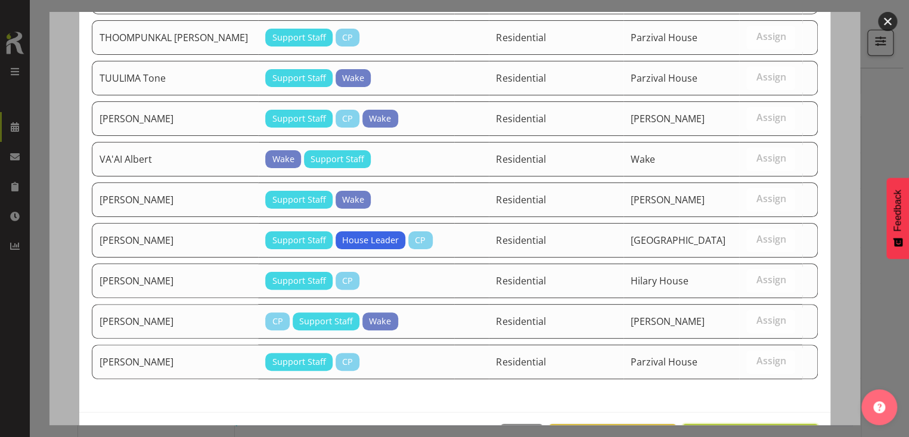
click at [731, 430] on span "Assign [PERSON_NAME]" at bounding box center [749, 437] width 120 height 14
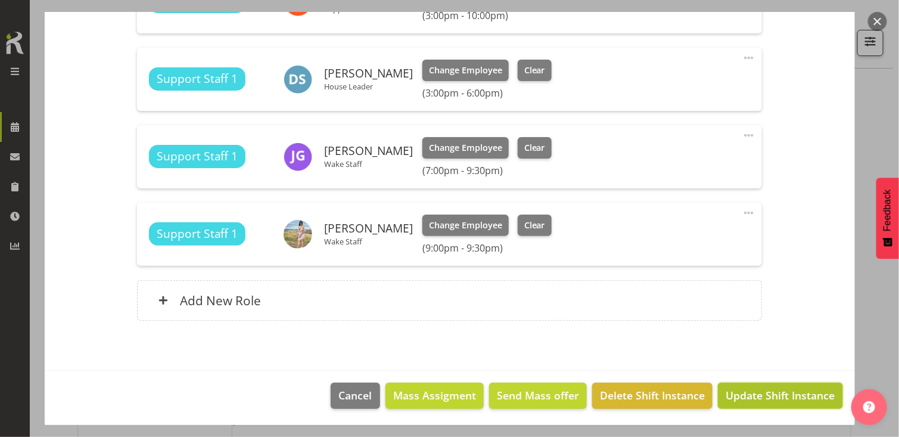
click at [737, 396] on span "Update Shift Instance" at bounding box center [780, 394] width 109 height 15
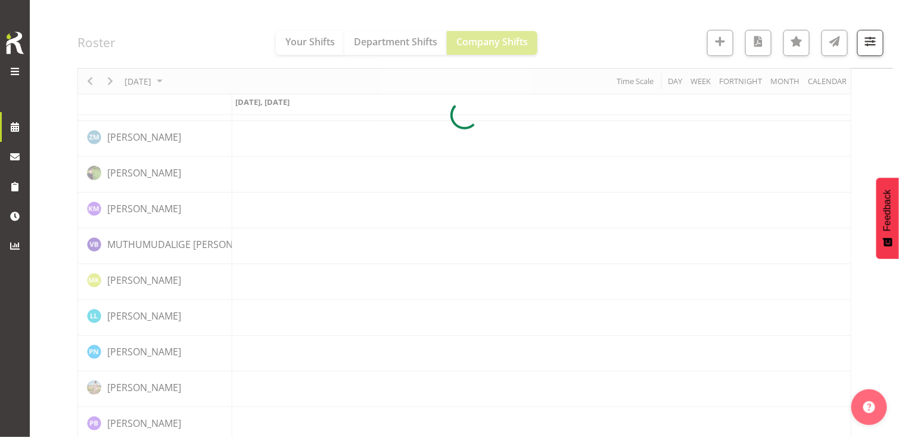
scroll to position [2747, 0]
